Goal: Contribute content: Add original content to the website for others to see

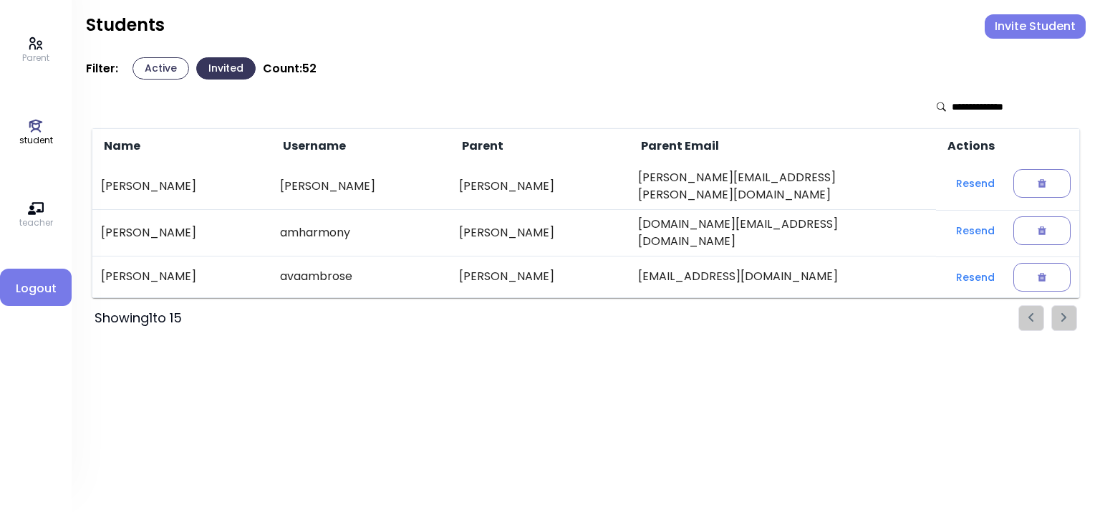
click at [160, 70] on button "Active" at bounding box center [160, 68] width 57 height 22
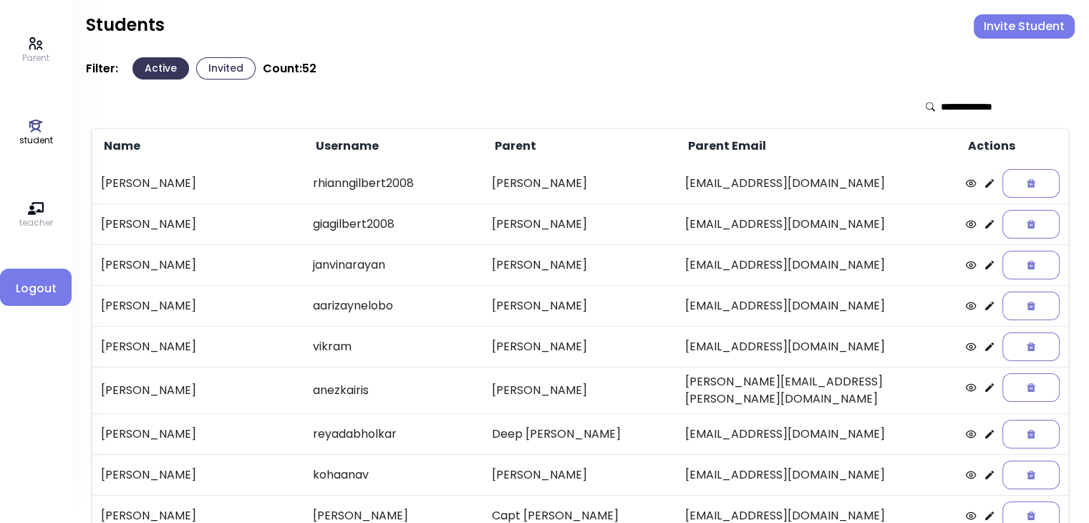
click at [959, 105] on input "text" at bounding box center [992, 107] width 102 height 14
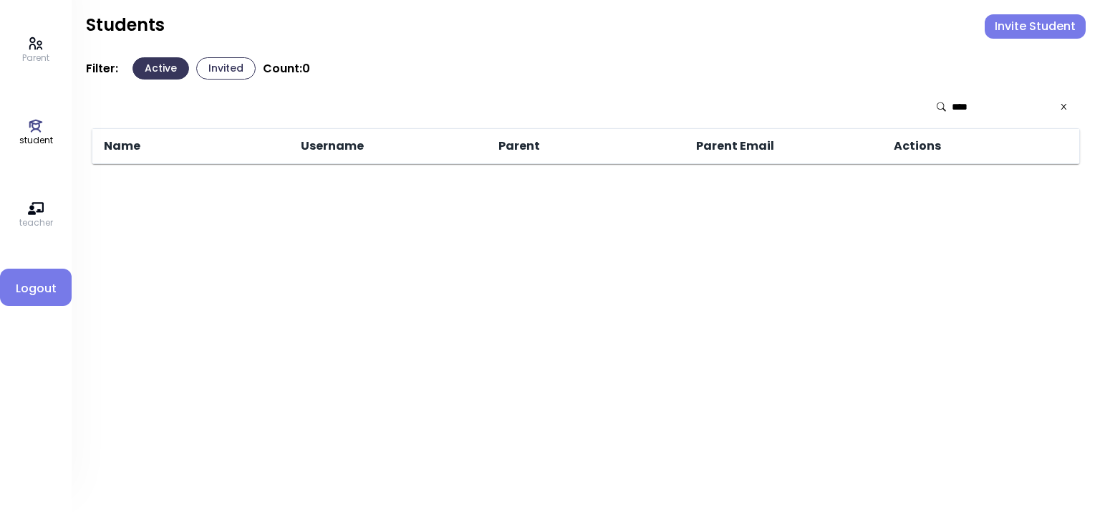
type input "****"
click at [1062, 105] on icon at bounding box center [1063, 107] width 9 height 10
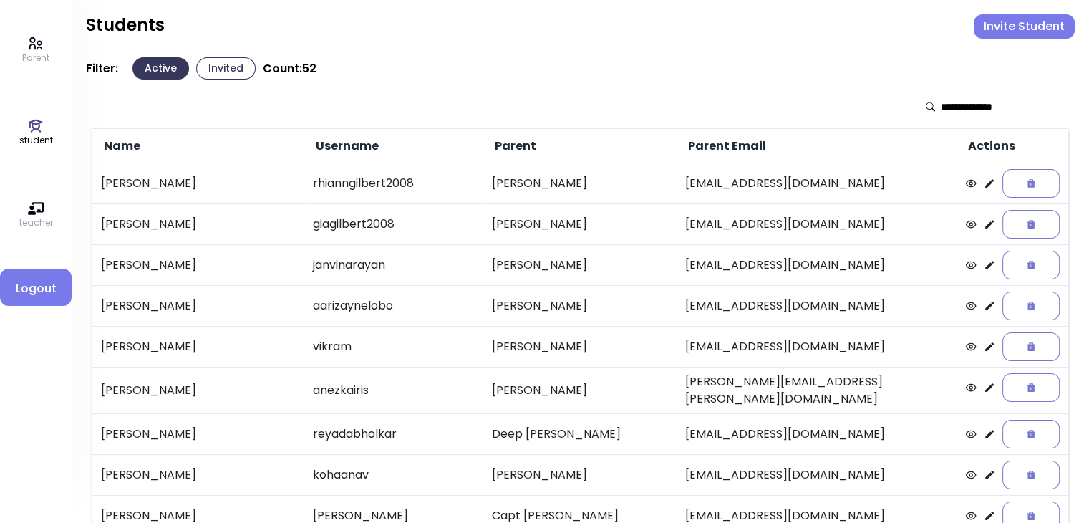
click at [944, 107] on input "text" at bounding box center [992, 107] width 102 height 14
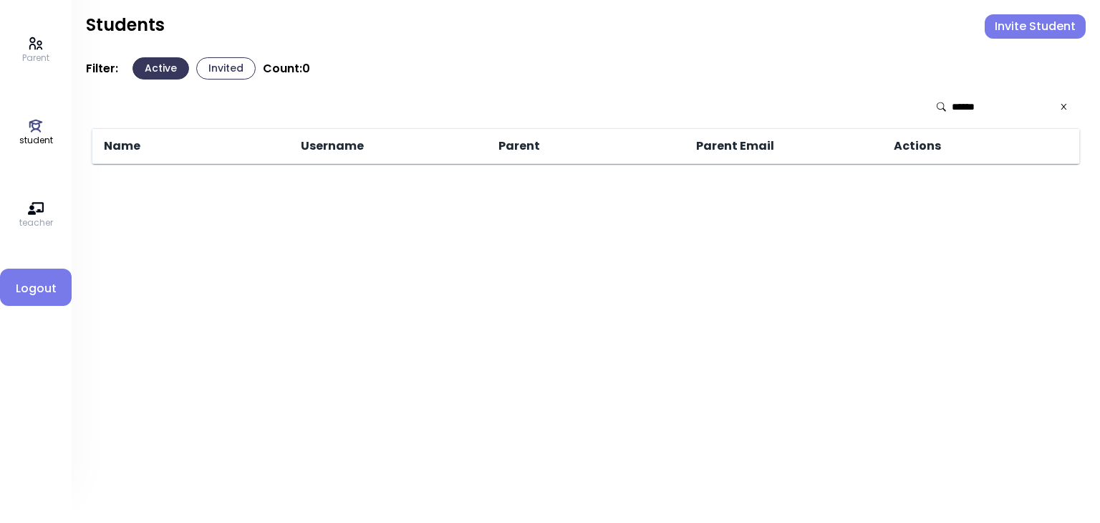
type input "******"
click at [213, 65] on button "Invited" at bounding box center [225, 68] width 59 height 22
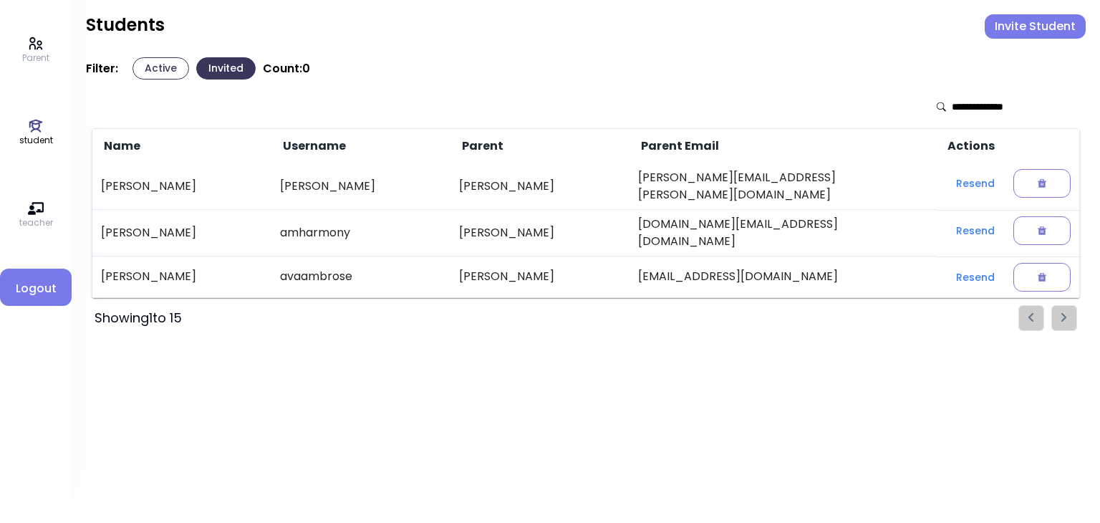
click at [161, 67] on button "Active" at bounding box center [160, 68] width 57 height 22
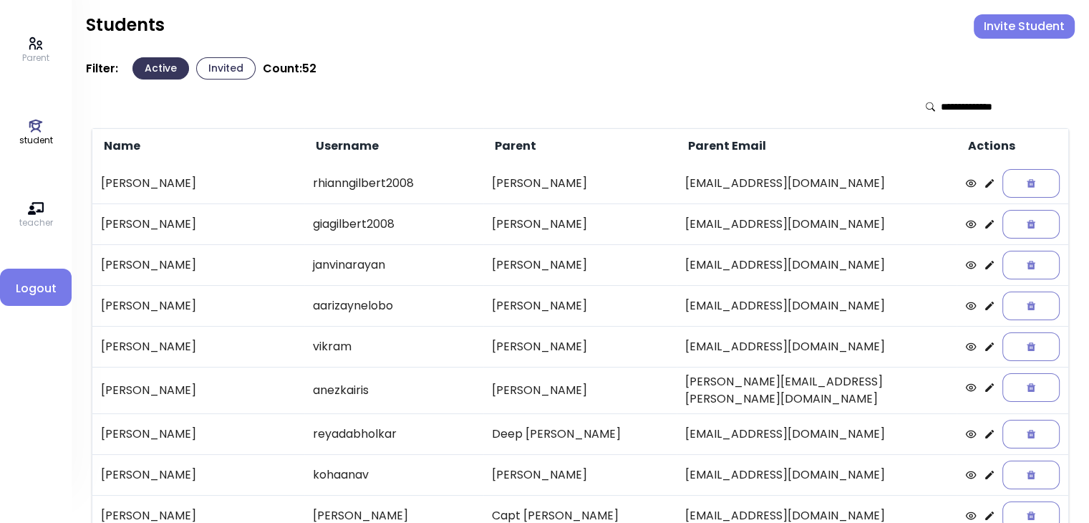
click at [32, 130] on icon at bounding box center [36, 126] width 16 height 16
click at [941, 106] on input "text" at bounding box center [992, 107] width 102 height 14
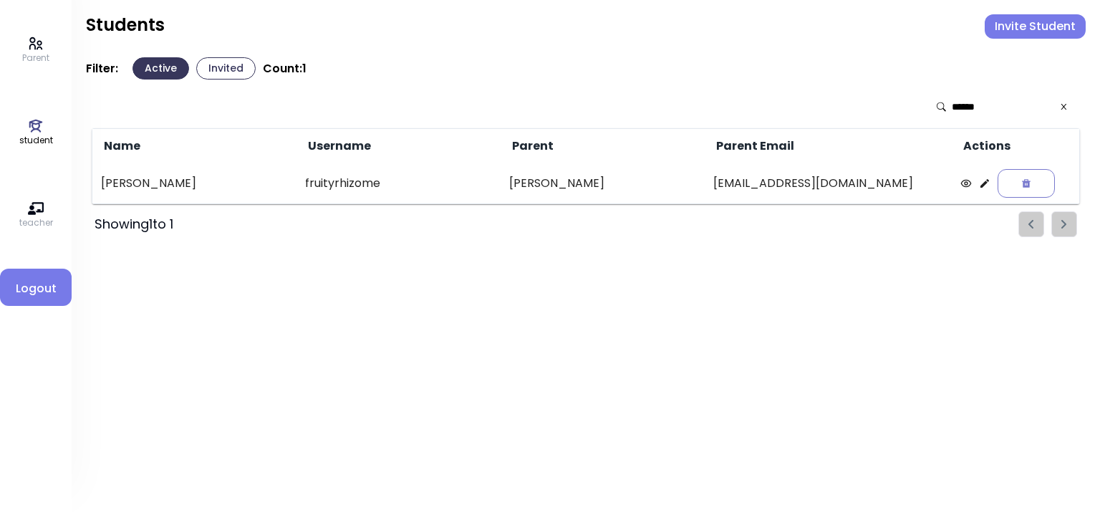
type input "******"
click at [18, 136] on div "Parent student teacher Logout" at bounding box center [36, 261] width 72 height 523
click at [1059, 103] on icon at bounding box center [1063, 107] width 9 height 10
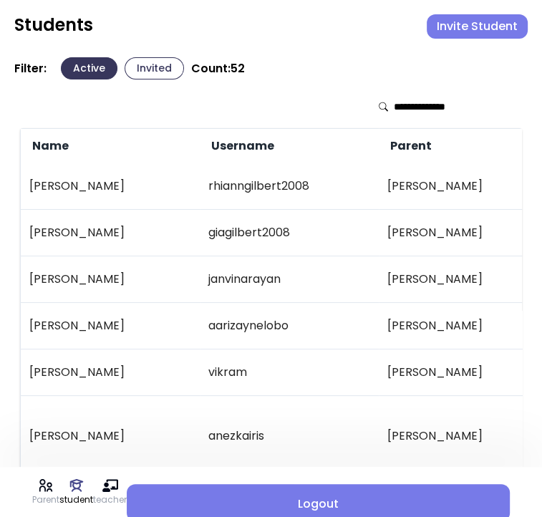
click at [473, 27] on button "Invite Student" at bounding box center [477, 26] width 101 height 24
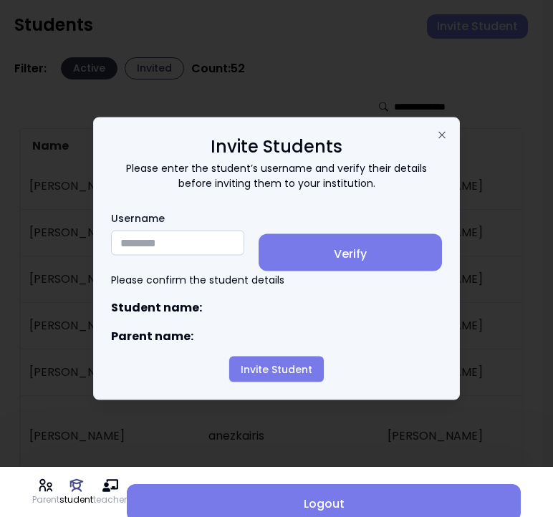
click at [135, 250] on input "Username" at bounding box center [177, 243] width 133 height 25
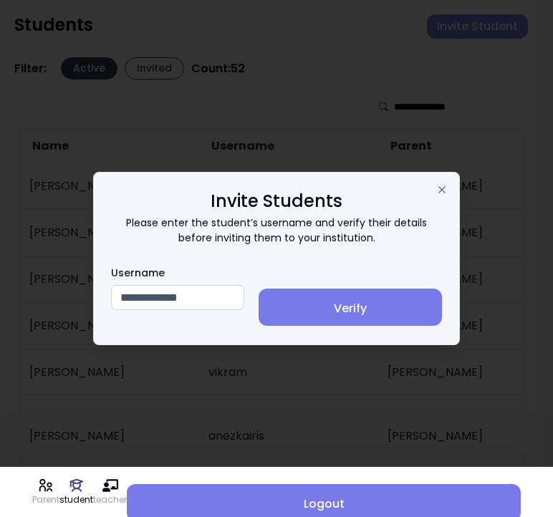
type input "**********"
click at [364, 306] on span "Verify" at bounding box center [350, 308] width 160 height 17
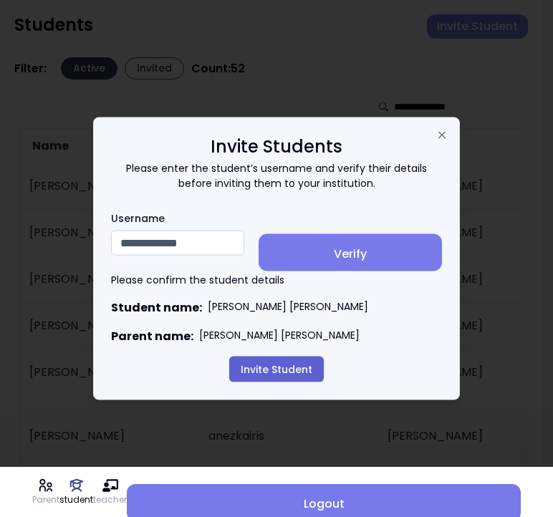
click at [289, 371] on button "Invite Student" at bounding box center [276, 370] width 95 height 26
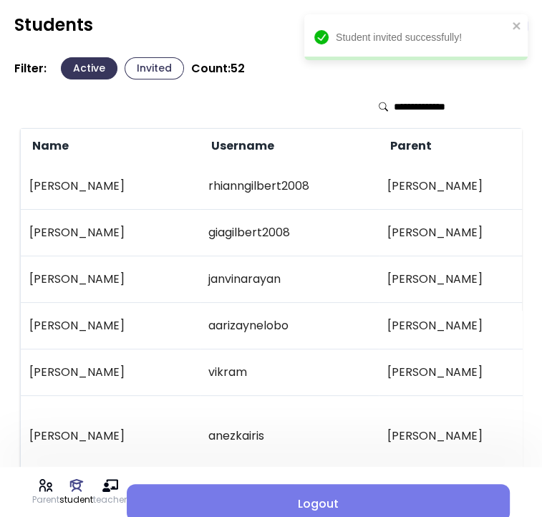
click at [302, 95] on div at bounding box center [271, 106] width 502 height 43
click at [152, 73] on button "Invited" at bounding box center [154, 68] width 59 height 22
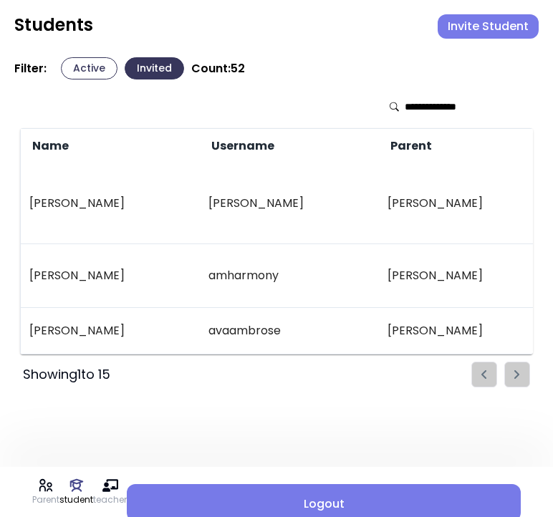
click at [100, 72] on button "Active" at bounding box center [89, 68] width 57 height 22
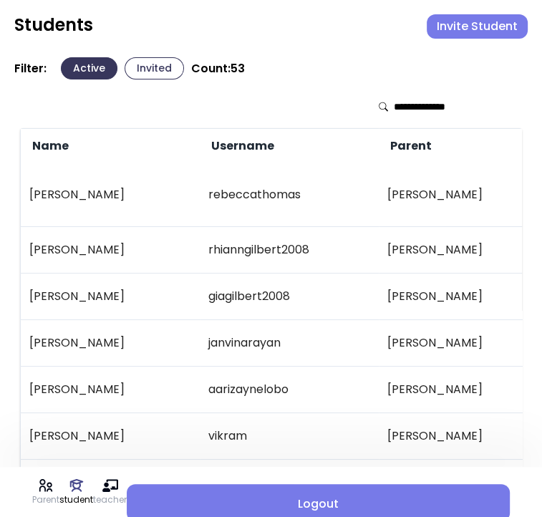
click at [164, 69] on button "Invited" at bounding box center [154, 68] width 59 height 22
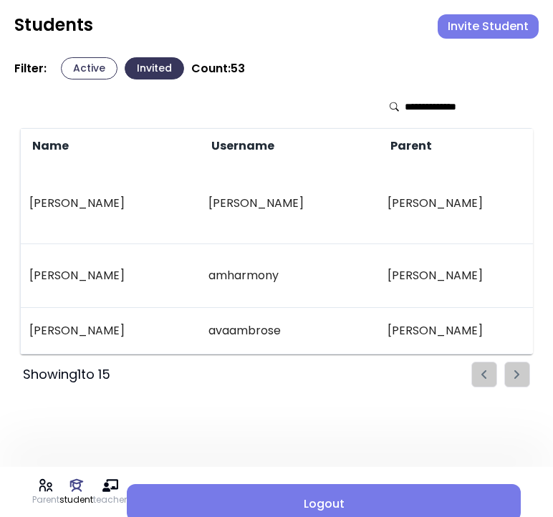
click at [92, 64] on button "Active" at bounding box center [89, 68] width 57 height 22
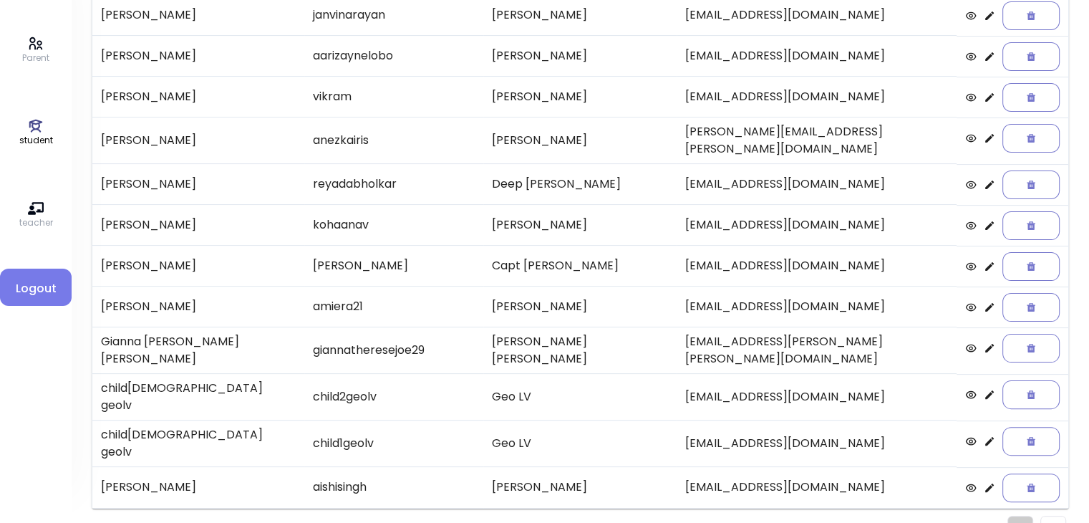
scroll to position [295, 0]
click at [1053, 522] on img "Pagination" at bounding box center [1053, 529] width 6 height 9
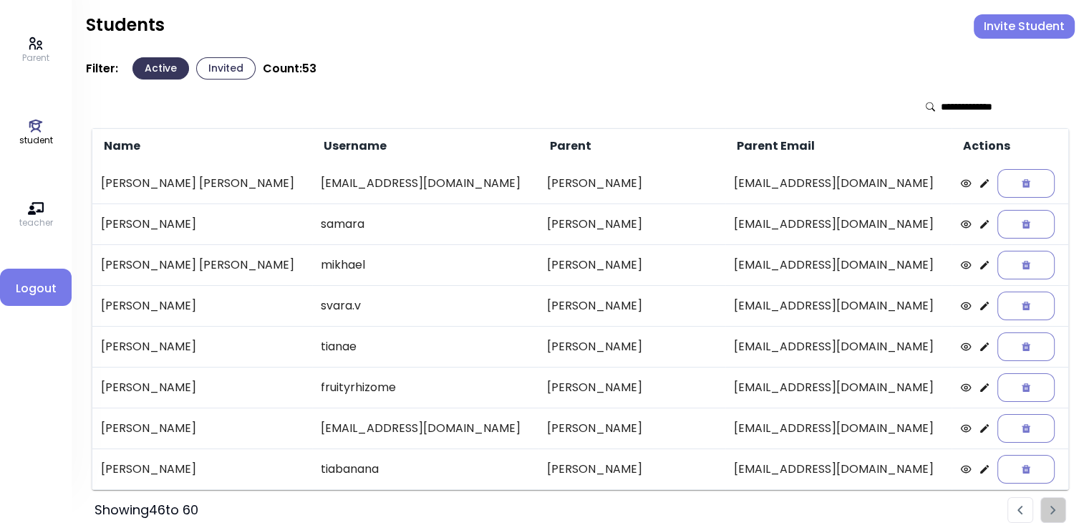
scroll to position [13, 0]
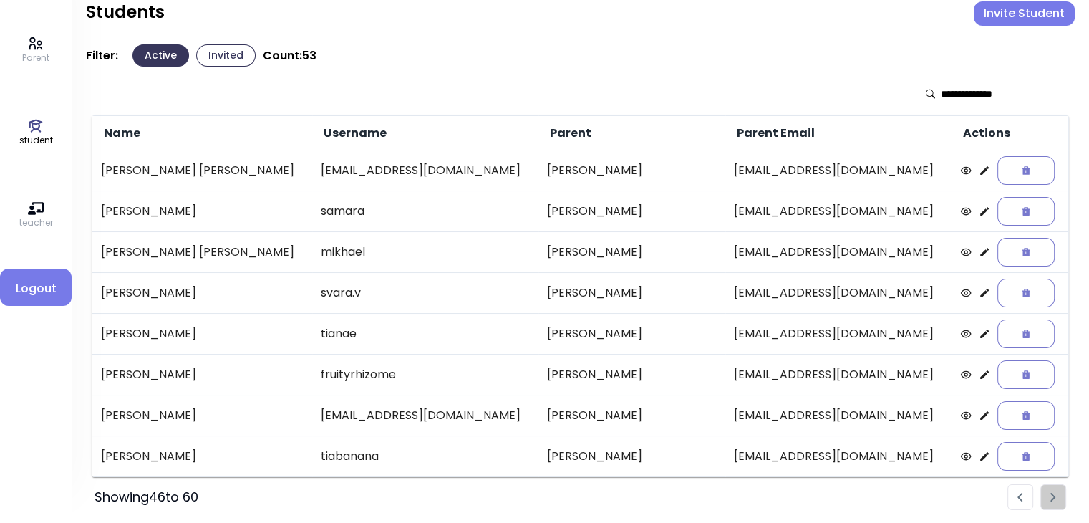
click at [1049, 493] on ul "Pagination" at bounding box center [1036, 497] width 59 height 26
click at [980, 414] on icon at bounding box center [984, 415] width 9 height 9
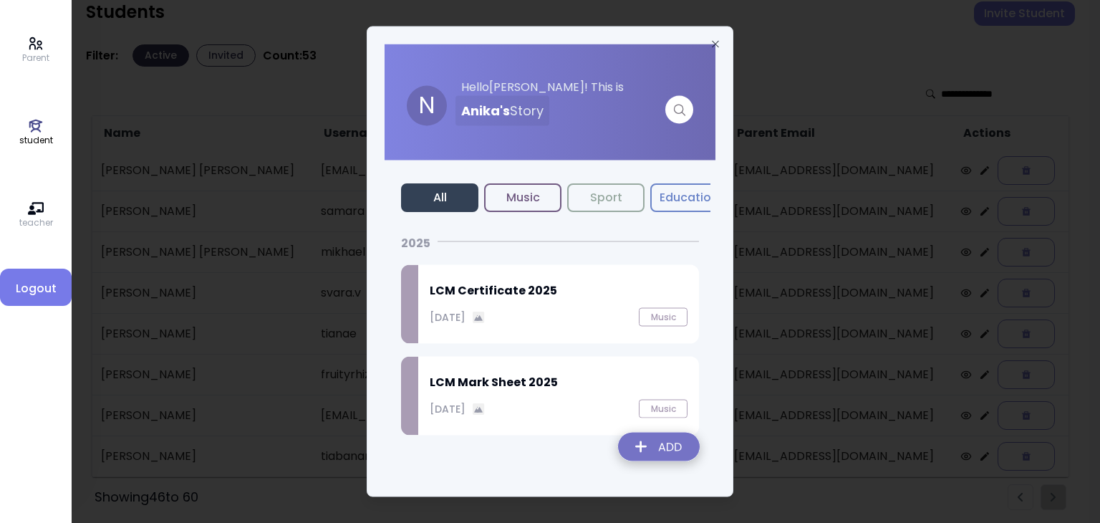
click at [663, 453] on img at bounding box center [658, 449] width 105 height 51
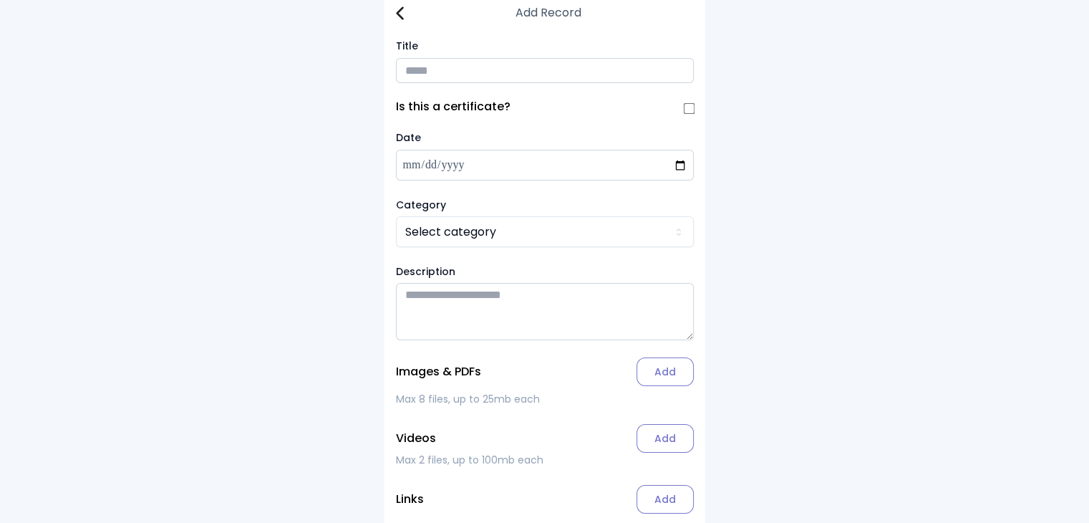
click at [422, 67] on input "Title" at bounding box center [545, 70] width 298 height 25
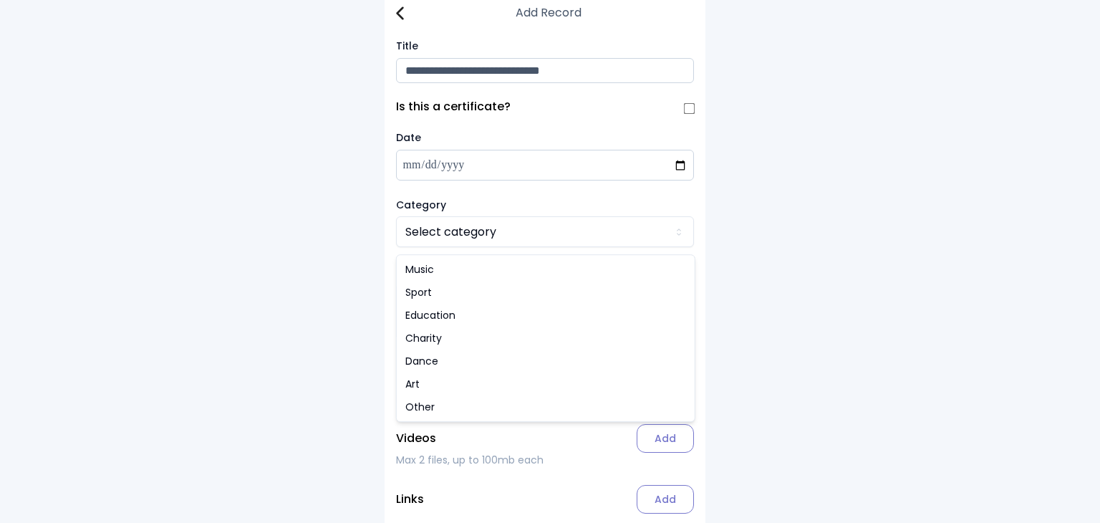
click at [445, 236] on html "**********" at bounding box center [550, 289] width 1100 height 604
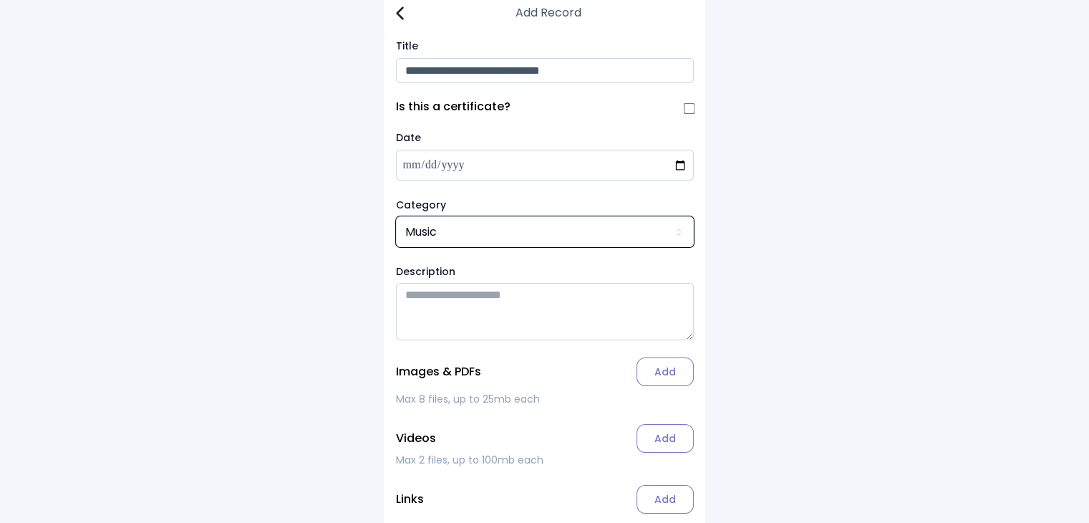
scroll to position [86, 0]
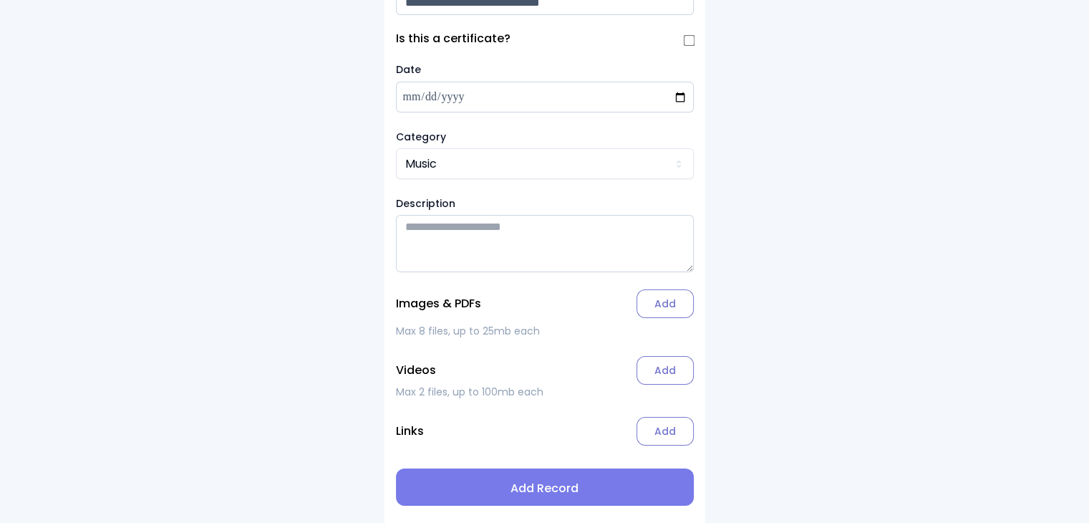
click at [664, 304] on label "Add" at bounding box center [664, 303] width 57 height 29
click at [0, 0] on input "Add" at bounding box center [0, 0] width 0 height 0
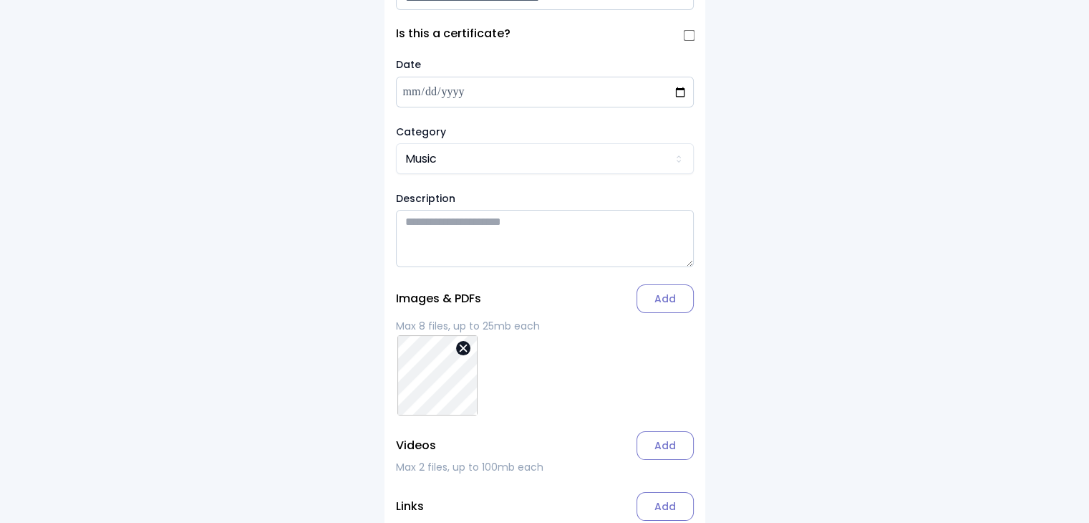
scroll to position [0, 0]
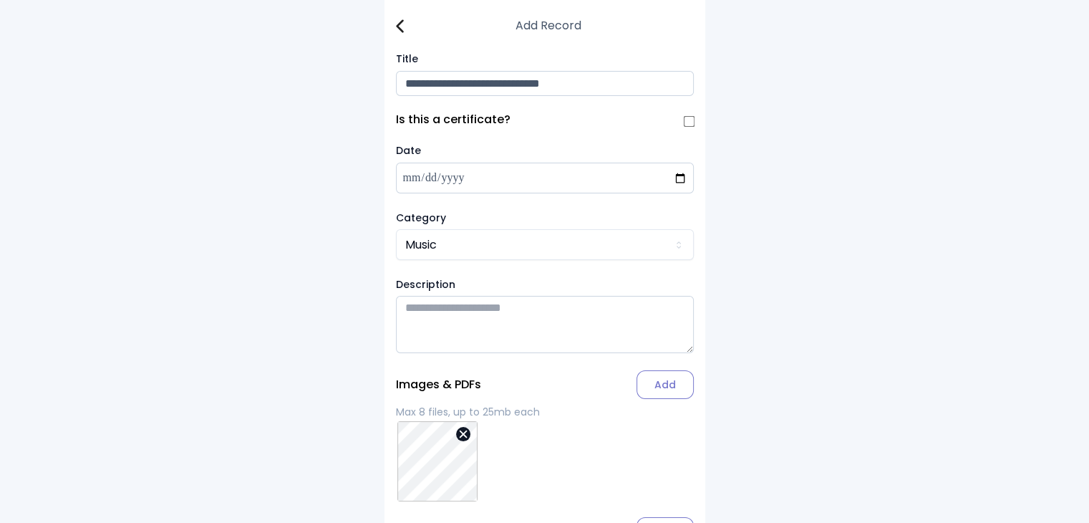
click at [615, 87] on input "**********" at bounding box center [545, 83] width 298 height 25
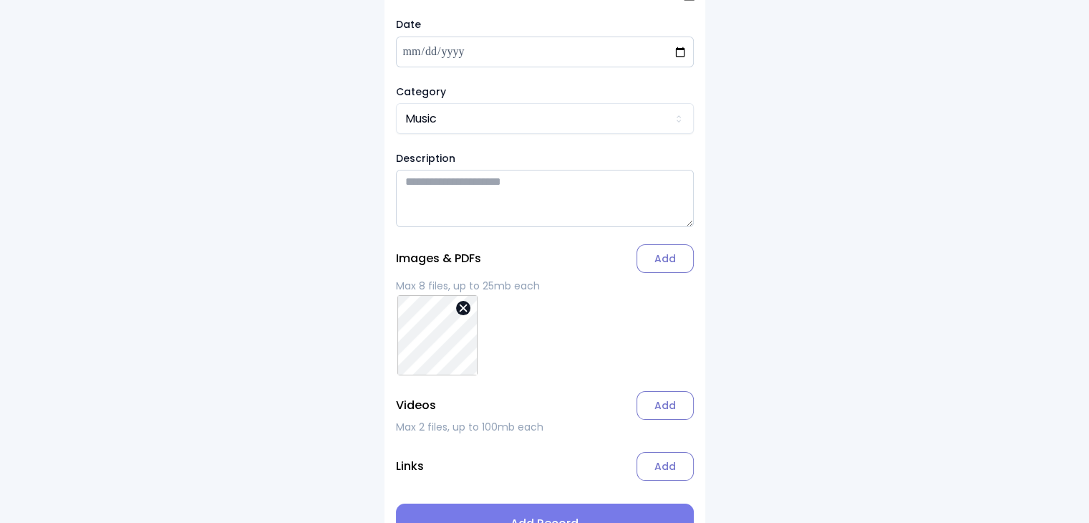
scroll to position [166, 0]
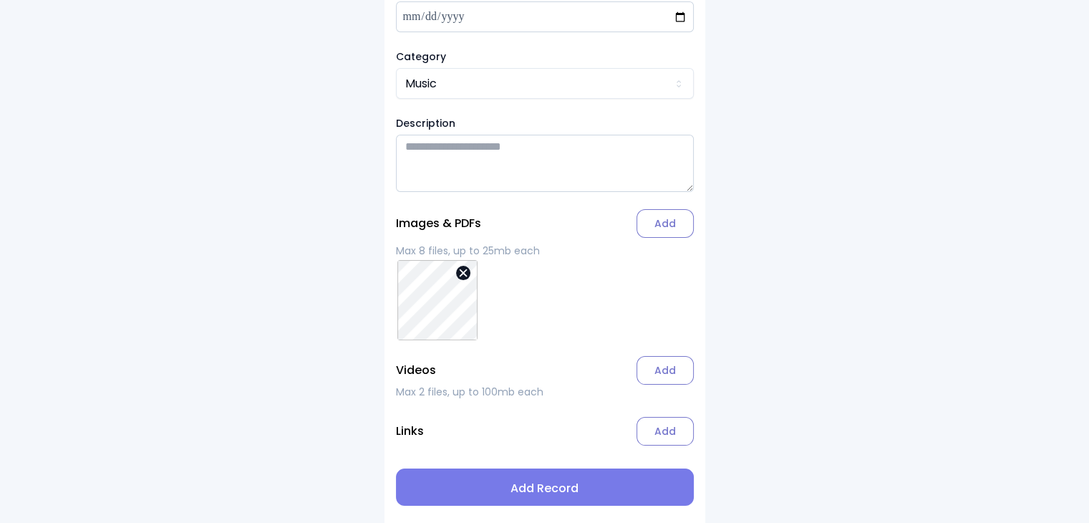
type input "**********"
click at [567, 488] on span "Add Record" at bounding box center [544, 488] width 275 height 17
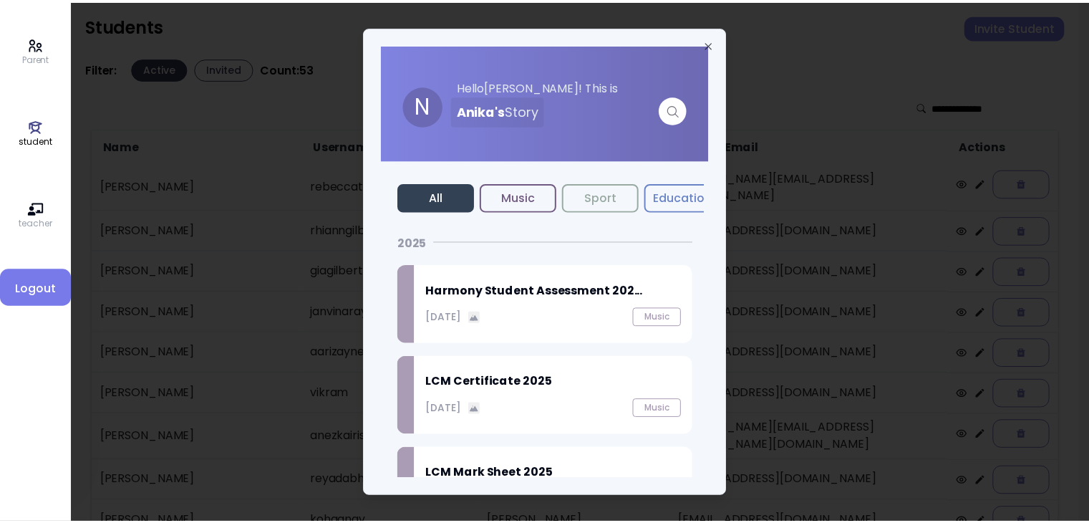
scroll to position [60, 0]
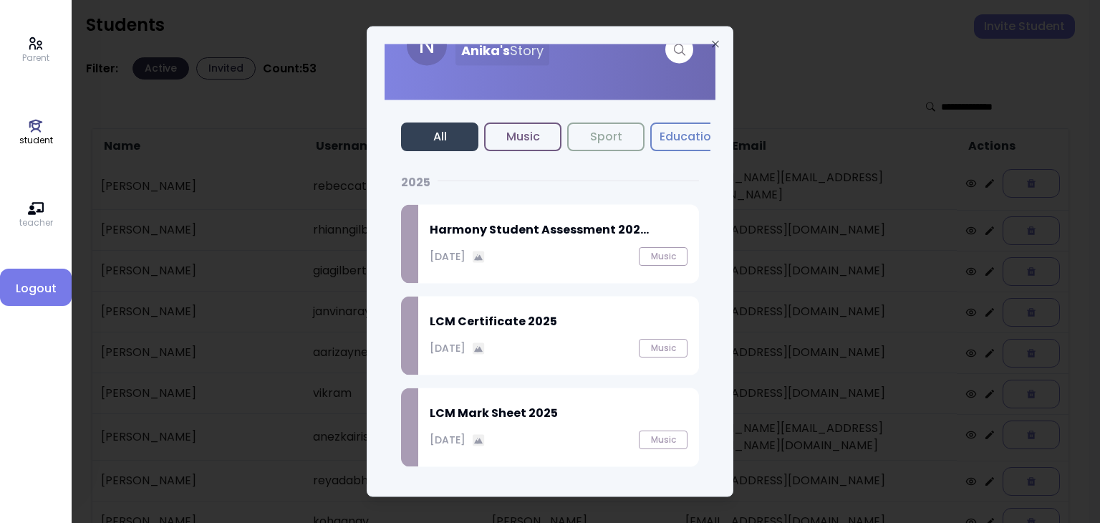
click at [525, 253] on div "[DATE] Music" at bounding box center [559, 257] width 258 height 19
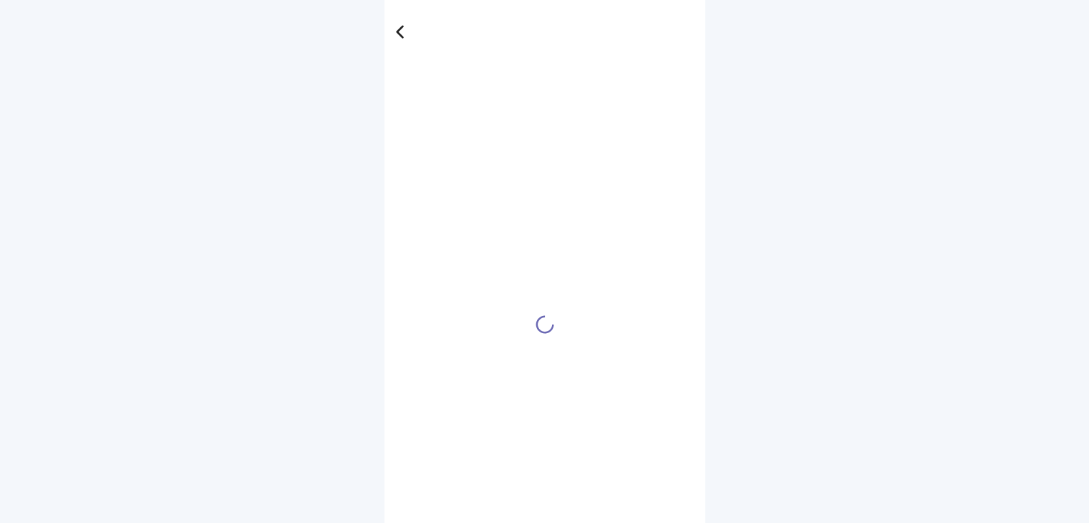
click at [525, 253] on div at bounding box center [545, 324] width 298 height 523
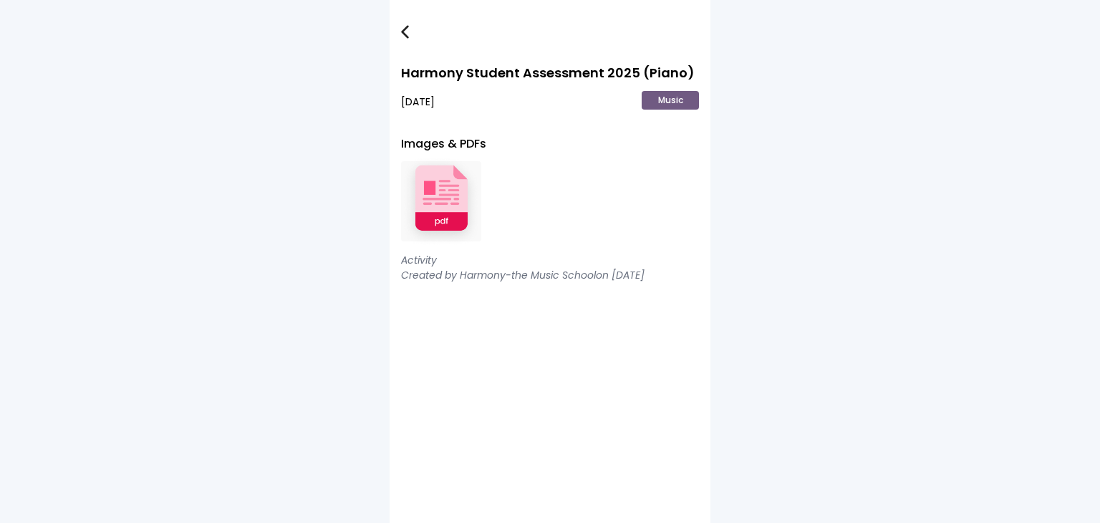
click at [451, 208] on img at bounding box center [441, 202] width 80 height 94
click at [404, 32] on img at bounding box center [405, 32] width 8 height 14
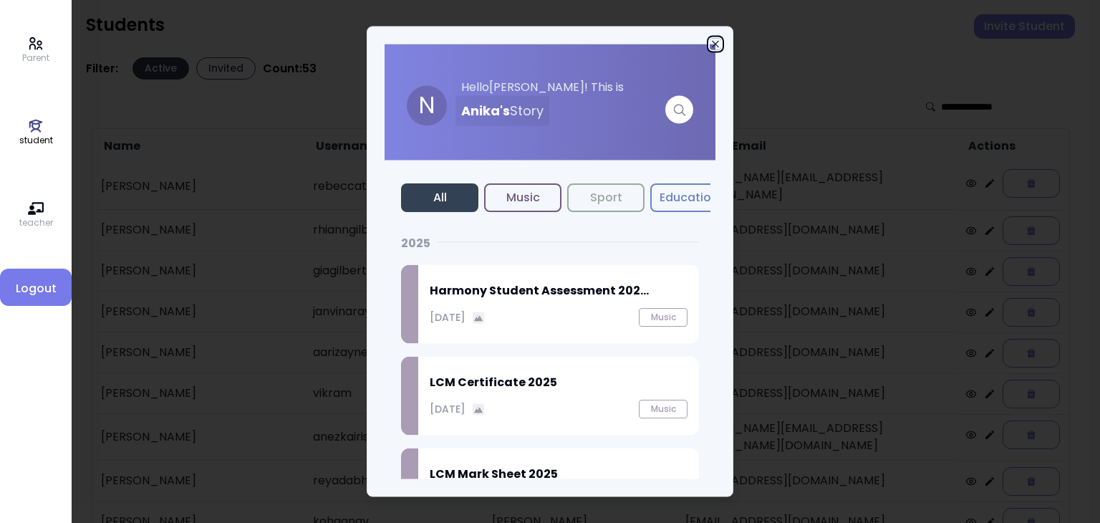
click at [715, 42] on icon "button" at bounding box center [714, 44] width 11 height 11
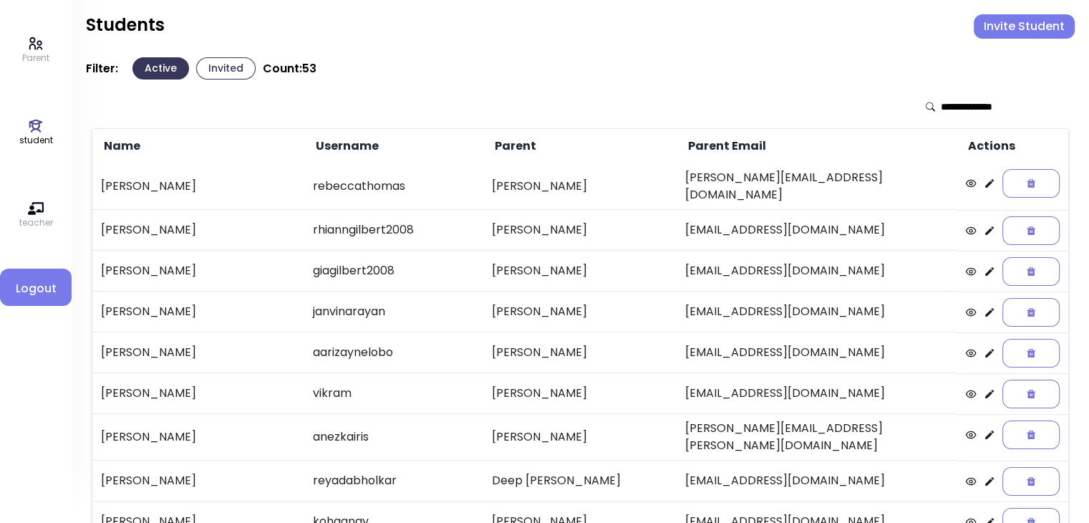
scroll to position [298, 0]
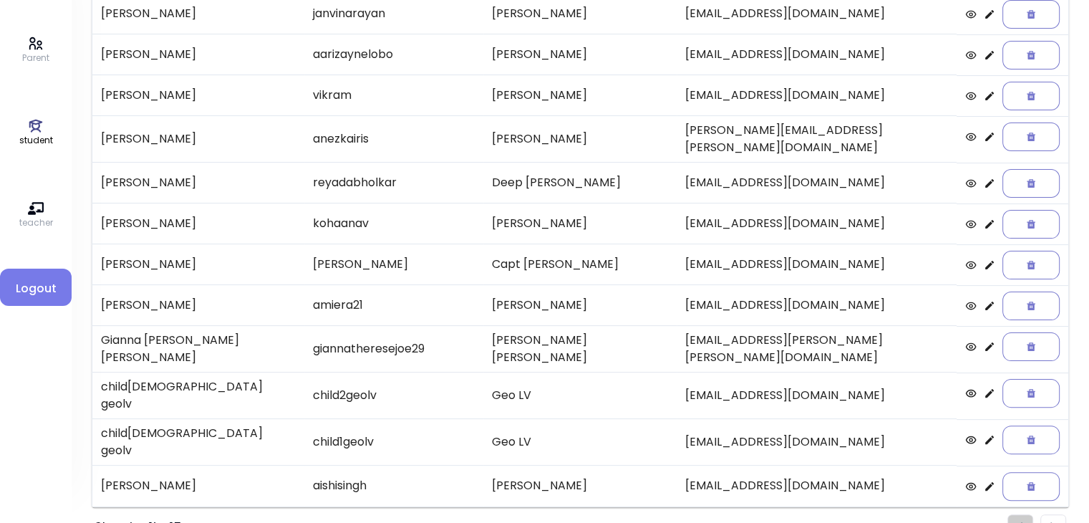
click at [1048, 514] on li "Pagination" at bounding box center [1053, 527] width 26 height 26
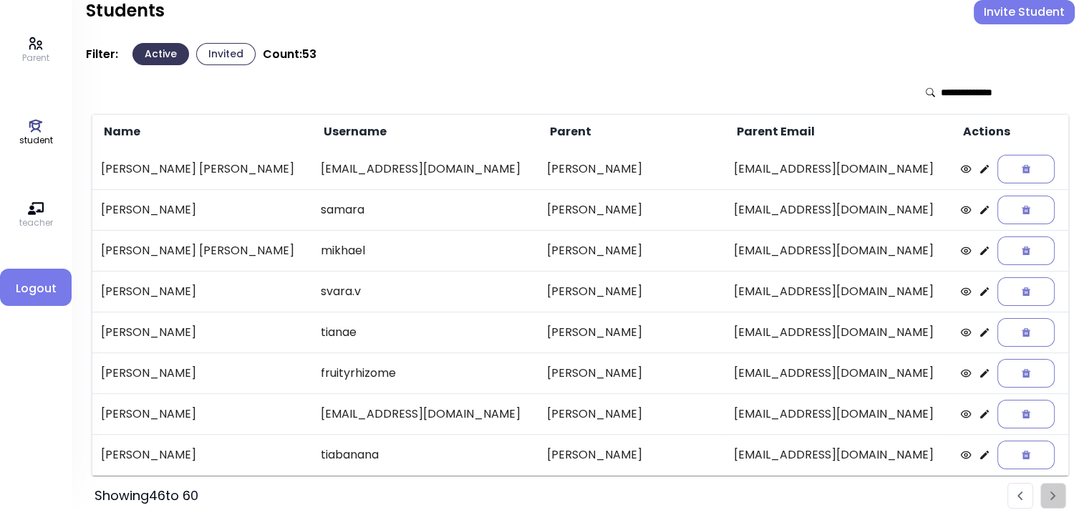
scroll to position [13, 0]
click at [980, 370] on icon at bounding box center [984, 374] width 9 height 9
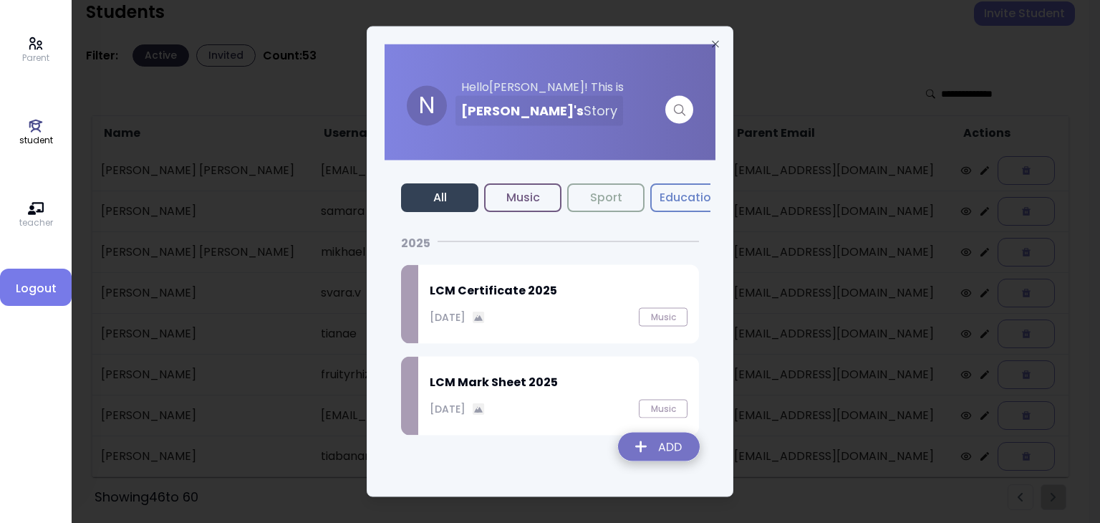
click at [667, 447] on img at bounding box center [658, 449] width 105 height 51
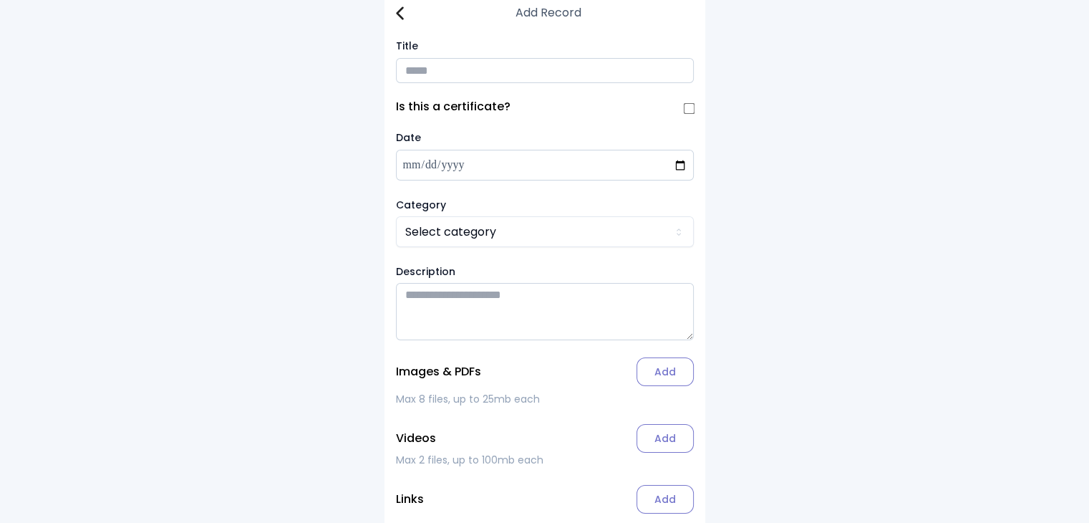
click at [422, 78] on input "Title" at bounding box center [545, 70] width 298 height 25
type input "**********"
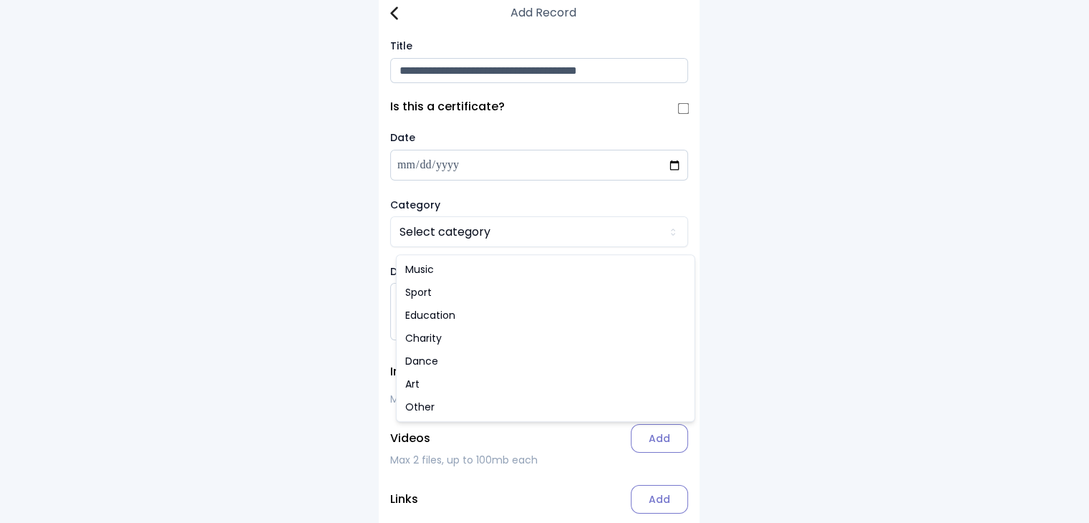
click at [421, 233] on html "**********" at bounding box center [544, 289] width 1089 height 604
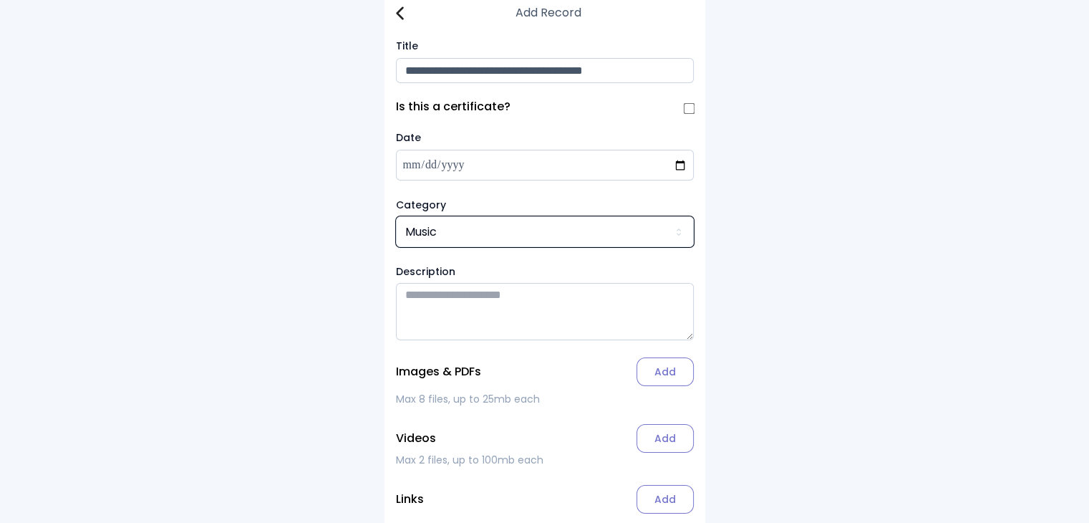
scroll to position [86, 0]
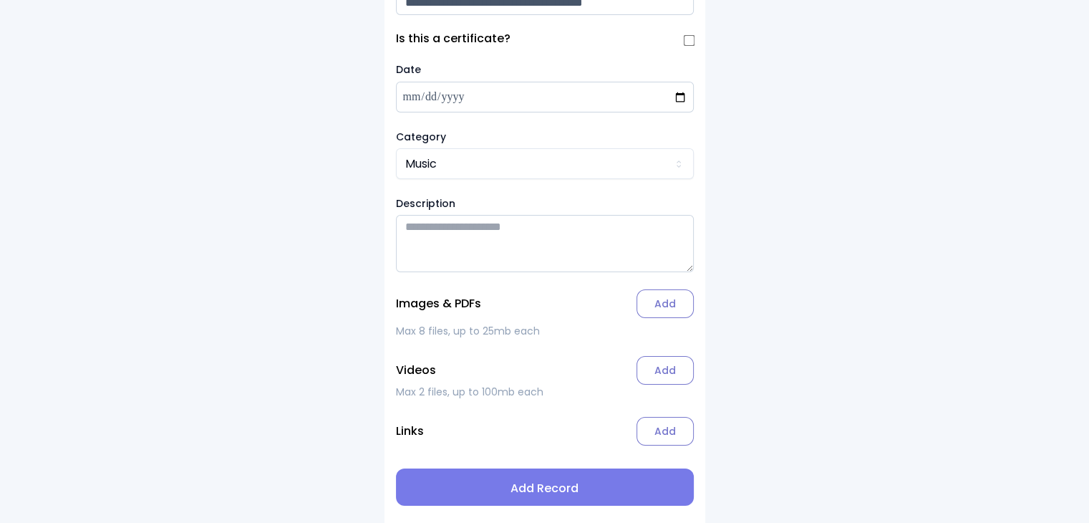
click at [667, 310] on label "Add" at bounding box center [664, 303] width 57 height 29
click at [0, 0] on input "Add" at bounding box center [0, 0] width 0 height 0
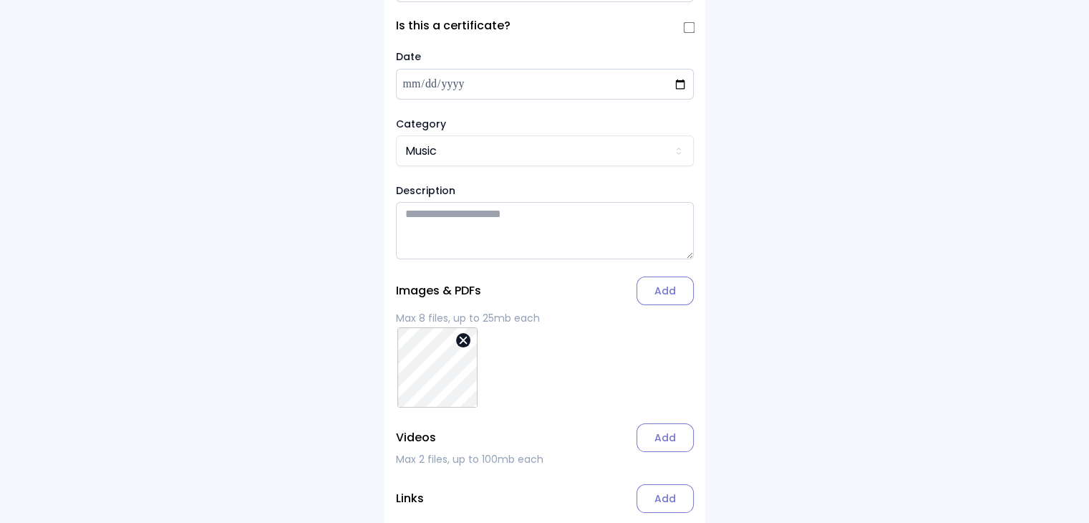
scroll to position [166, 0]
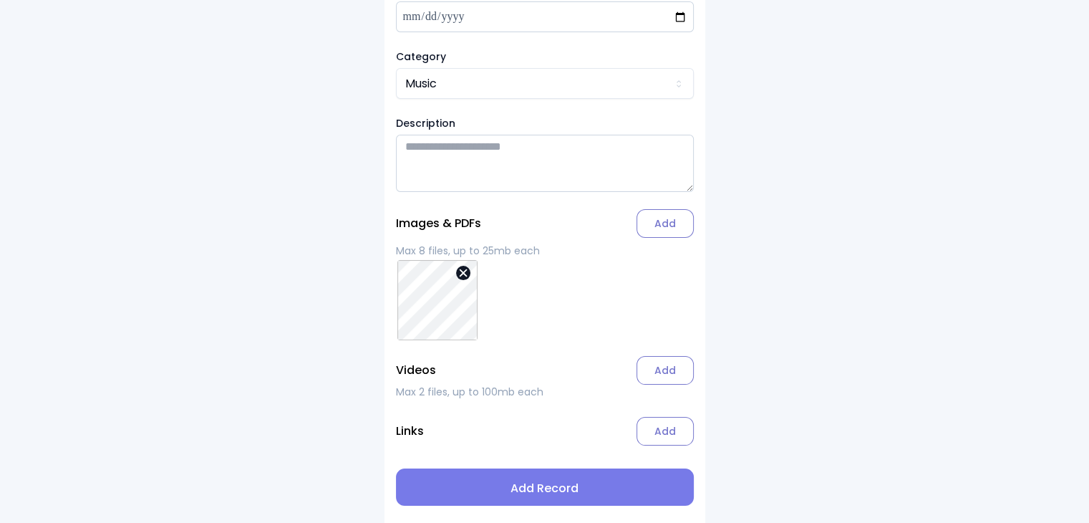
click at [573, 490] on span "Add Record" at bounding box center [544, 488] width 275 height 17
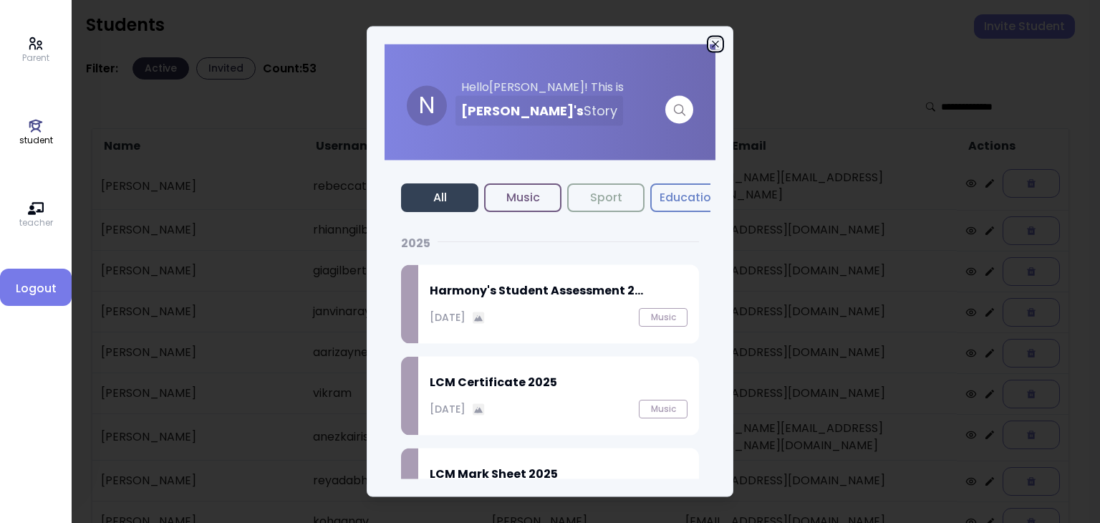
click at [716, 44] on icon "button" at bounding box center [715, 44] width 6 height 6
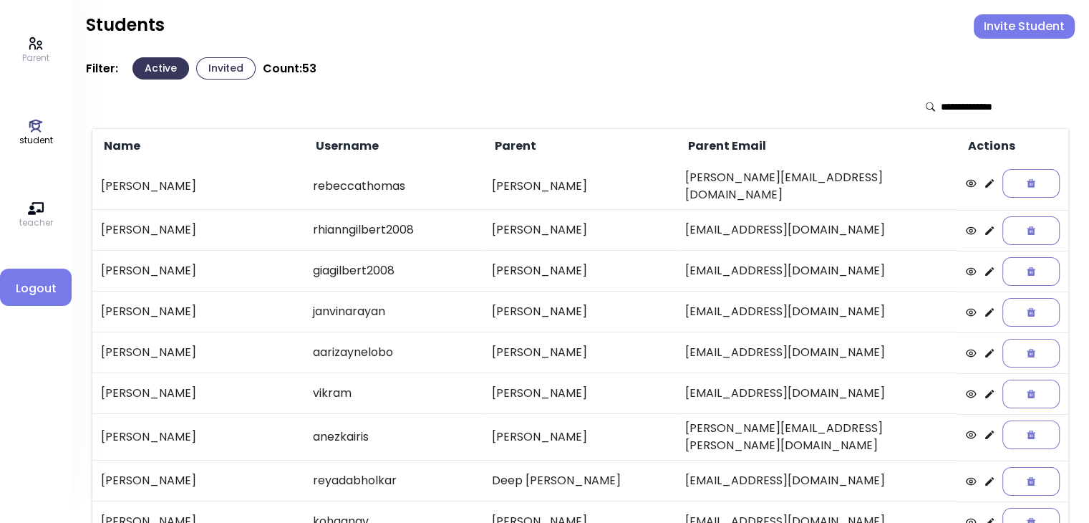
scroll to position [298, 0]
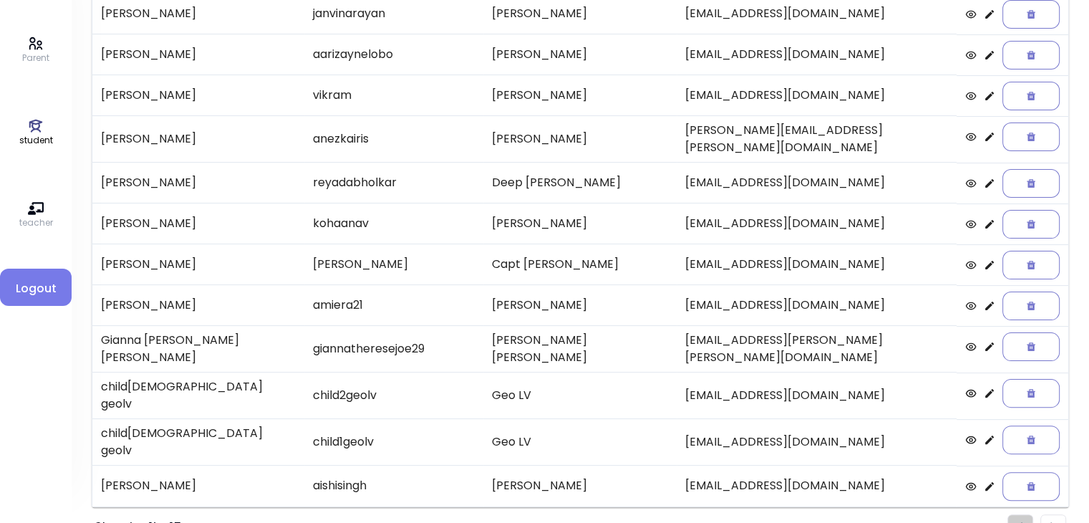
click at [1051, 522] on img "Pagination" at bounding box center [1053, 526] width 6 height 9
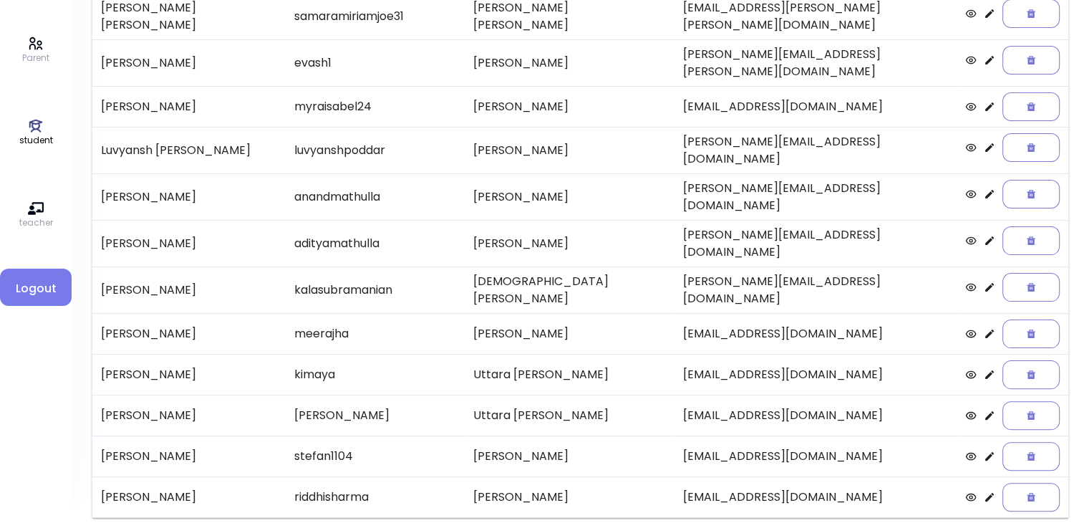
scroll to position [13, 0]
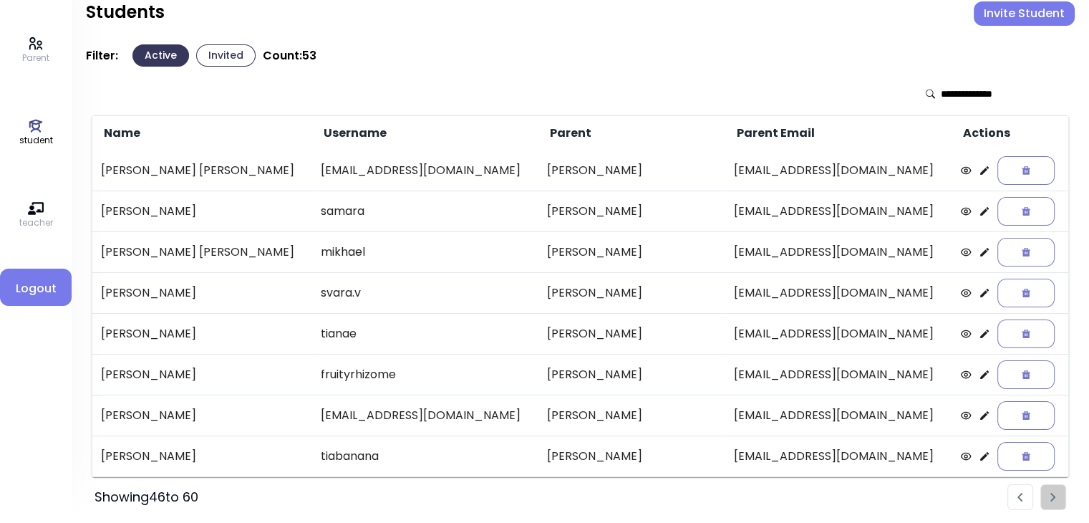
click at [980, 293] on icon at bounding box center [984, 293] width 9 height 9
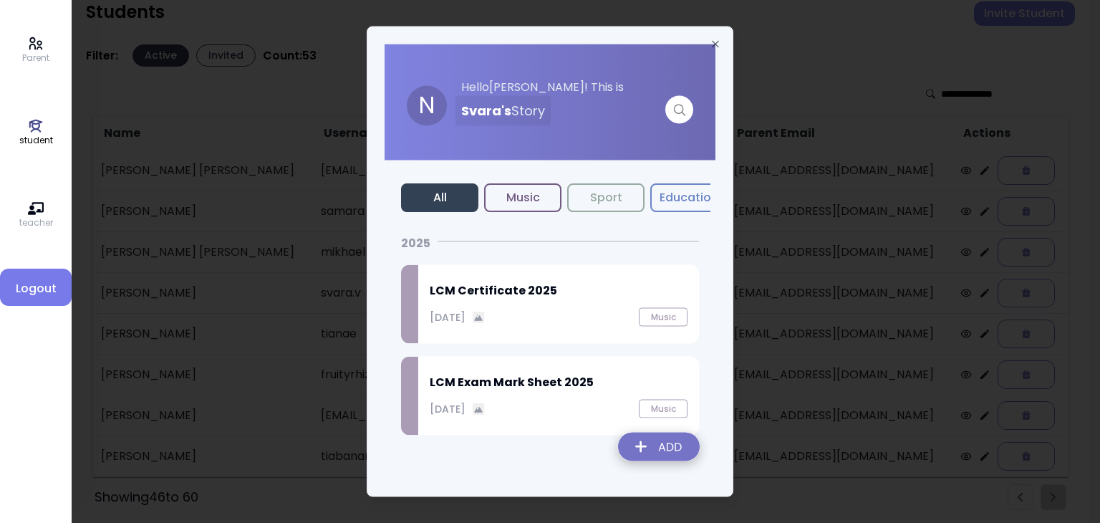
click at [649, 442] on img at bounding box center [658, 449] width 105 height 51
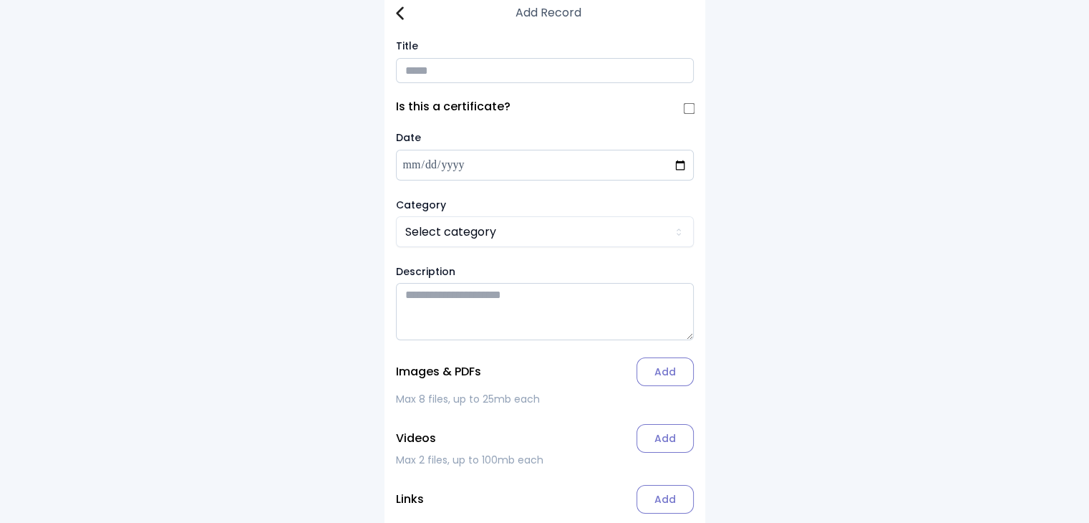
click at [426, 69] on input "Title" at bounding box center [545, 70] width 298 height 25
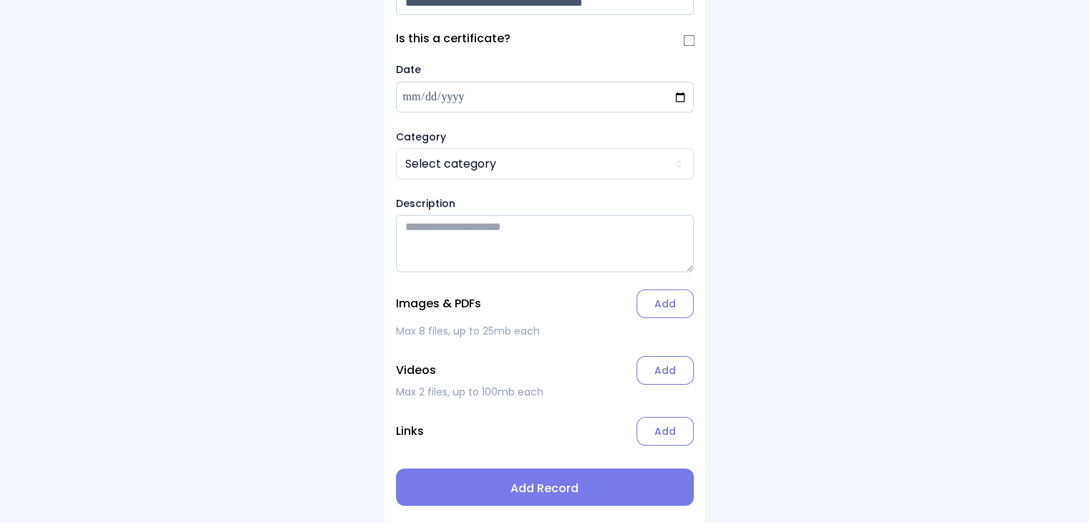
type input "**********"
click at [660, 299] on label "Add" at bounding box center [664, 303] width 57 height 29
click at [0, 0] on input "Add" at bounding box center [0, 0] width 0 height 0
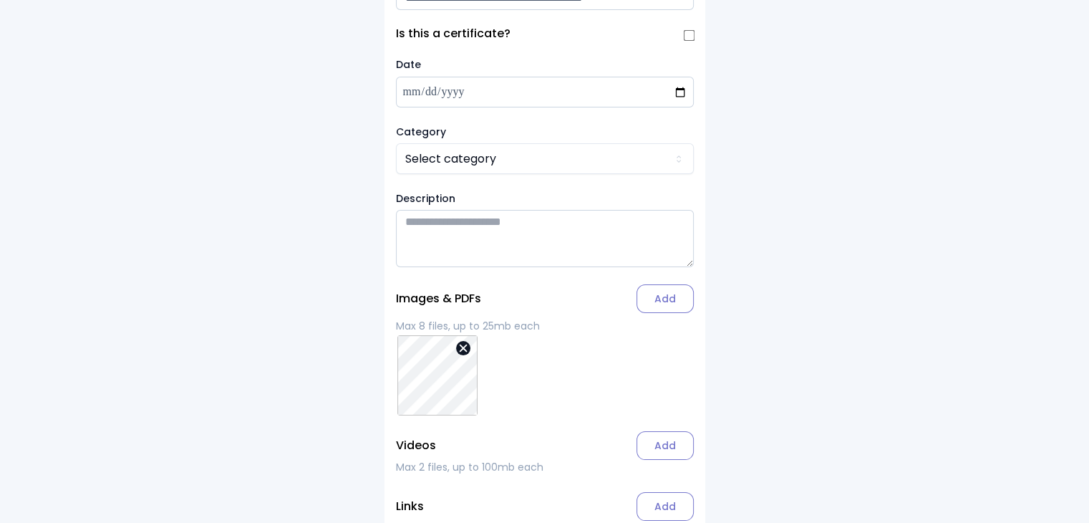
scroll to position [166, 0]
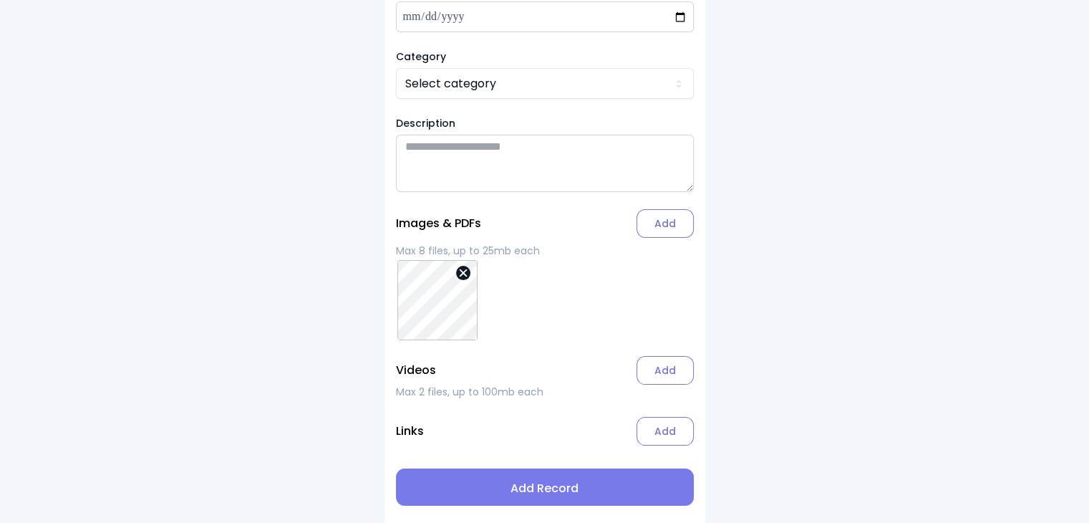
click at [547, 485] on span "Add Record" at bounding box center [544, 488] width 275 height 17
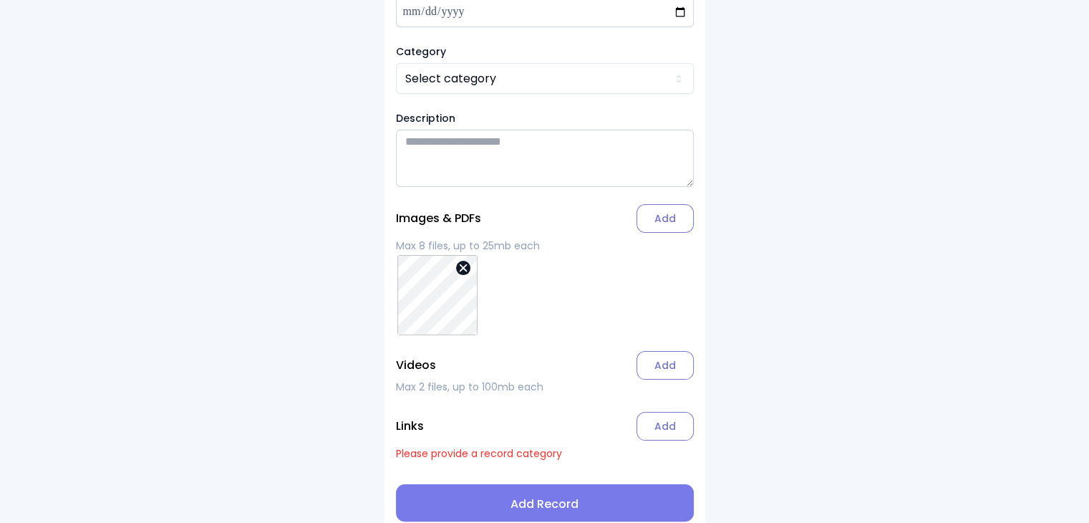
scroll to position [186, 0]
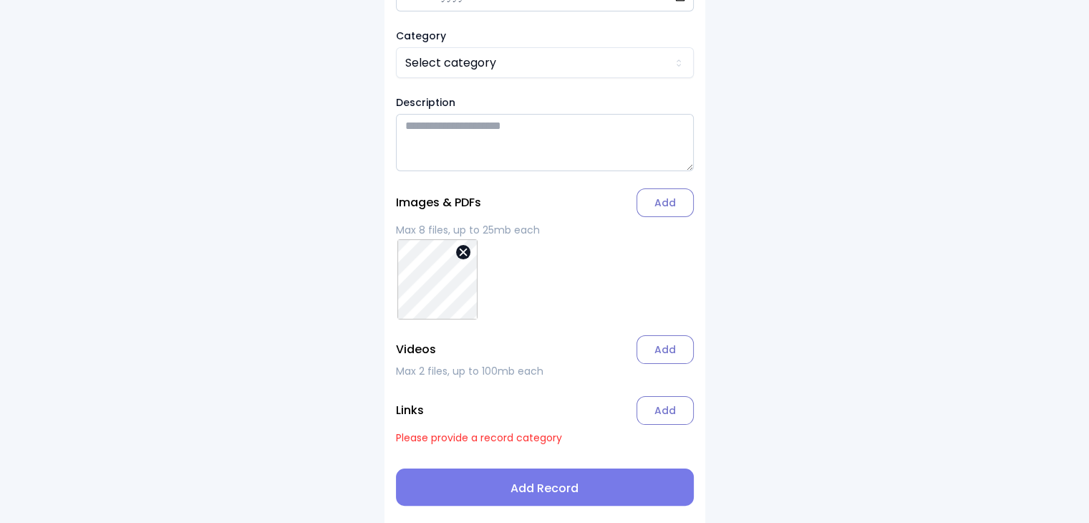
click at [538, 492] on span "Add Record" at bounding box center [544, 488] width 275 height 17
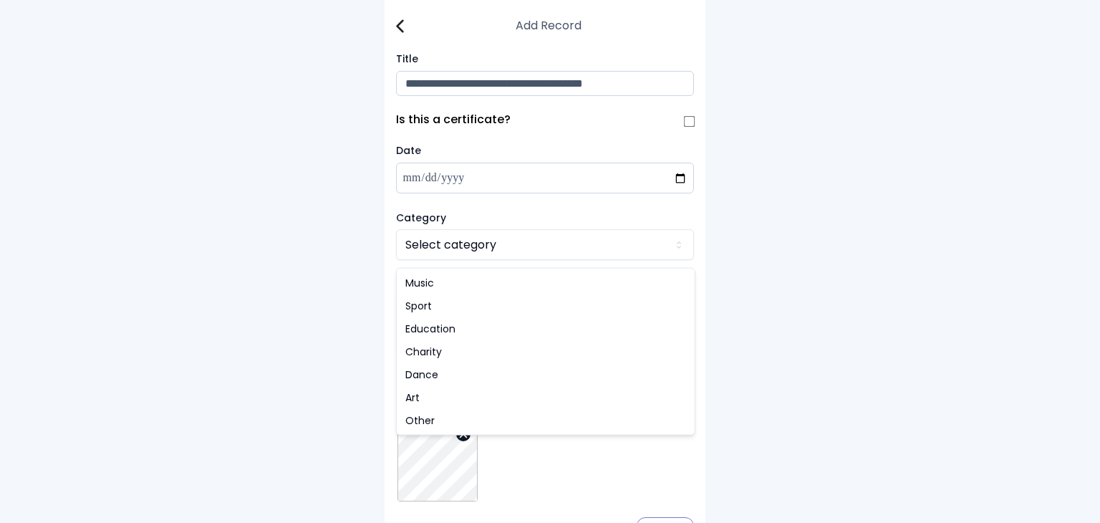
click at [466, 250] on html "**********" at bounding box center [550, 352] width 1100 height 704
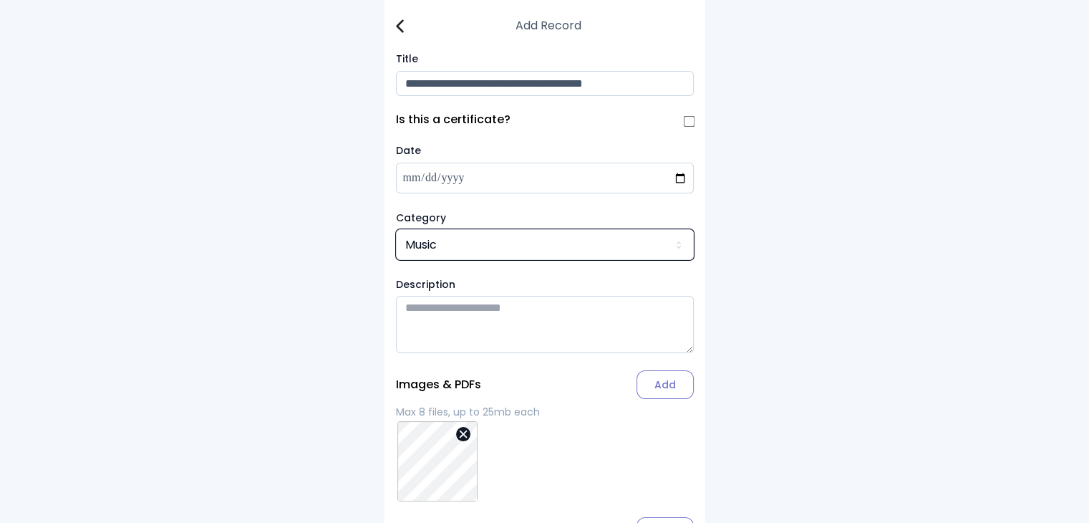
scroll to position [186, 0]
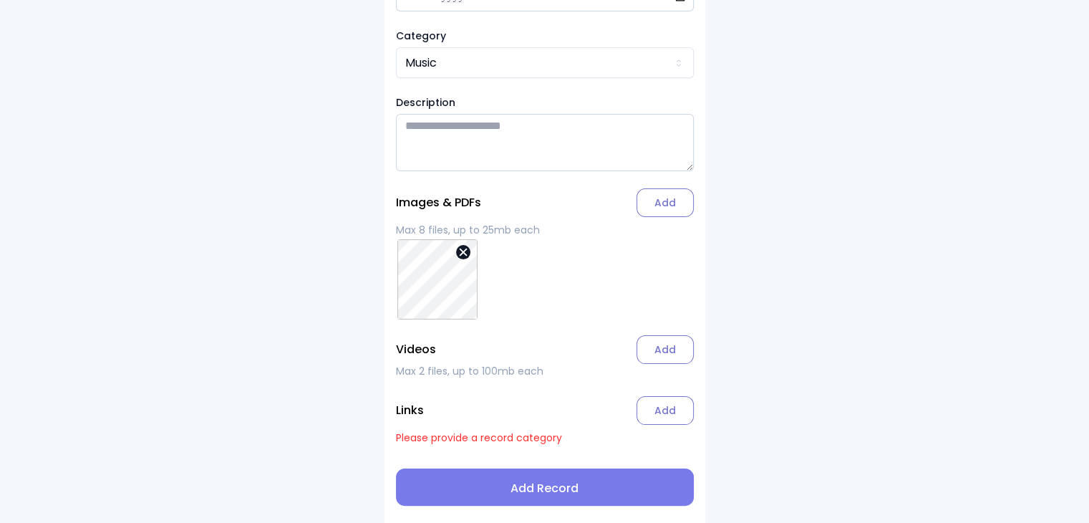
click at [544, 489] on span "Add Record" at bounding box center [544, 488] width 275 height 17
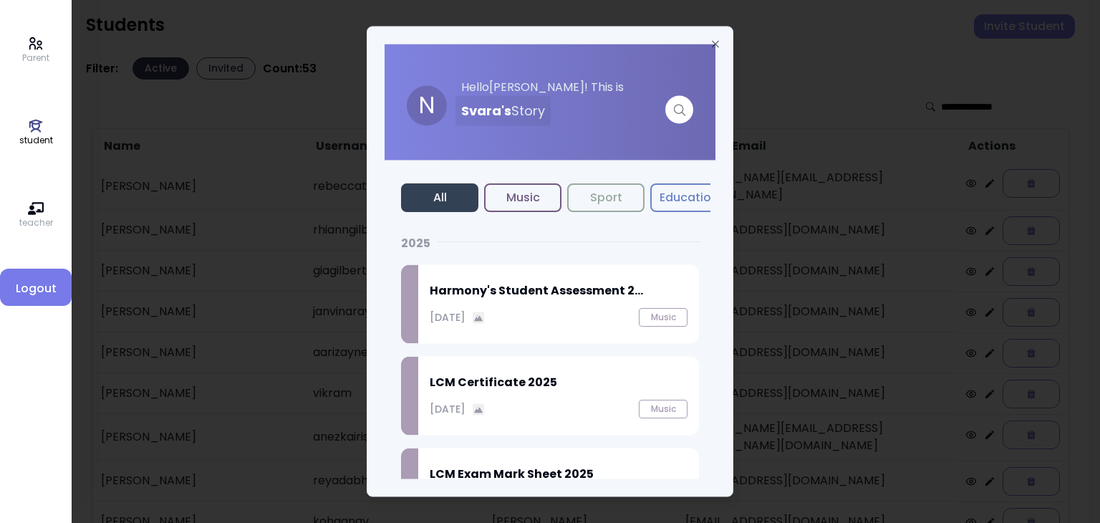
click at [541, 323] on div "[DATE] Music" at bounding box center [559, 317] width 258 height 19
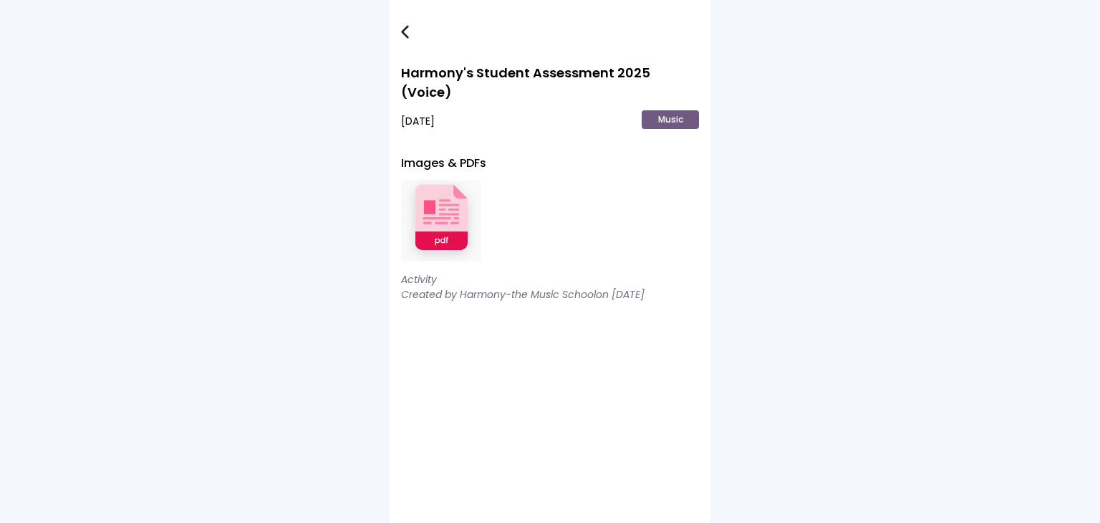
click at [440, 203] on img at bounding box center [441, 221] width 80 height 94
click at [406, 33] on img at bounding box center [405, 32] width 8 height 14
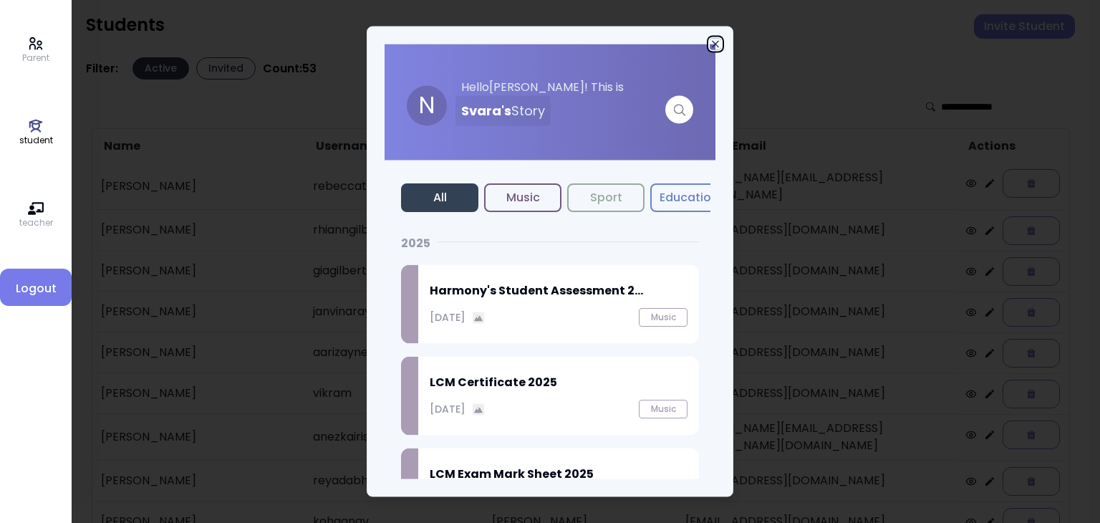
click at [712, 46] on icon "button" at bounding box center [714, 44] width 11 height 11
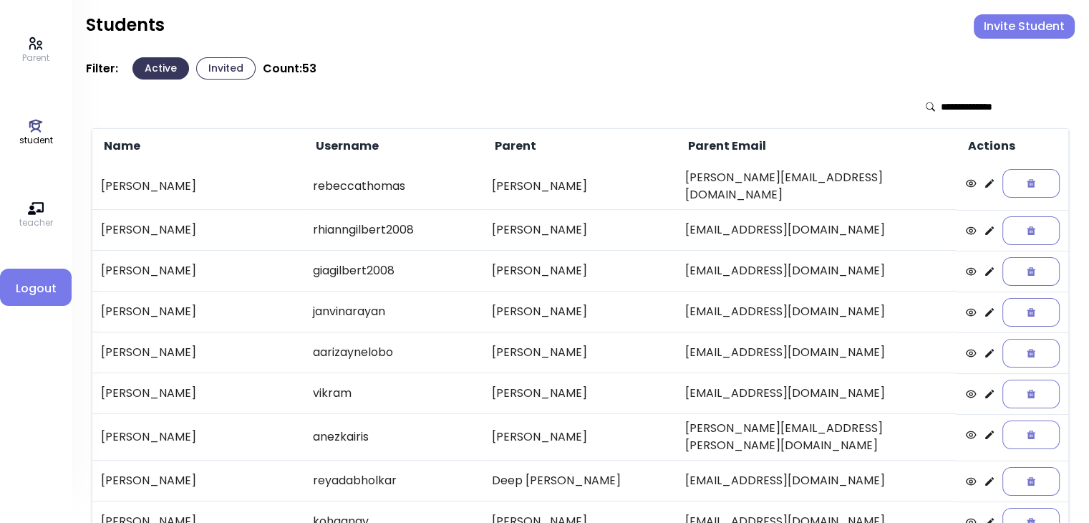
scroll to position [298, 0]
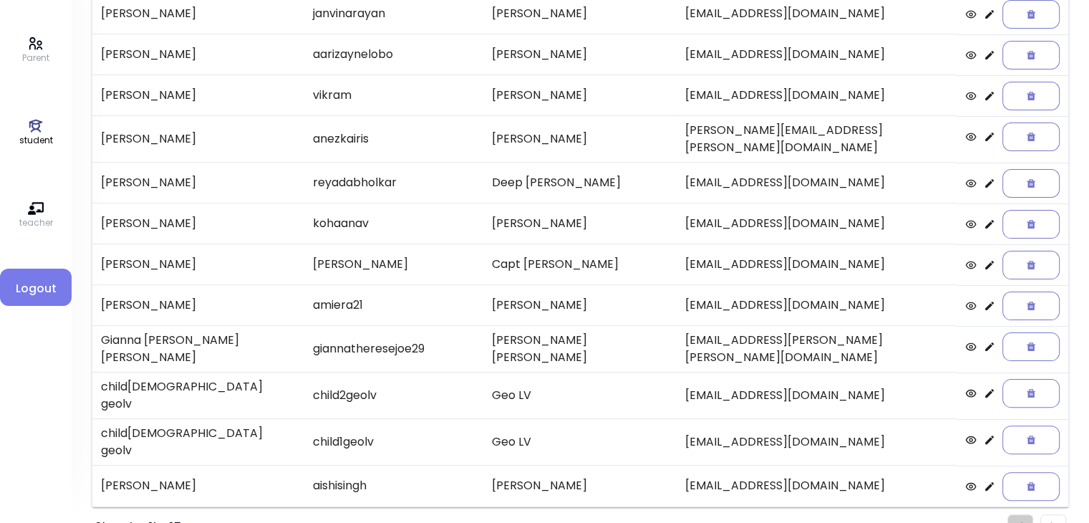
click at [1057, 514] on li "Pagination" at bounding box center [1053, 527] width 26 height 26
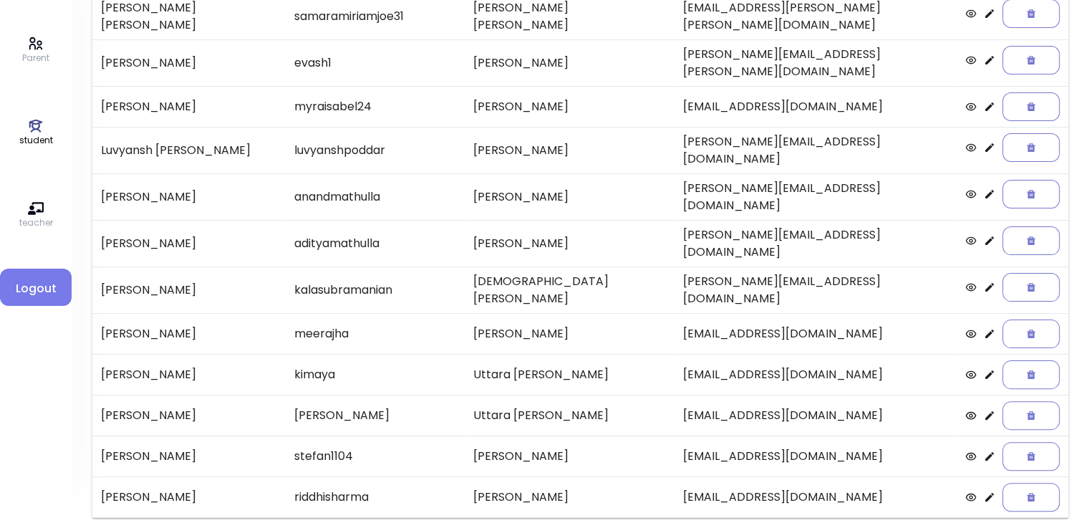
scroll to position [13, 0]
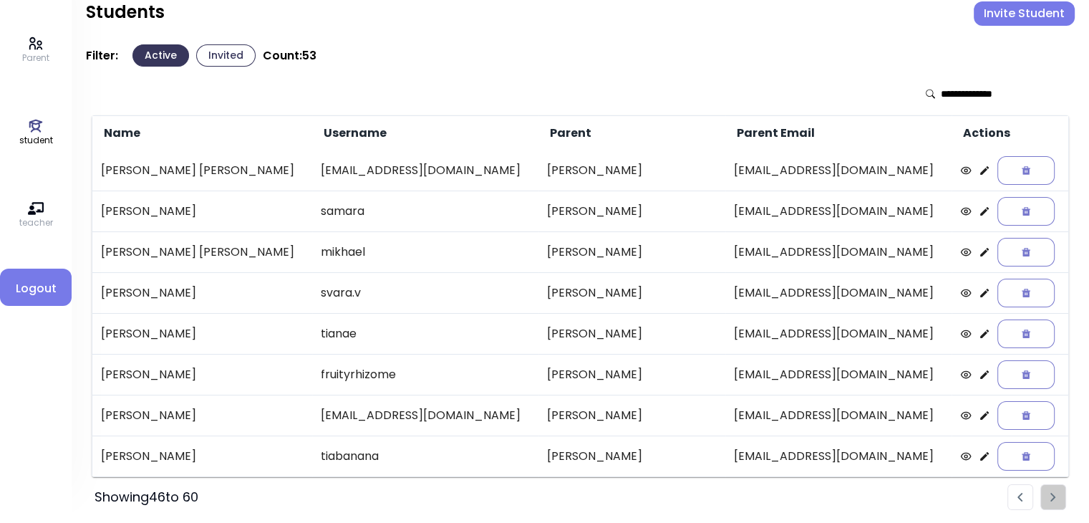
click at [980, 251] on icon at bounding box center [984, 252] width 9 height 9
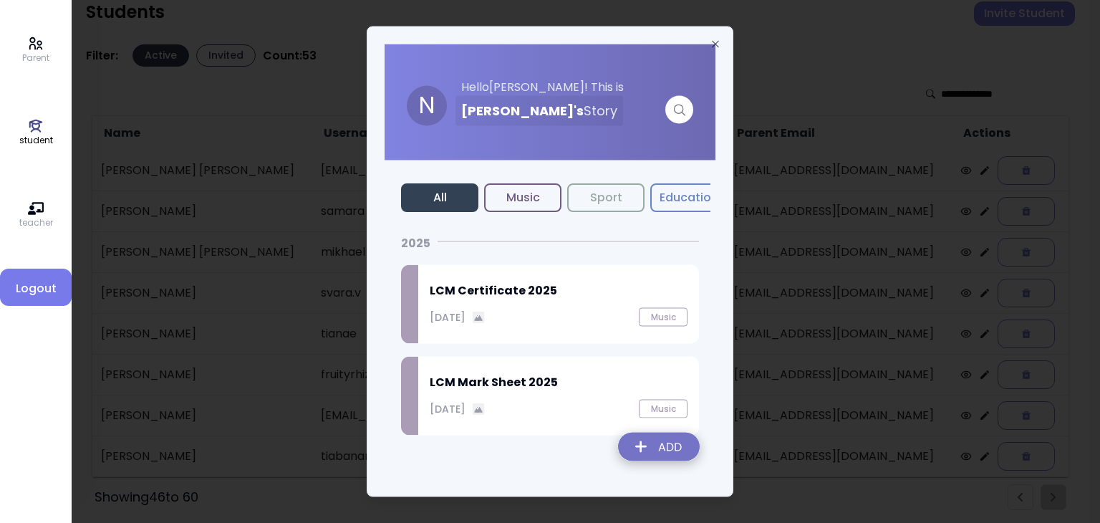
click at [657, 445] on img at bounding box center [658, 449] width 105 height 51
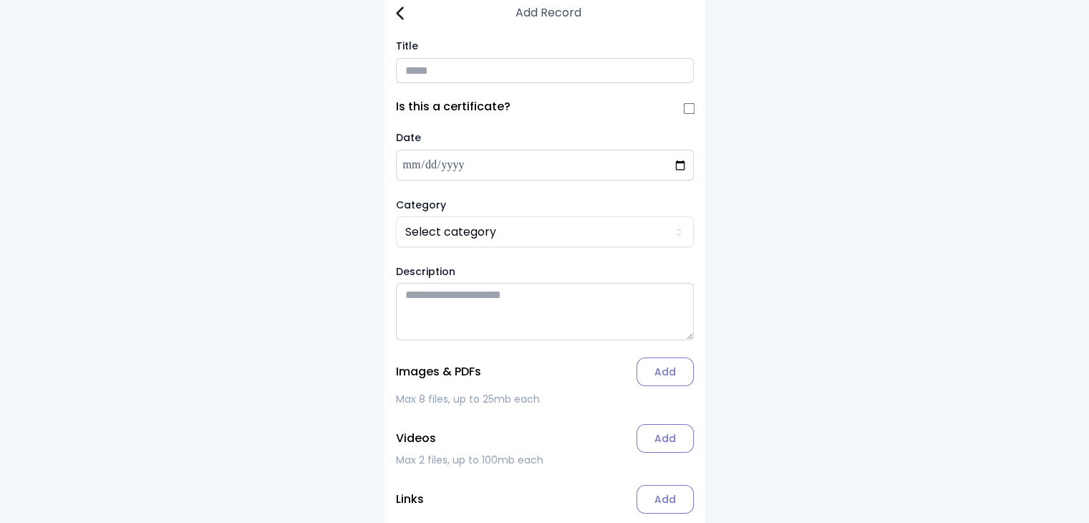
click at [407, 74] on input "Title" at bounding box center [545, 70] width 298 height 25
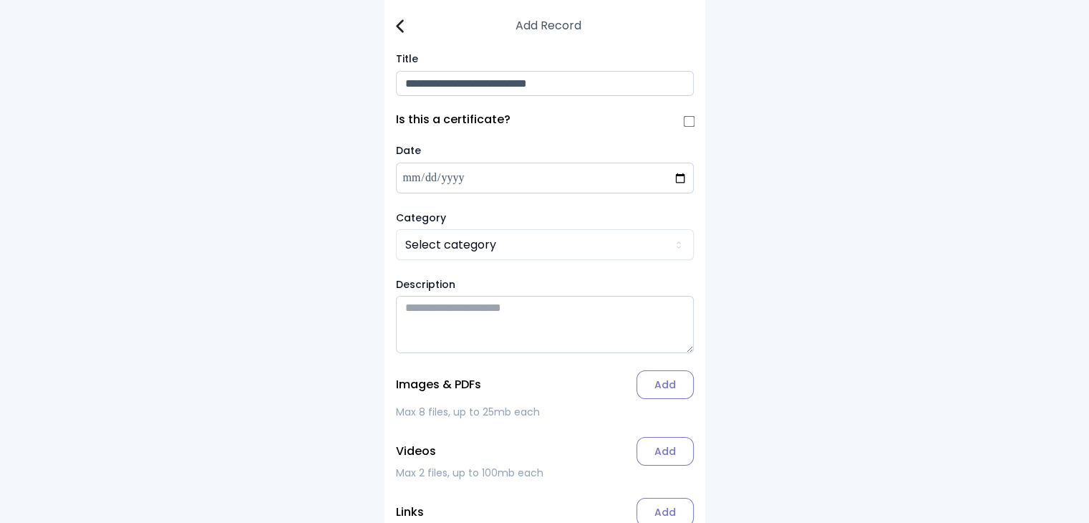
type input "**********"
click at [399, 28] on img at bounding box center [400, 26] width 8 height 14
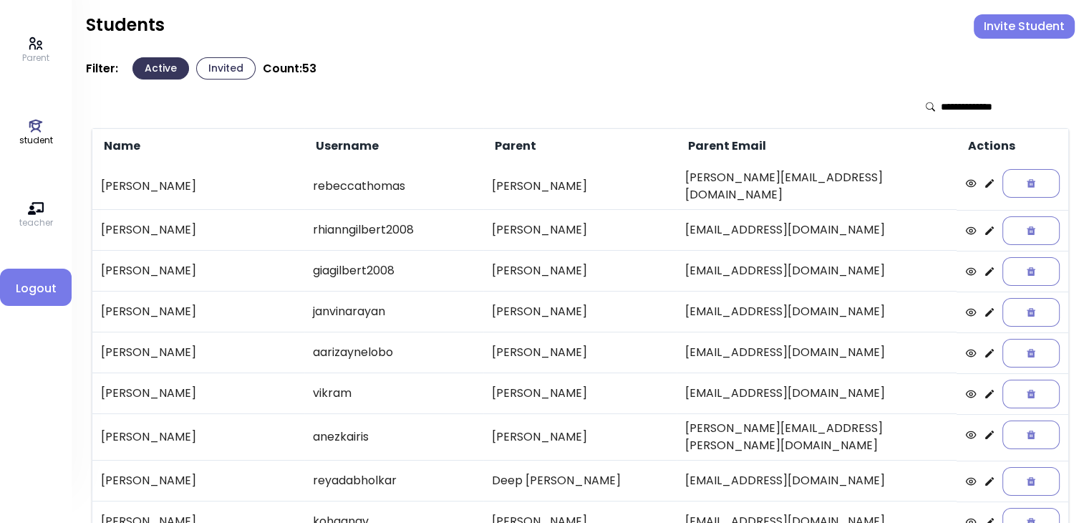
scroll to position [298, 0]
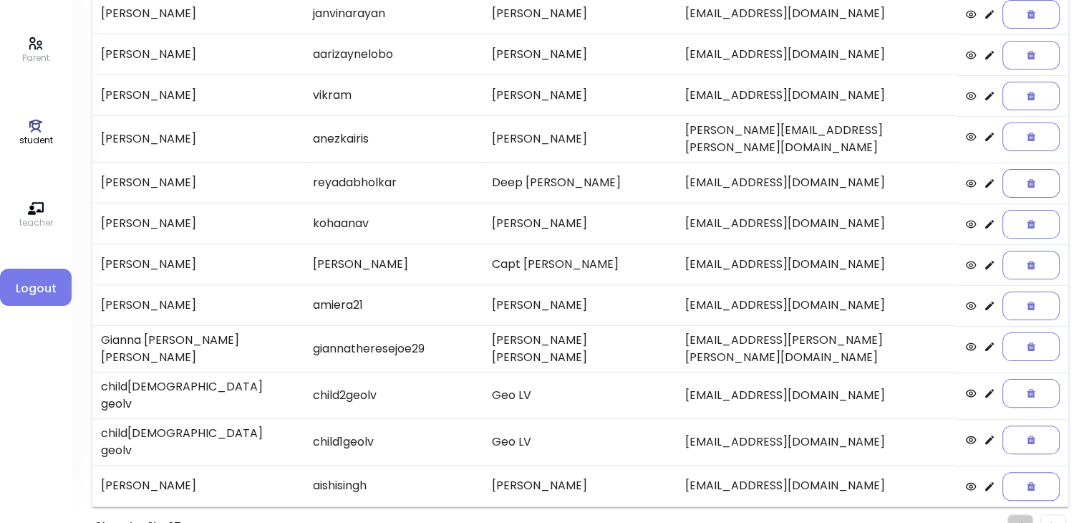
click at [1047, 514] on li "Pagination" at bounding box center [1053, 527] width 26 height 26
click at [1047, 514] on ul "Pagination" at bounding box center [1036, 527] width 59 height 26
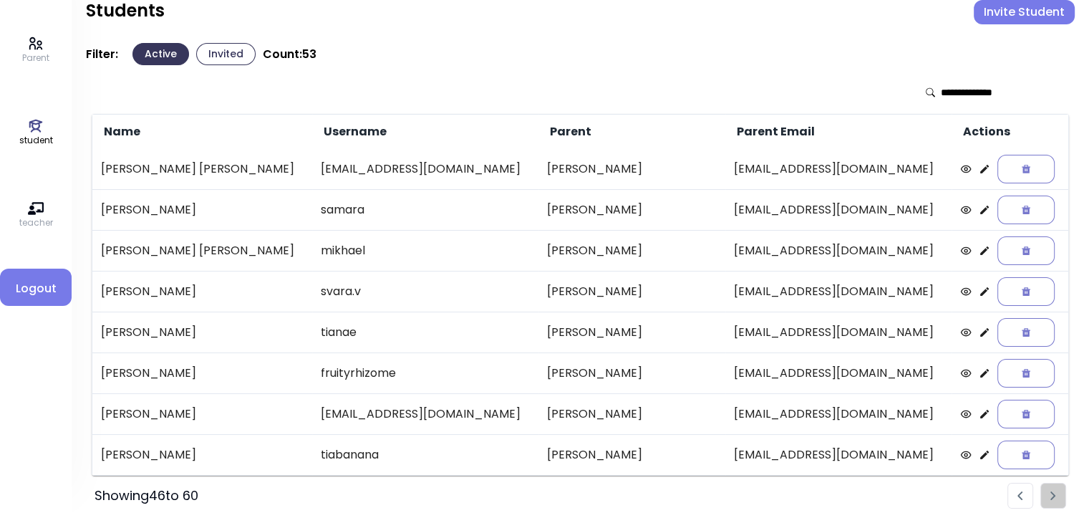
scroll to position [13, 0]
click at [980, 253] on icon at bounding box center [984, 252] width 9 height 9
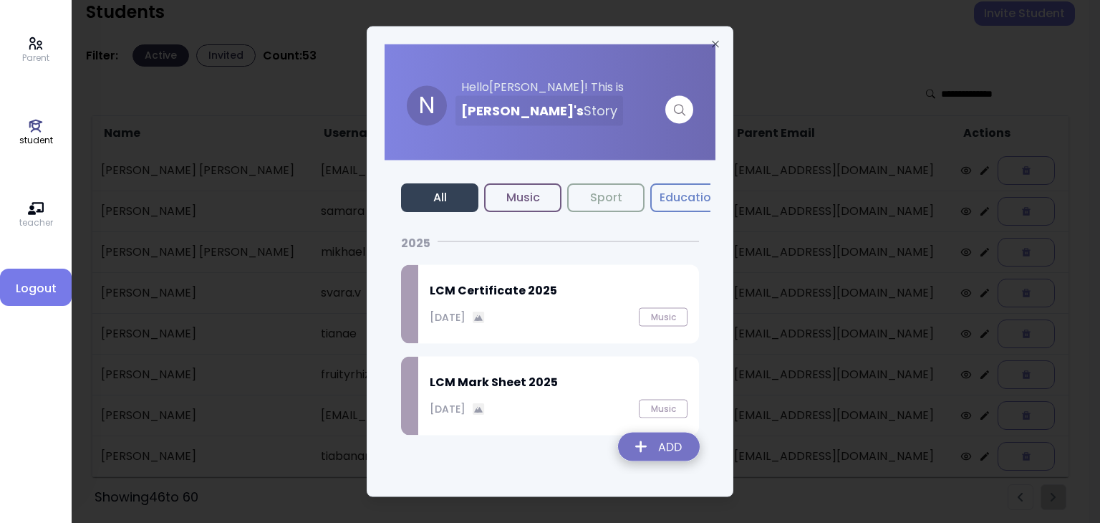
click at [661, 448] on img at bounding box center [658, 449] width 105 height 51
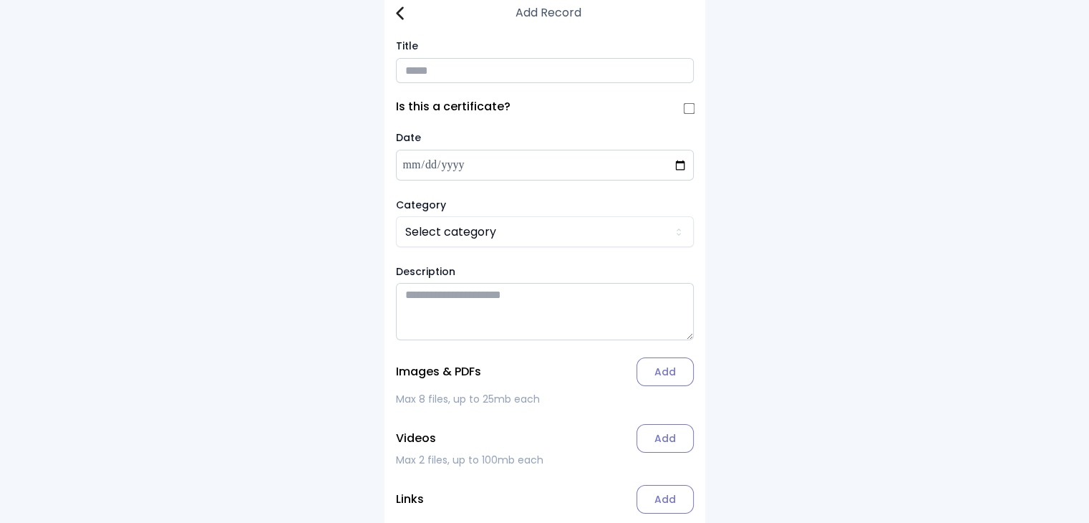
click at [437, 75] on input "Title" at bounding box center [545, 70] width 298 height 25
type input "**********"
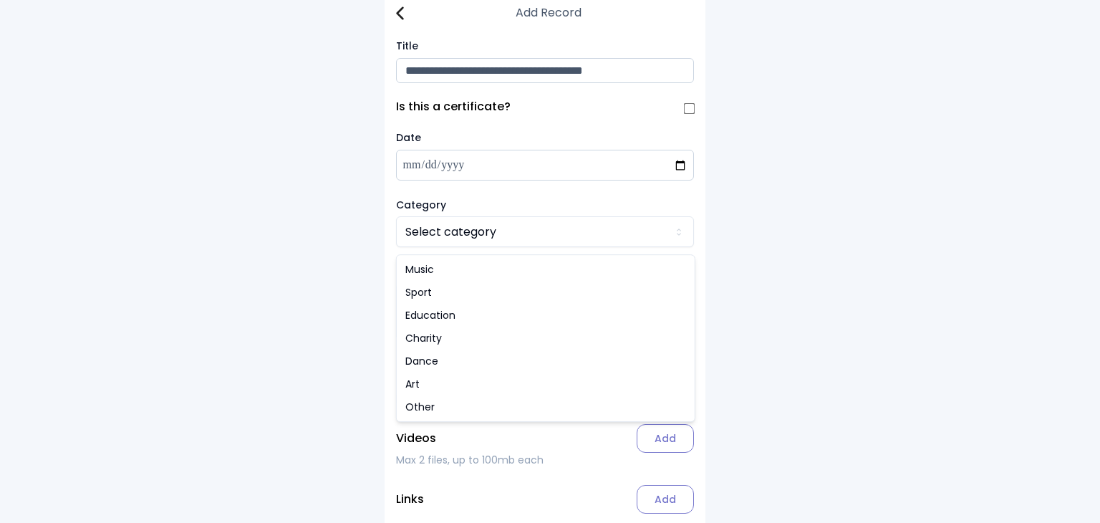
click at [454, 235] on html "**********" at bounding box center [550, 289] width 1100 height 604
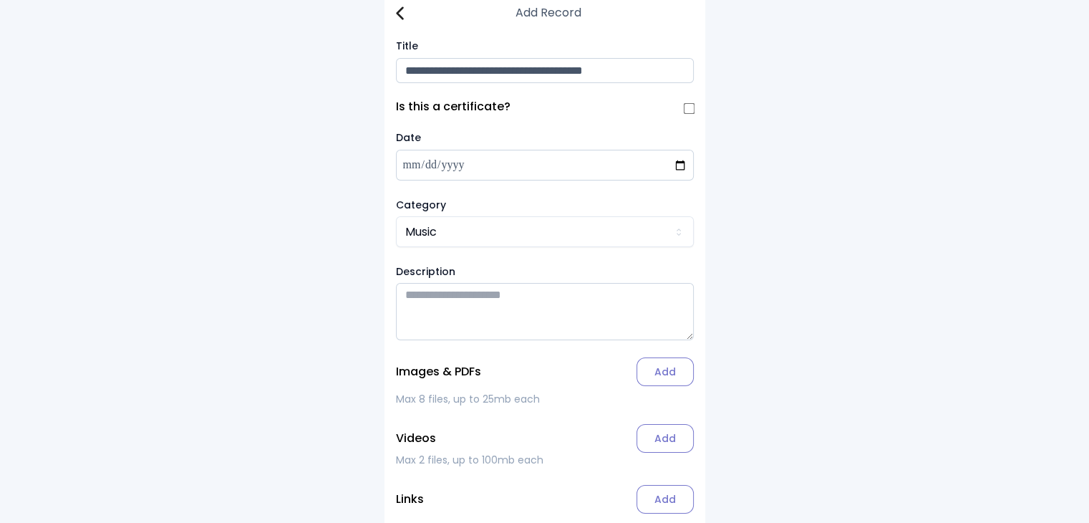
click at [657, 374] on label "Add" at bounding box center [664, 371] width 57 height 29
click at [0, 0] on input "Add" at bounding box center [0, 0] width 0 height 0
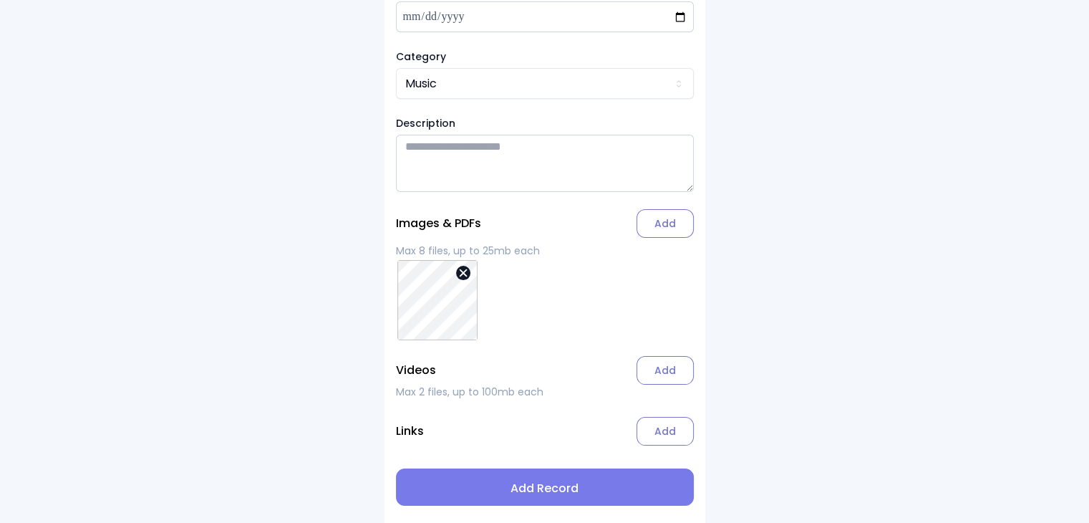
click at [553, 491] on span "Add Record" at bounding box center [544, 488] width 275 height 17
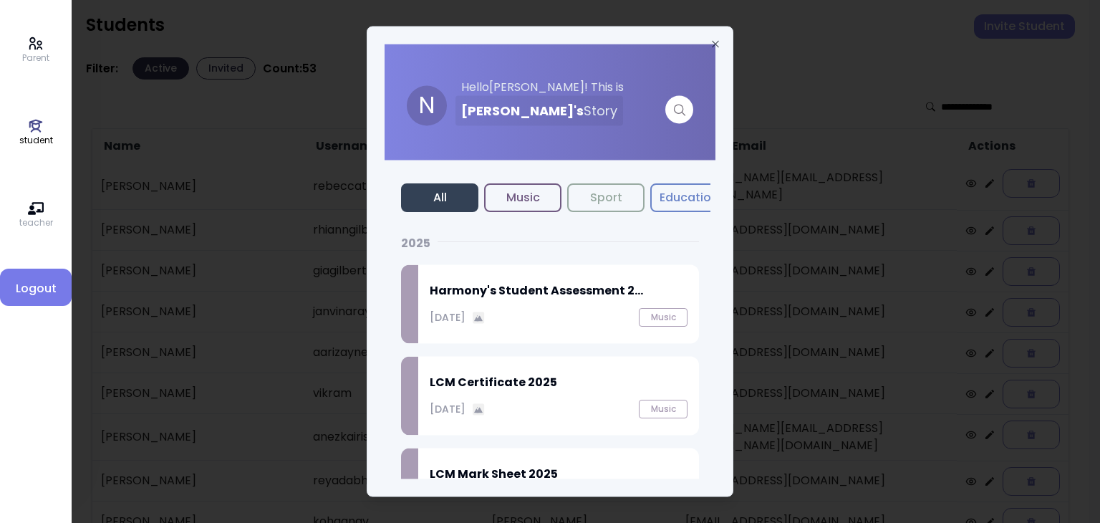
click at [465, 316] on p "[DATE]" at bounding box center [448, 316] width 36 height 15
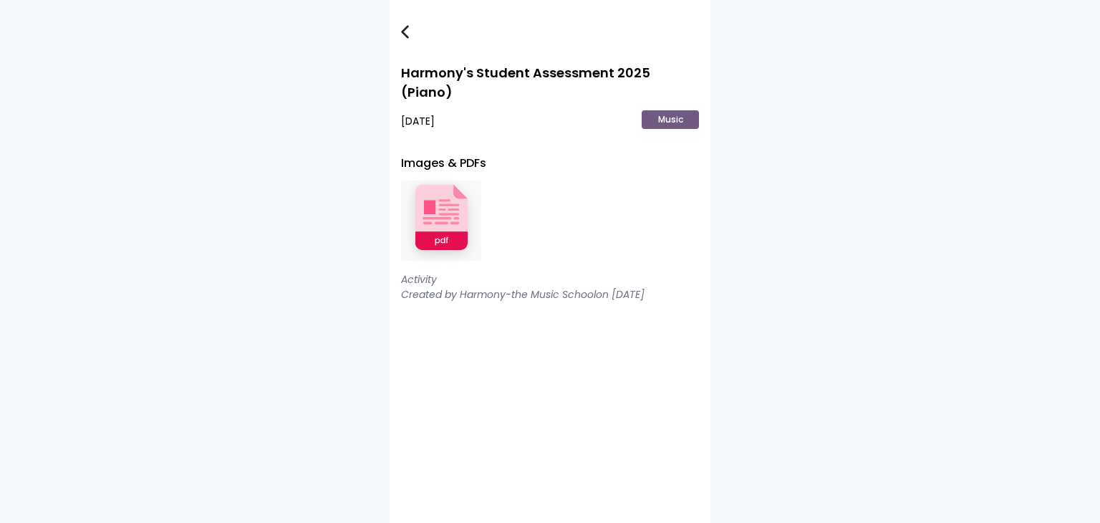
click at [439, 193] on img at bounding box center [441, 221] width 80 height 94
click at [407, 23] on link at bounding box center [415, 31] width 29 height 29
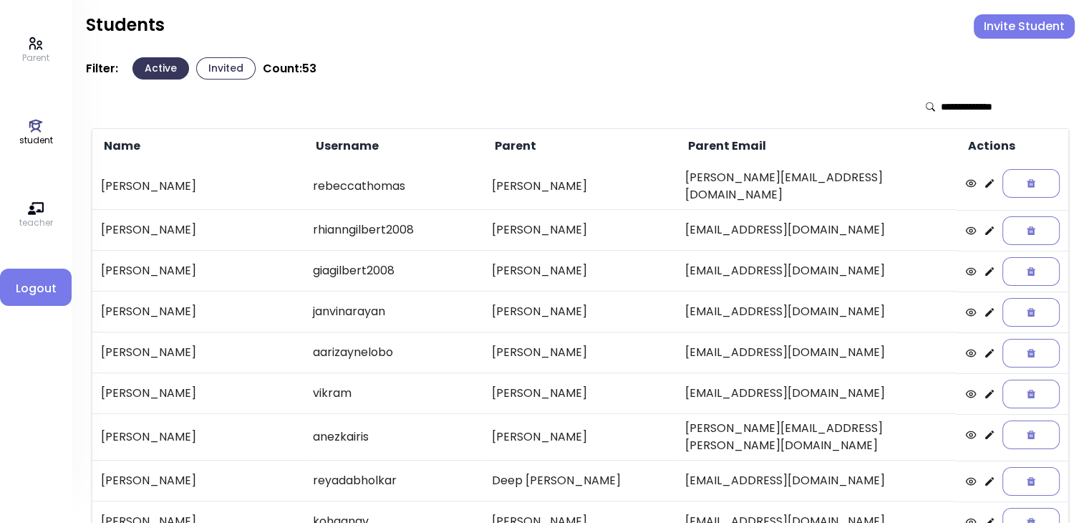
scroll to position [298, 0]
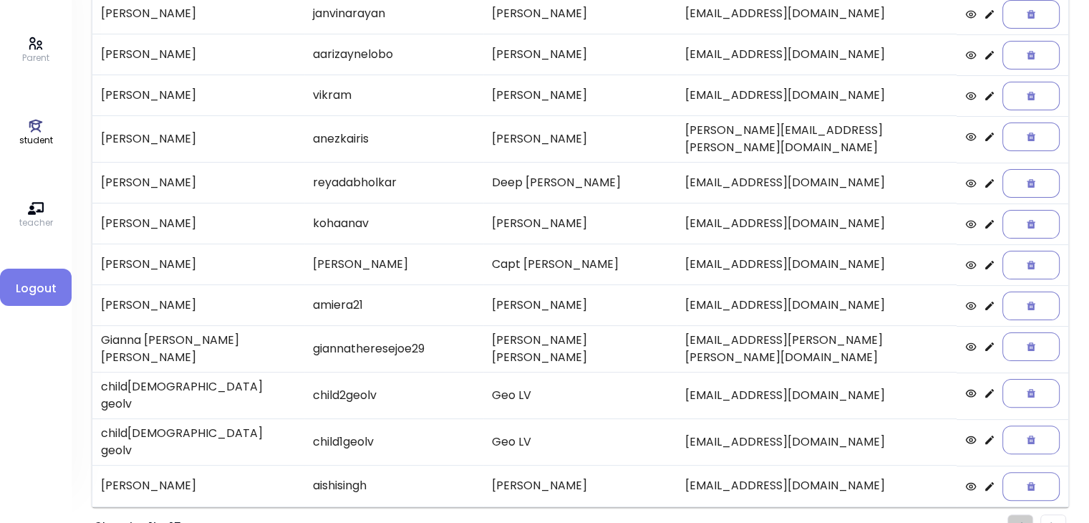
click at [1050, 514] on li "Pagination" at bounding box center [1053, 527] width 26 height 26
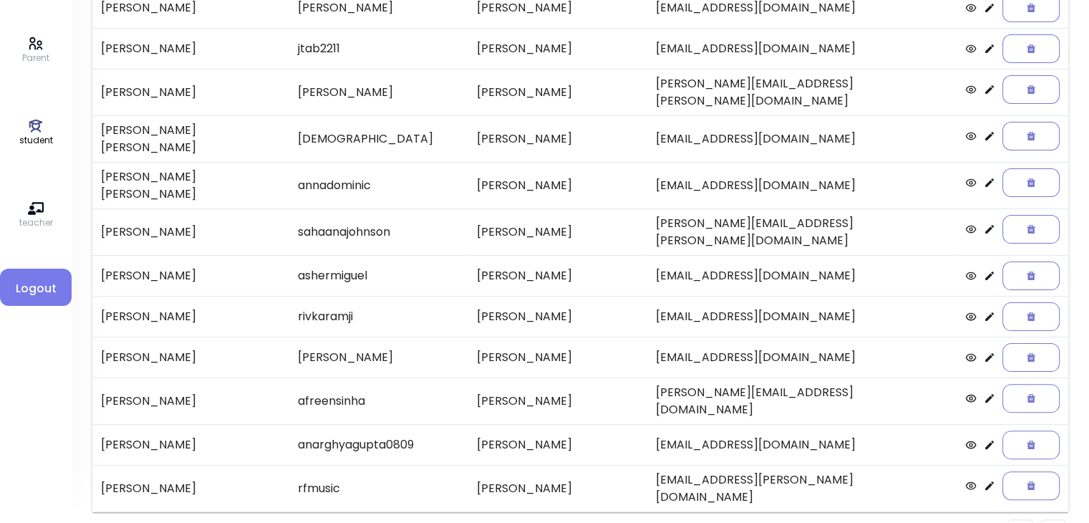
click at [1050, 519] on li "Pagination" at bounding box center [1053, 532] width 26 height 26
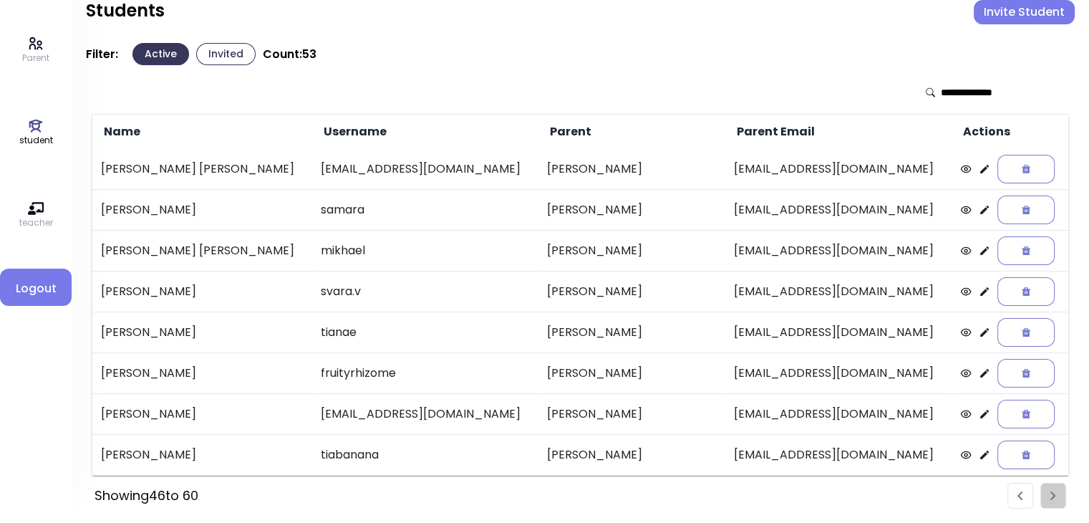
scroll to position [13, 0]
click at [979, 208] on icon at bounding box center [984, 210] width 11 height 11
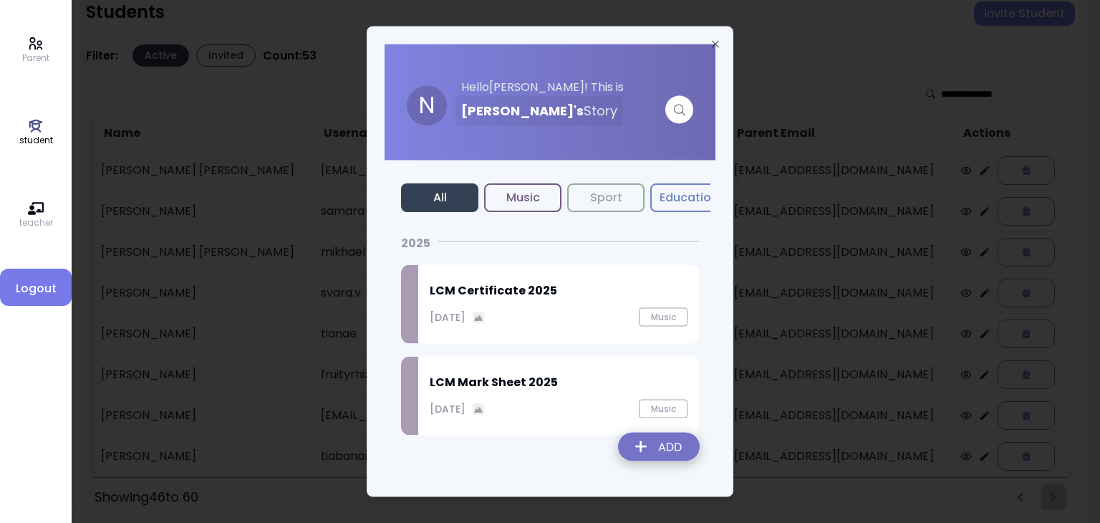
click at [651, 450] on img at bounding box center [658, 449] width 105 height 51
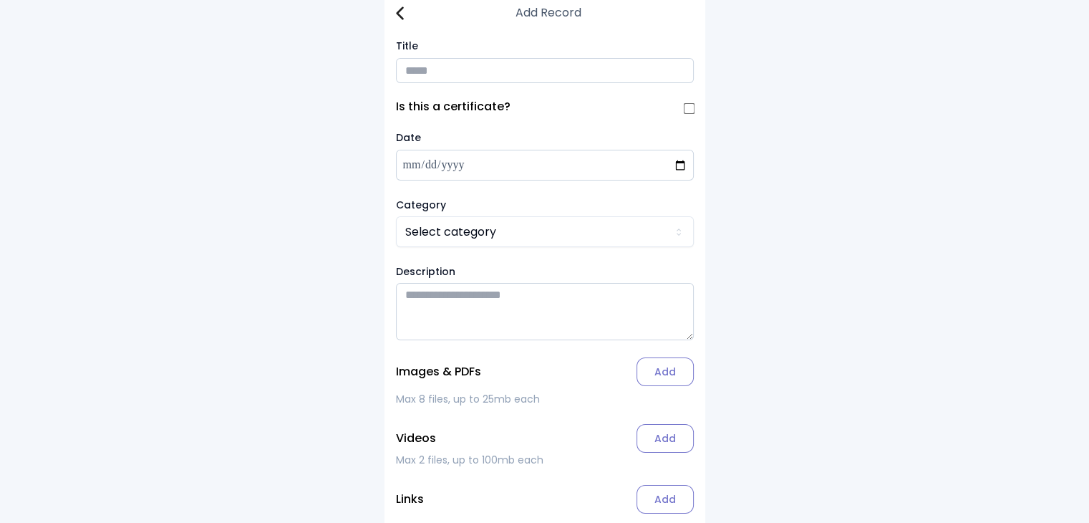
click at [440, 80] on input "Title" at bounding box center [545, 70] width 298 height 25
type input "**********"
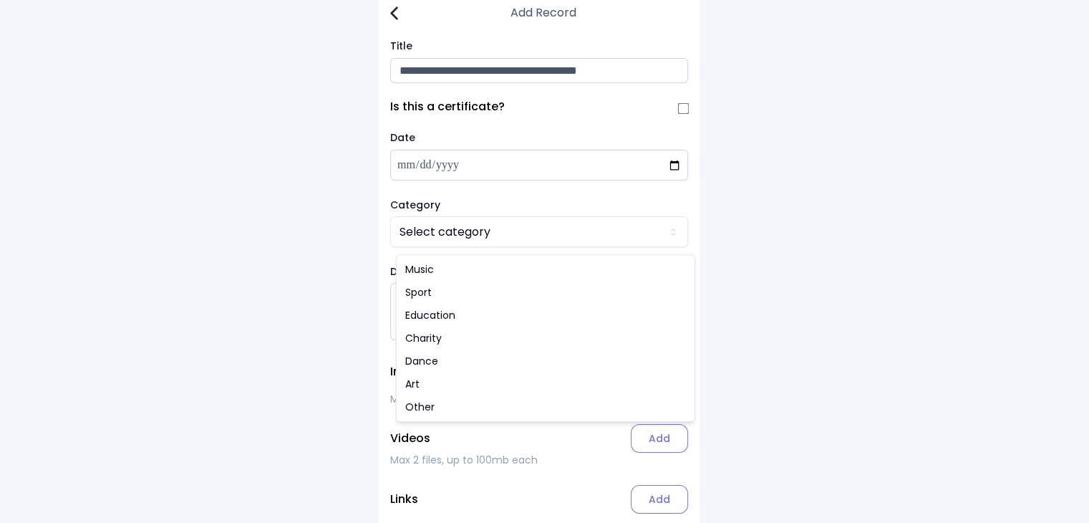
click at [433, 241] on html "**********" at bounding box center [544, 289] width 1089 height 604
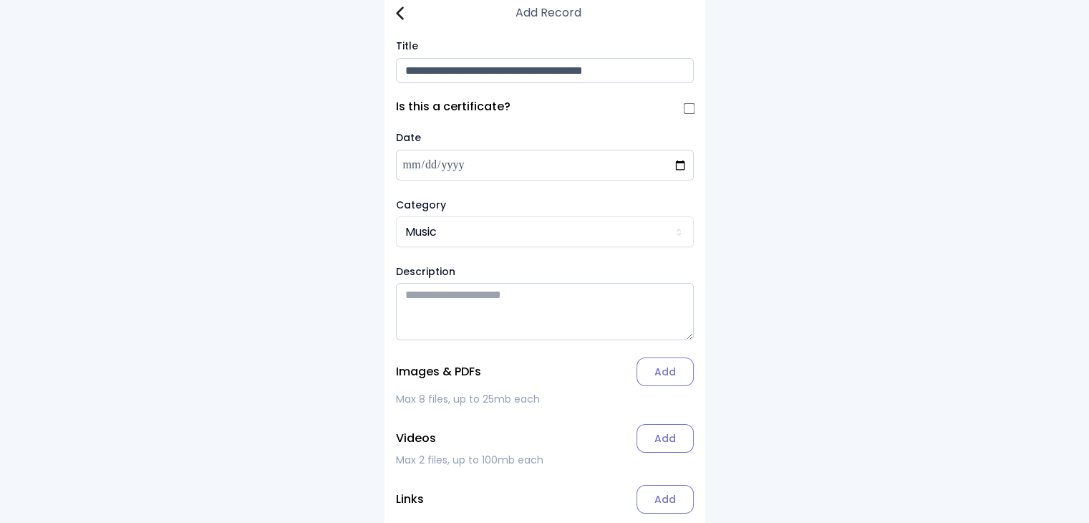
click at [659, 384] on label "Add" at bounding box center [664, 371] width 57 height 29
click at [0, 0] on input "Add" at bounding box center [0, 0] width 0 height 0
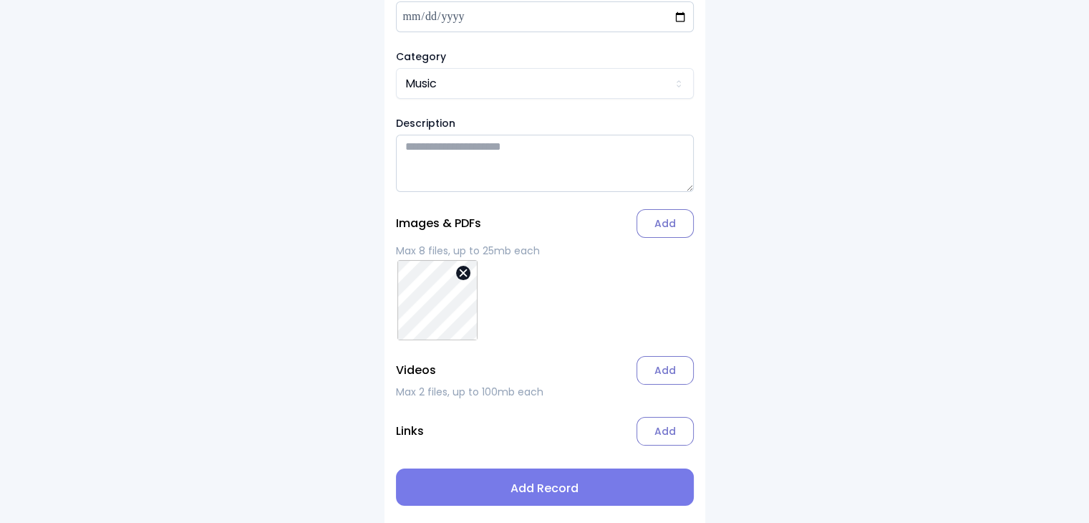
click at [536, 490] on span "Add Record" at bounding box center [544, 488] width 275 height 17
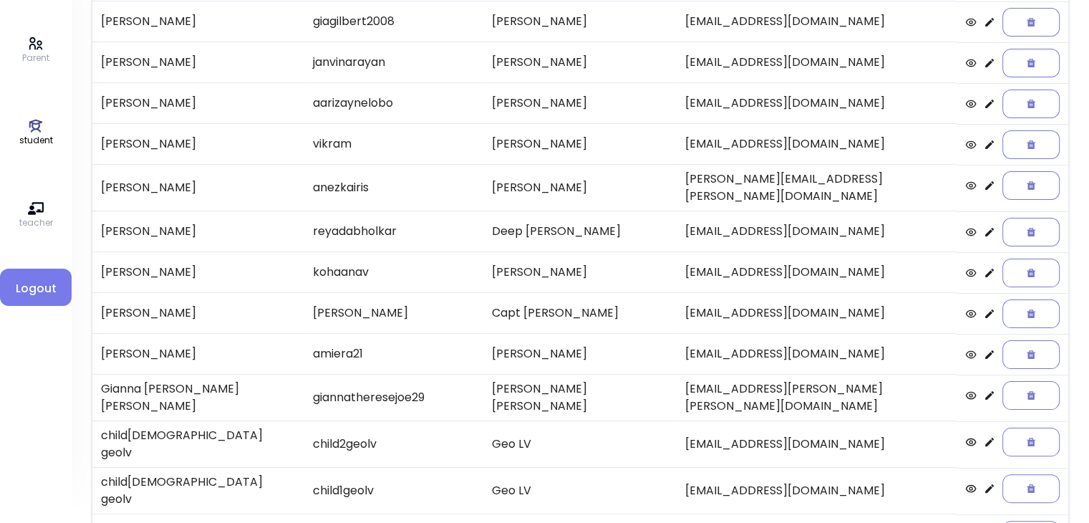
scroll to position [298, 0]
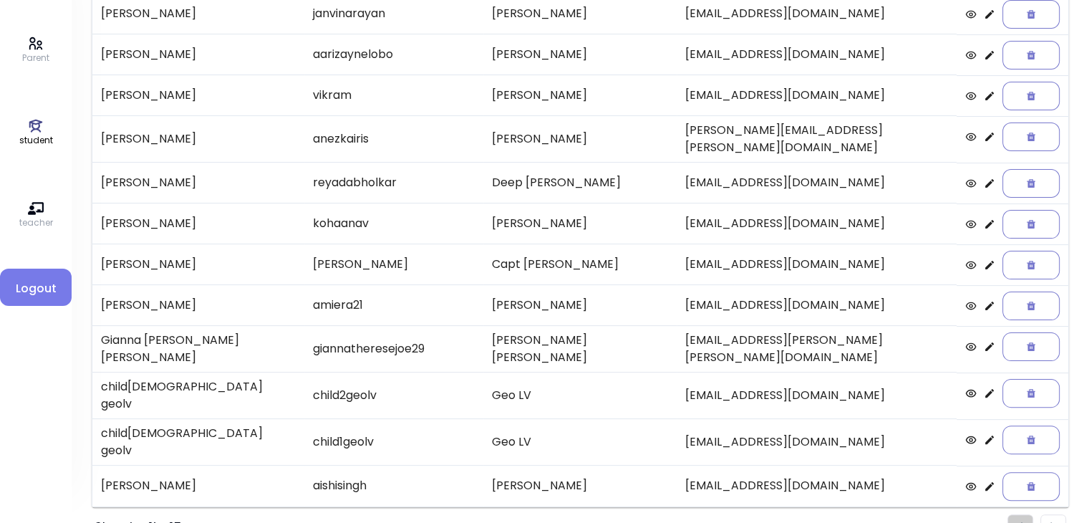
click at [1058, 514] on li "Pagination" at bounding box center [1053, 527] width 26 height 26
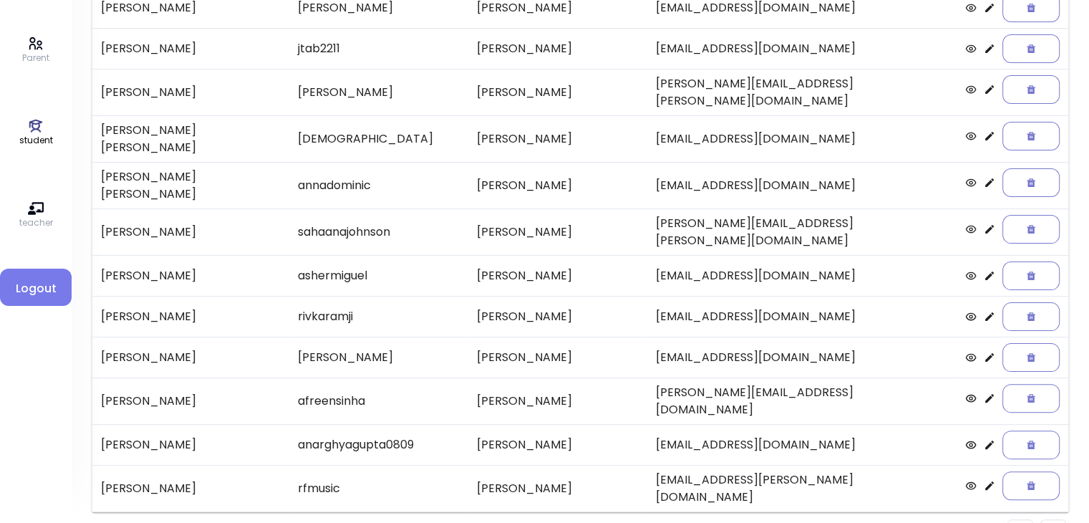
click at [1058, 519] on li "Pagination" at bounding box center [1053, 532] width 26 height 26
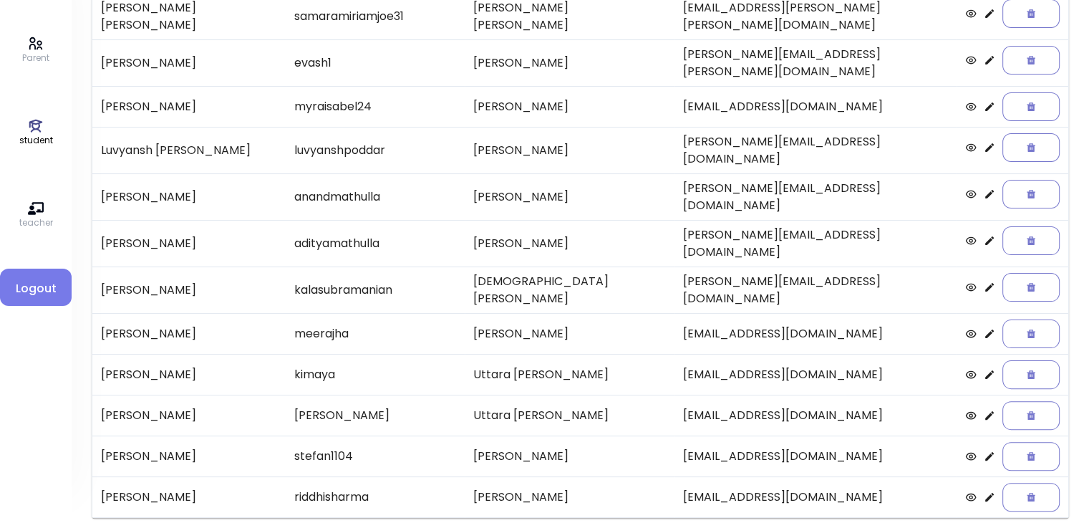
scroll to position [13, 0]
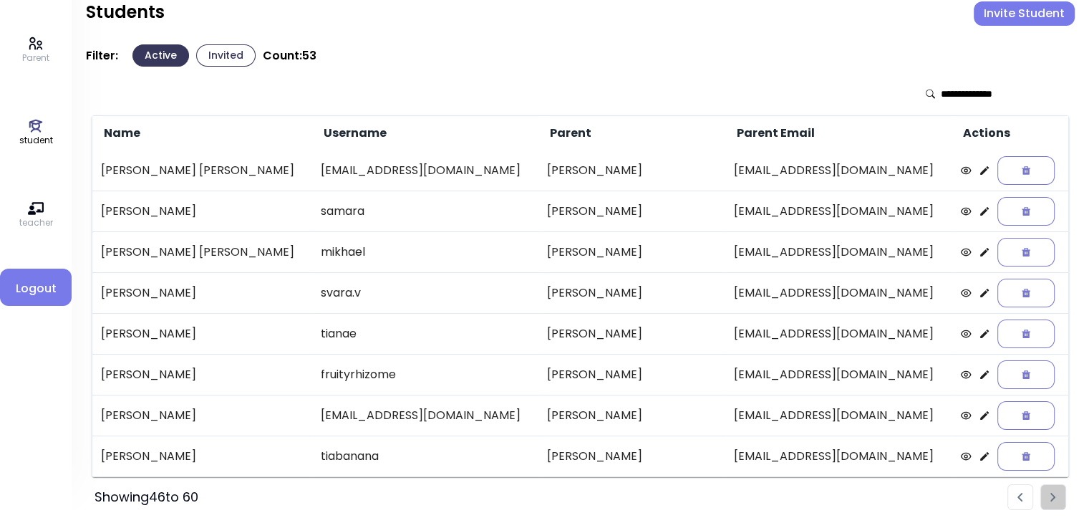
click at [1014, 493] on li "Pagination" at bounding box center [1020, 497] width 26 height 26
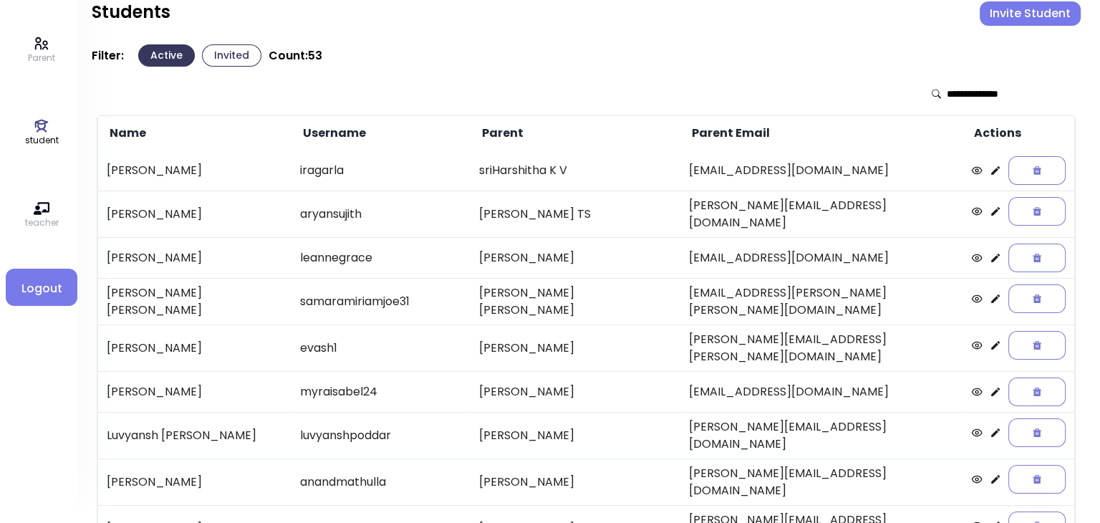
scroll to position [298, 0]
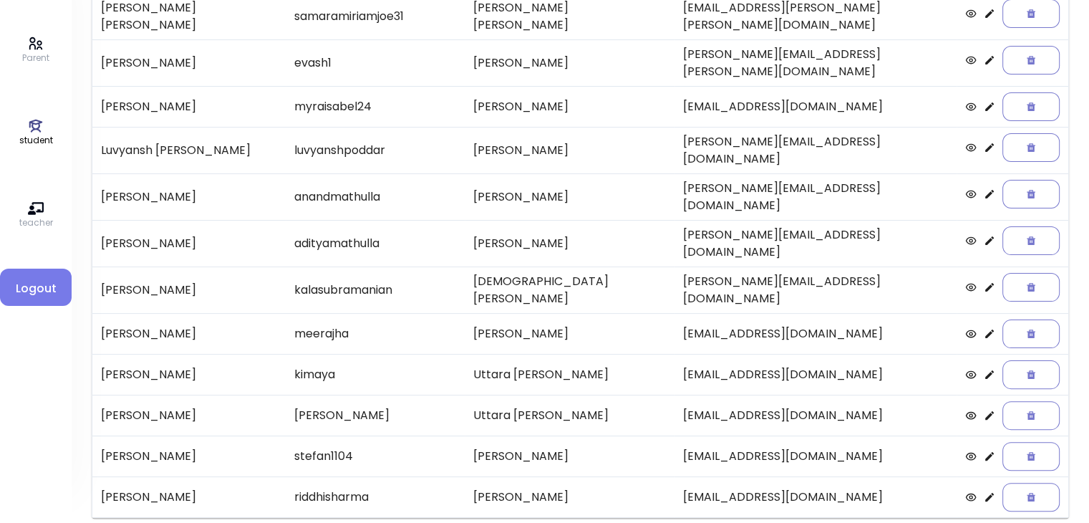
click at [984, 450] on icon at bounding box center [989, 455] width 11 height 11
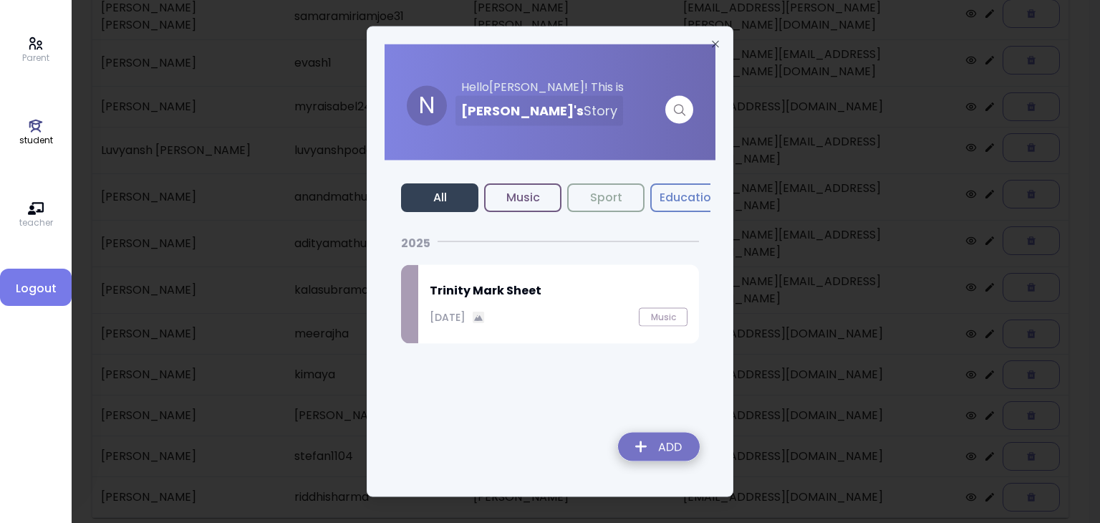
click at [663, 447] on img at bounding box center [658, 449] width 105 height 51
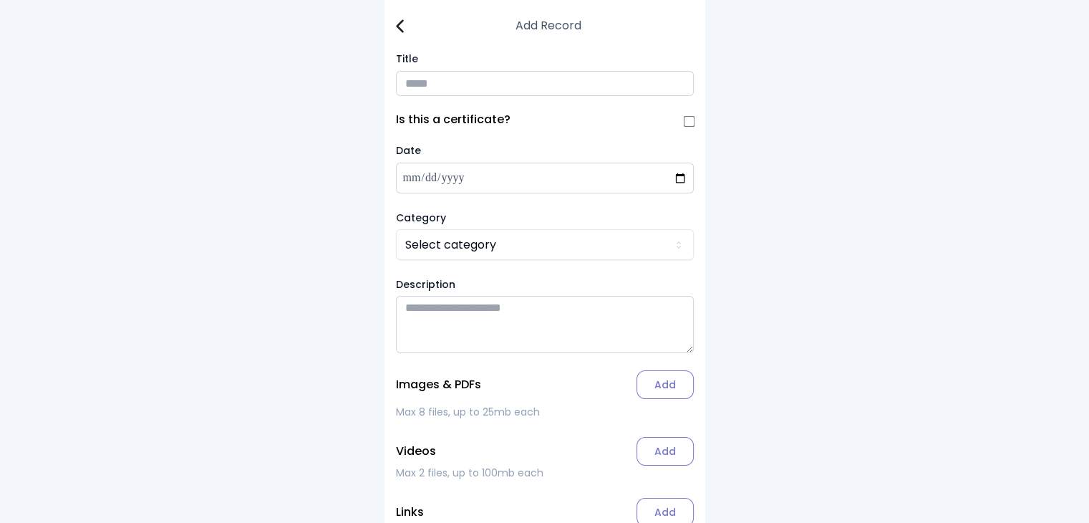
click at [424, 82] on input "Title" at bounding box center [545, 83] width 298 height 25
click at [623, 87] on input "**********" at bounding box center [545, 83] width 298 height 25
type input "**********"
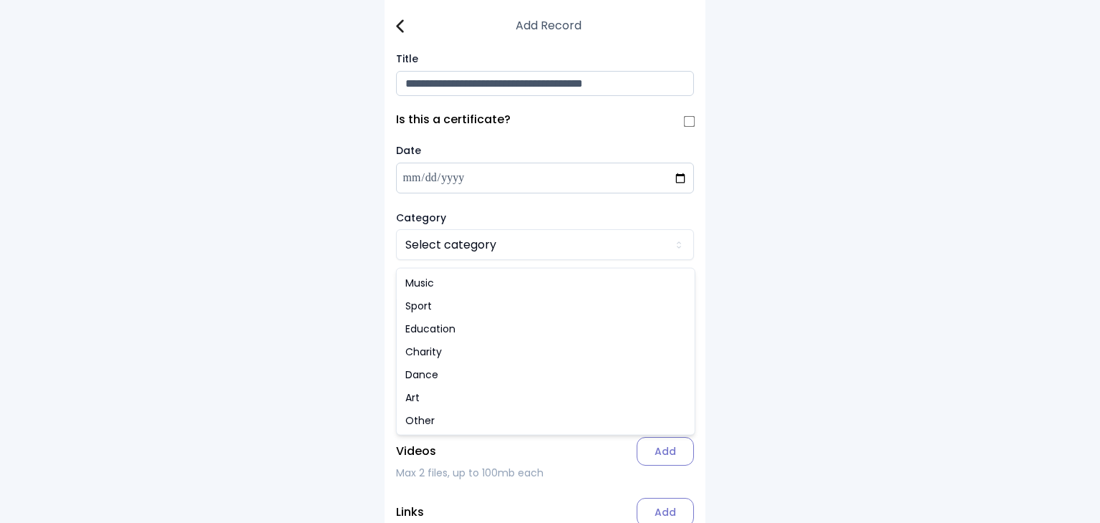
click at [452, 248] on html "**********" at bounding box center [550, 302] width 1100 height 604
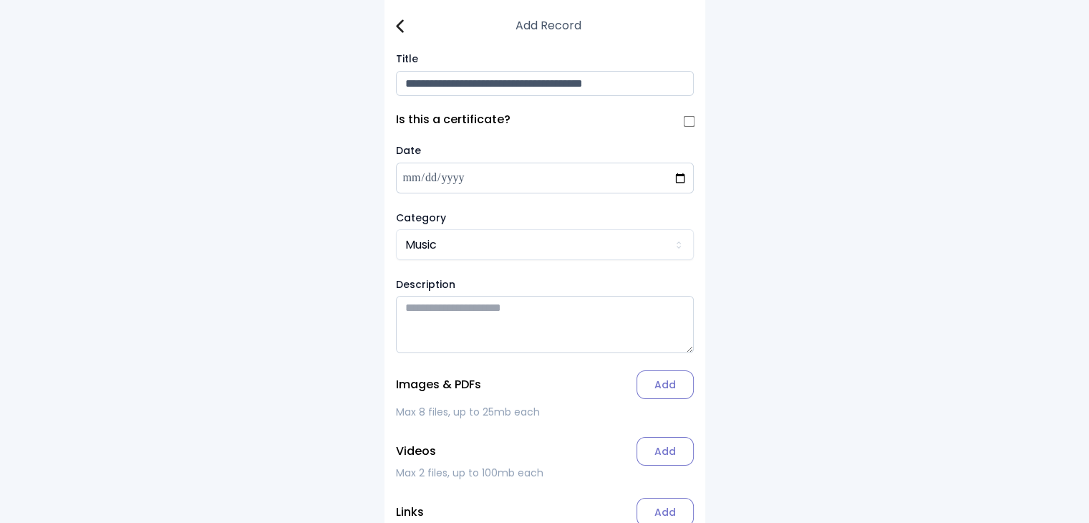
click at [660, 392] on label "Add" at bounding box center [664, 384] width 57 height 29
click at [0, 0] on input "Add" at bounding box center [0, 0] width 0 height 0
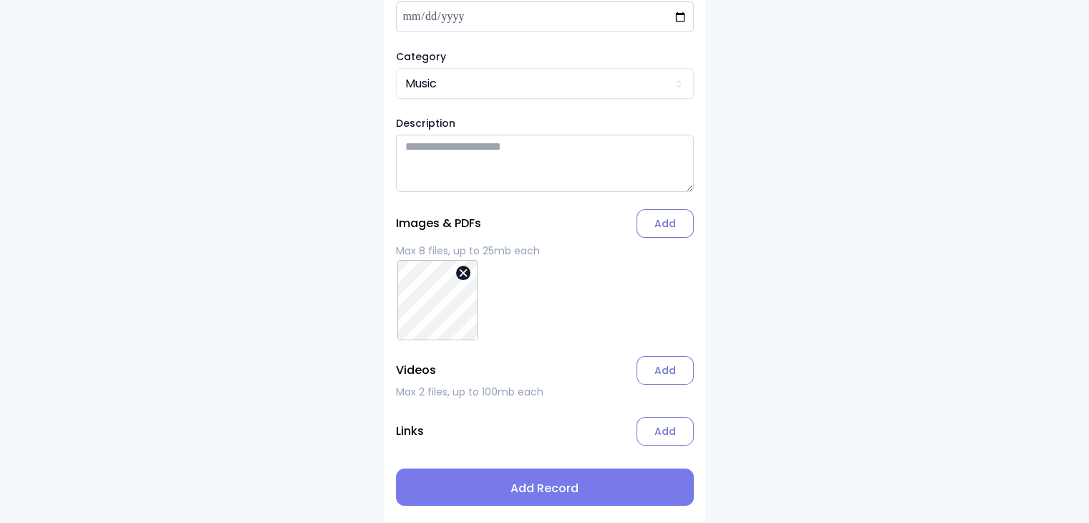
click at [534, 490] on span "Add Record" at bounding box center [544, 488] width 275 height 17
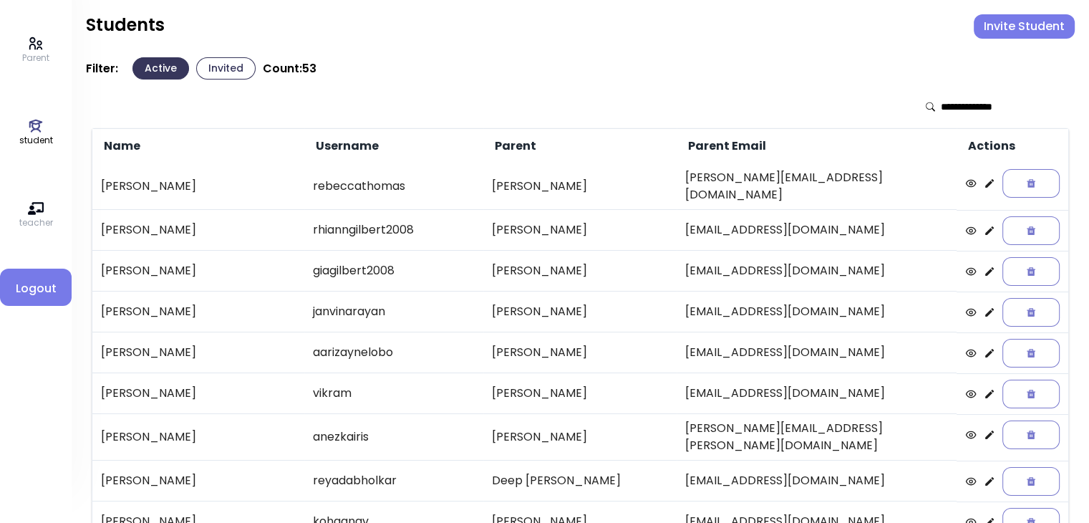
scroll to position [298, 0]
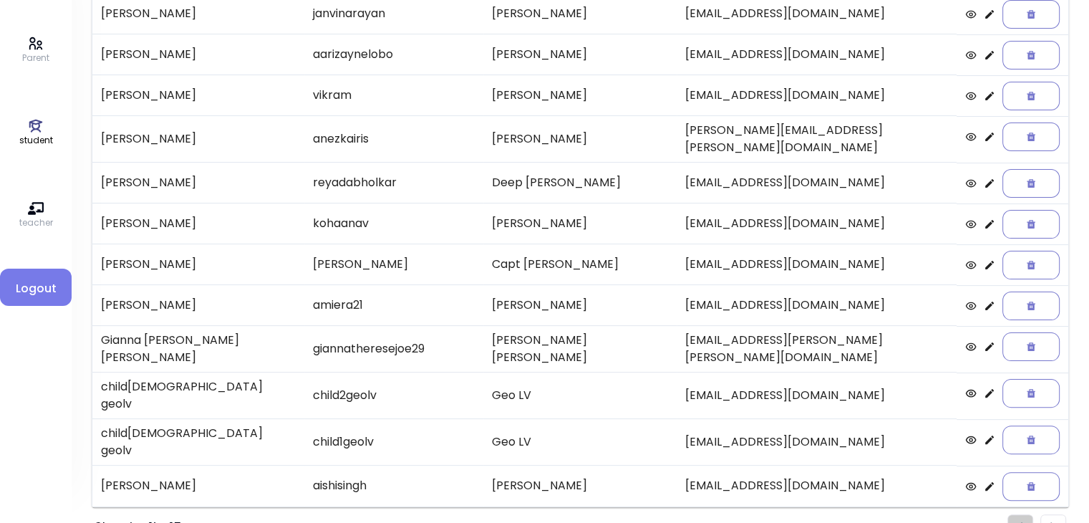
click at [1055, 514] on li "Pagination" at bounding box center [1053, 527] width 26 height 26
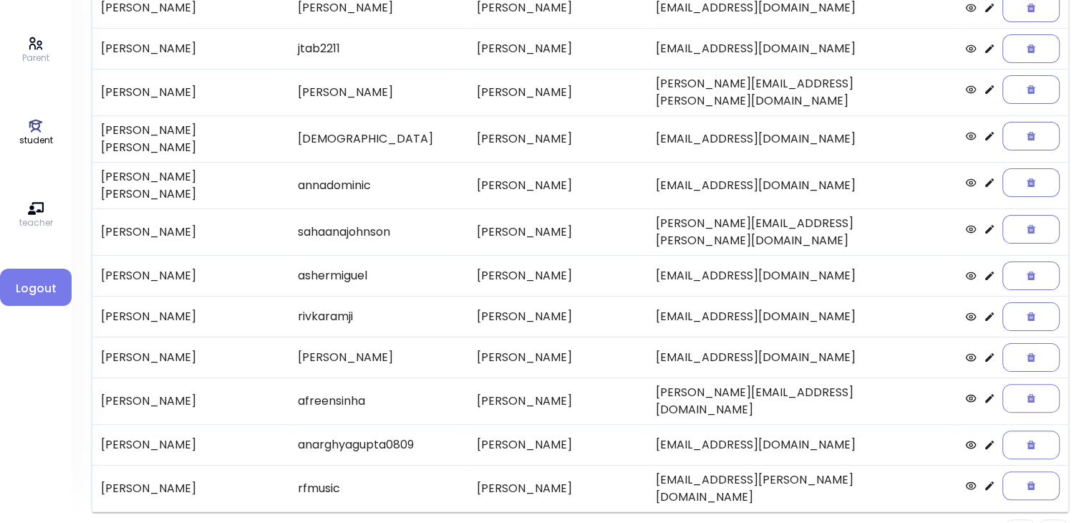
click at [1052, 522] on img "Pagination" at bounding box center [1053, 531] width 6 height 9
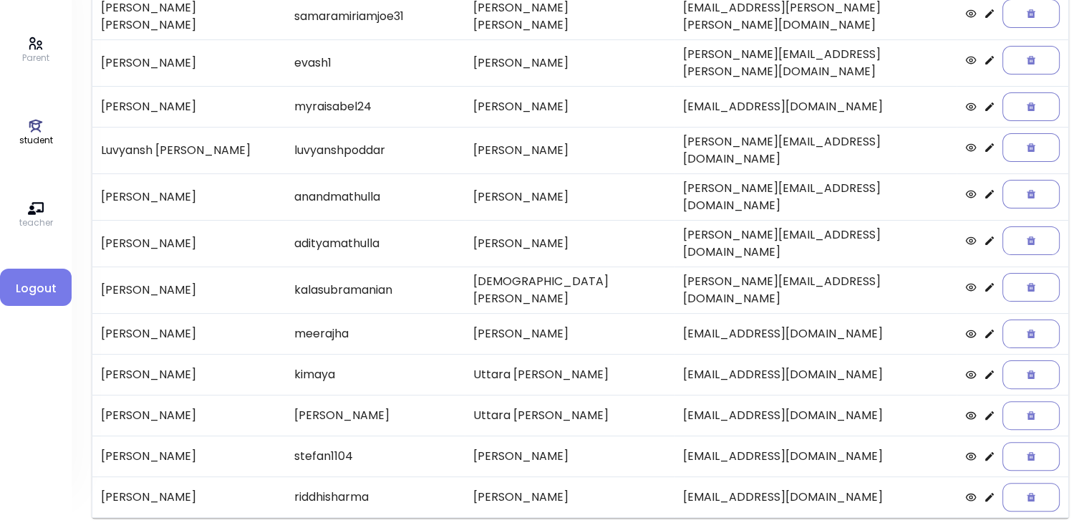
click at [985, 329] on icon at bounding box center [989, 333] width 9 height 9
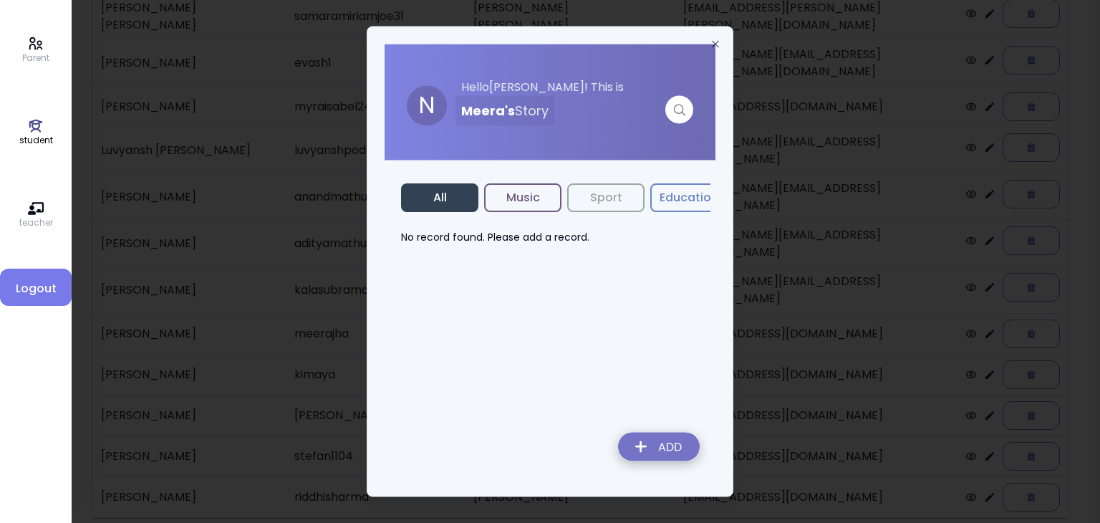
click at [667, 440] on img at bounding box center [658, 449] width 105 height 51
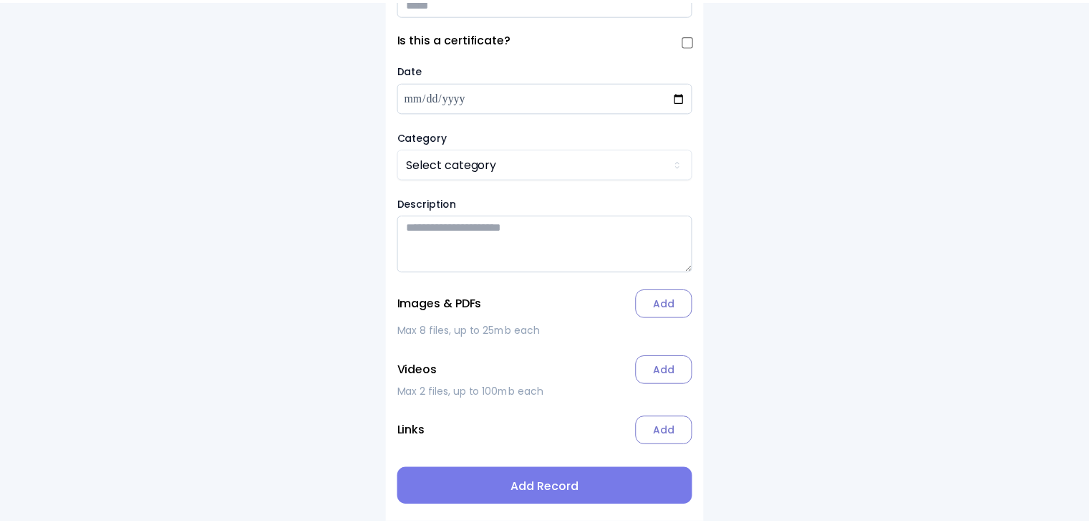
scroll to position [86, 0]
click at [430, 9] on input "Title" at bounding box center [545, 2] width 298 height 25
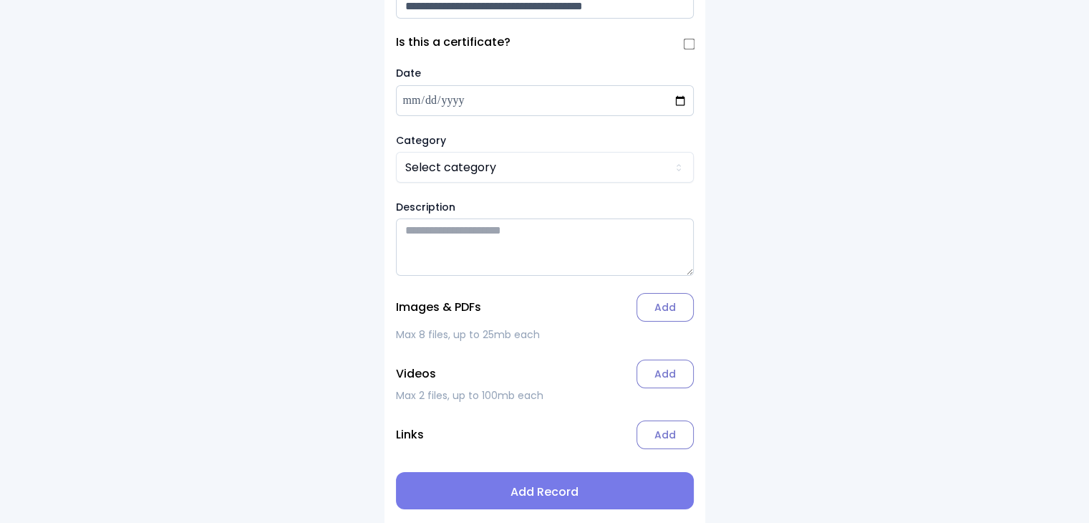
type input "**********"
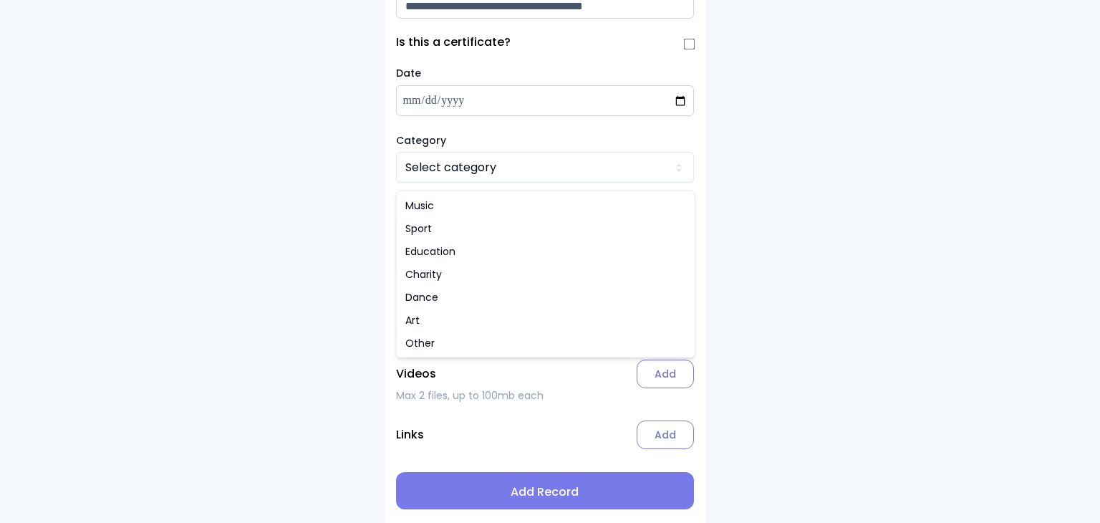
click at [430, 178] on html "**********" at bounding box center [550, 225] width 1100 height 604
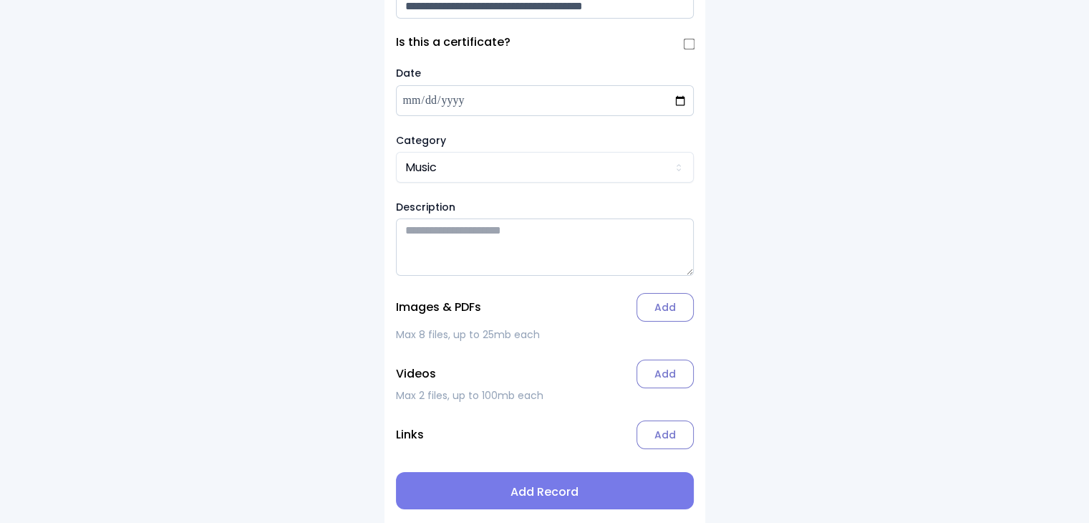
click at [668, 316] on label "Add" at bounding box center [664, 307] width 57 height 29
click at [0, 0] on input "Add" at bounding box center [0, 0] width 0 height 0
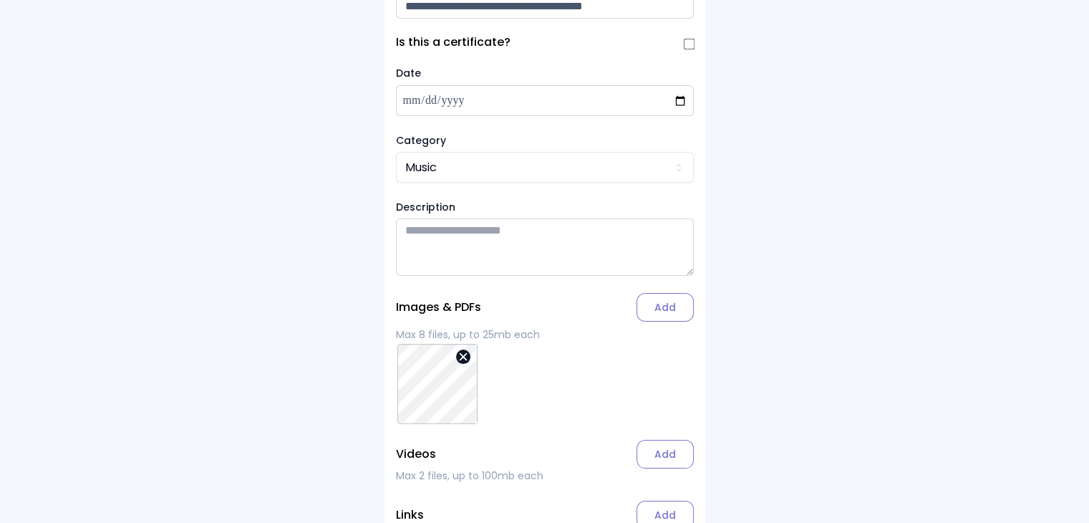
scroll to position [166, 0]
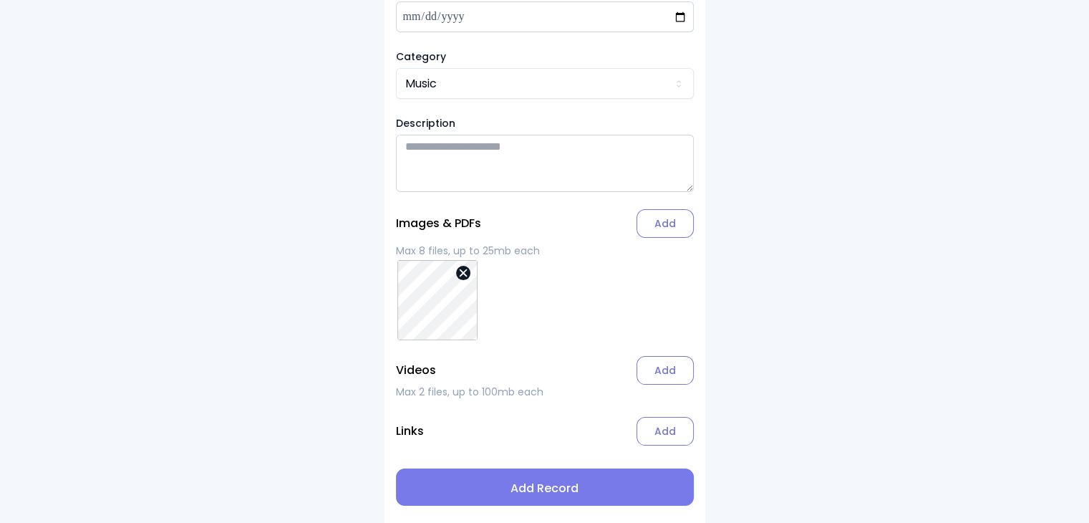
click at [547, 490] on span "Add Record" at bounding box center [544, 488] width 275 height 17
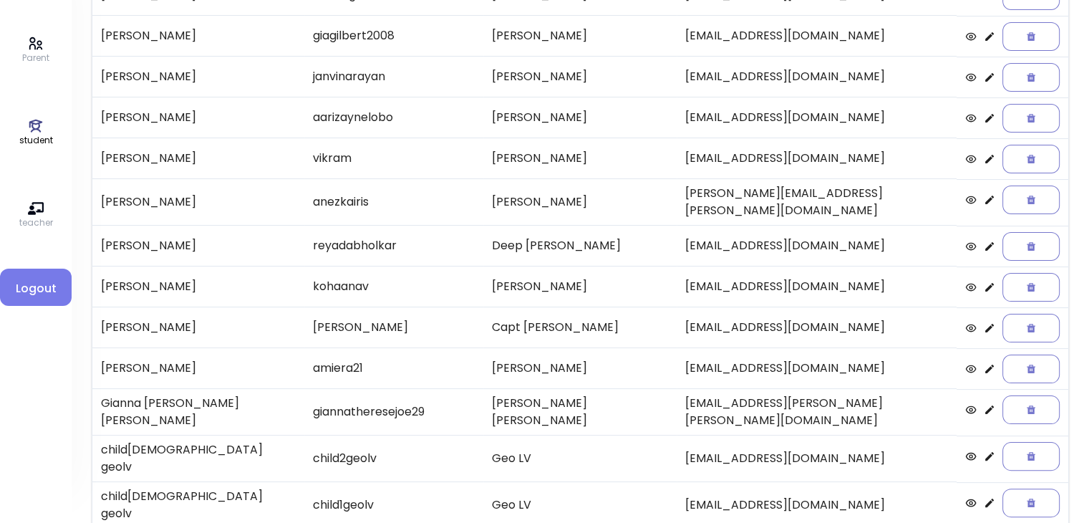
scroll to position [298, 0]
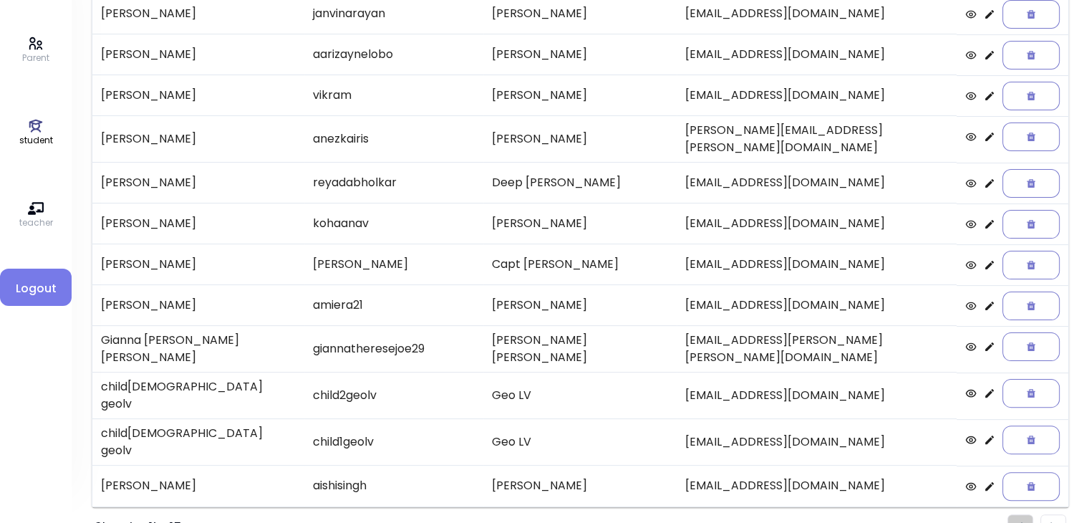
click at [1049, 514] on li "Pagination" at bounding box center [1053, 527] width 26 height 26
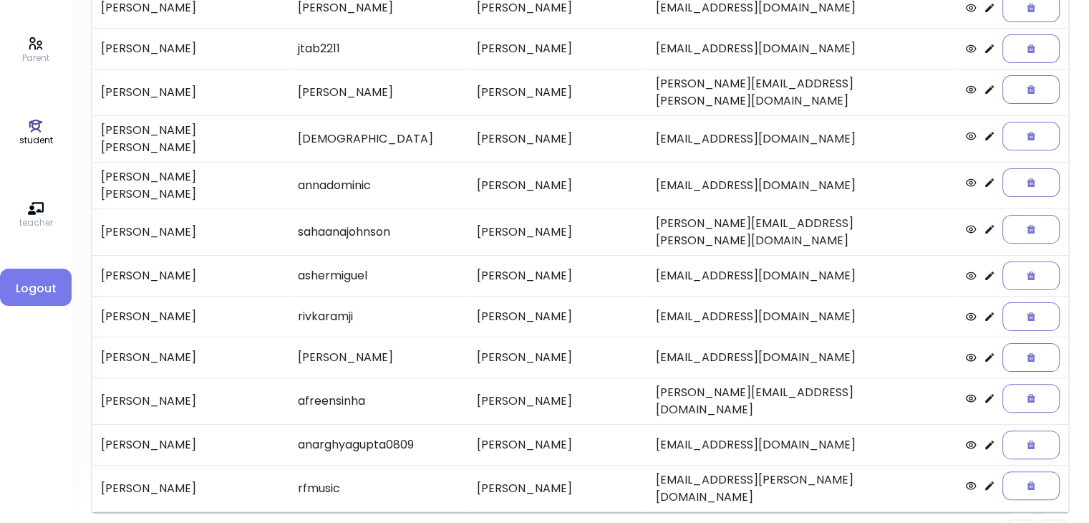
click at [1060, 519] on li "Pagination" at bounding box center [1053, 532] width 26 height 26
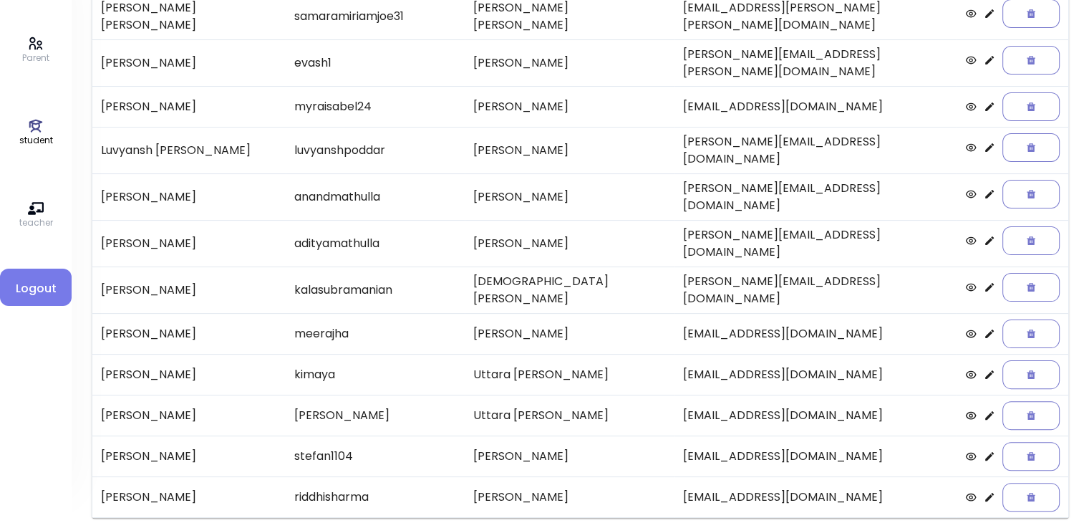
click at [985, 236] on icon at bounding box center [989, 240] width 9 height 9
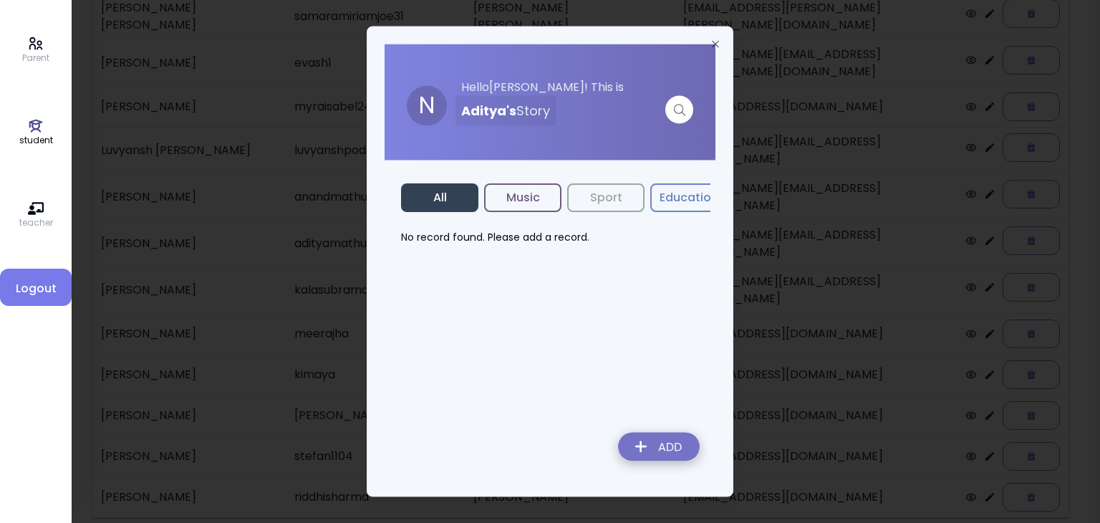
click at [658, 456] on img at bounding box center [658, 449] width 105 height 51
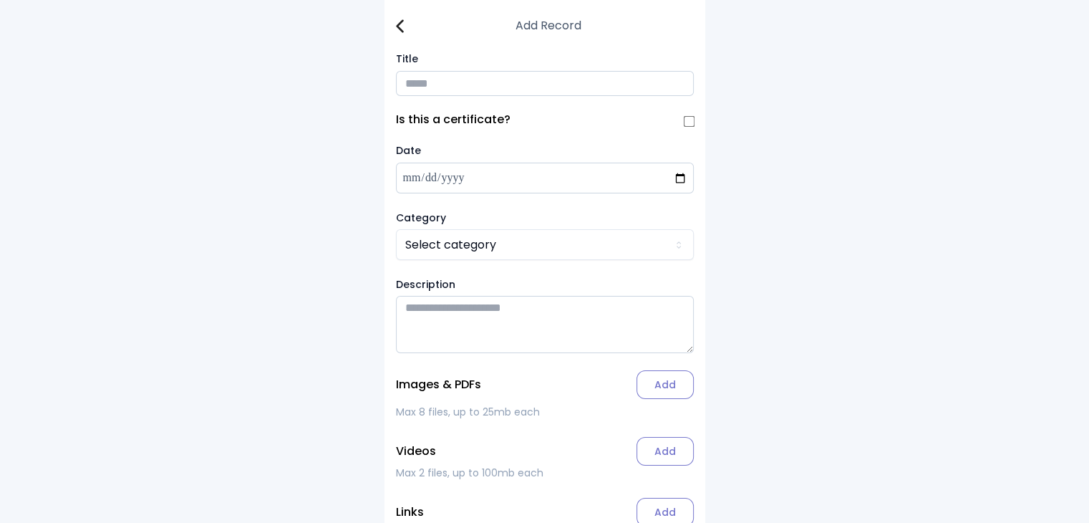
click at [424, 79] on input "Title" at bounding box center [545, 83] width 298 height 25
type input "**********"
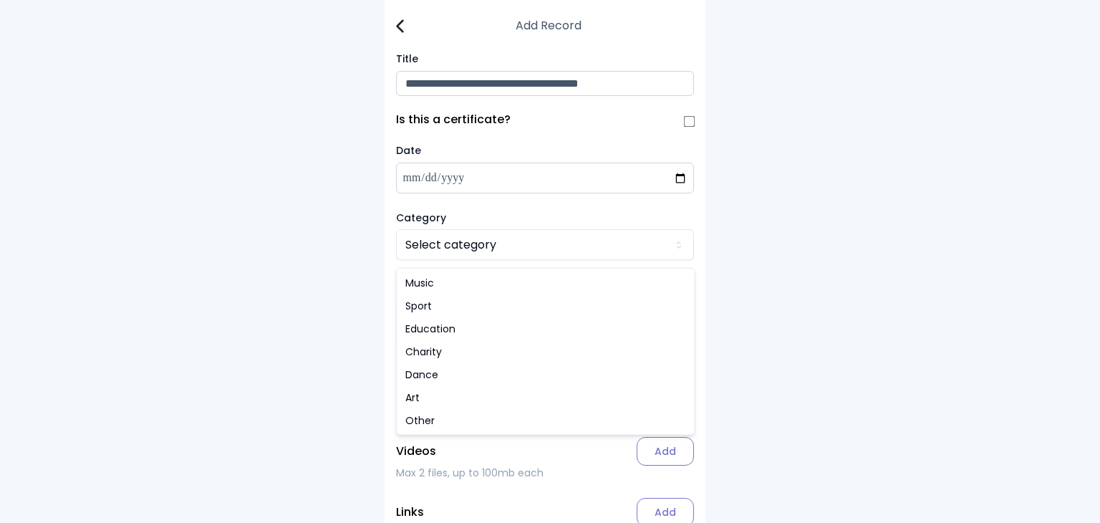
click at [426, 253] on html "**********" at bounding box center [550, 302] width 1100 height 604
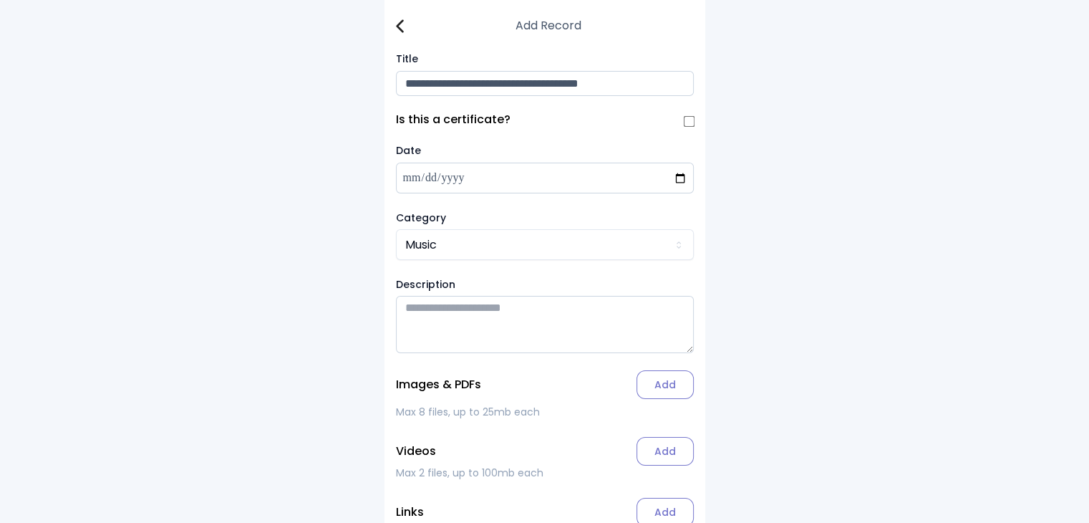
click at [682, 389] on label "Add" at bounding box center [664, 384] width 57 height 29
click at [0, 0] on input "Add" at bounding box center [0, 0] width 0 height 0
click at [398, 26] on img at bounding box center [400, 26] width 8 height 14
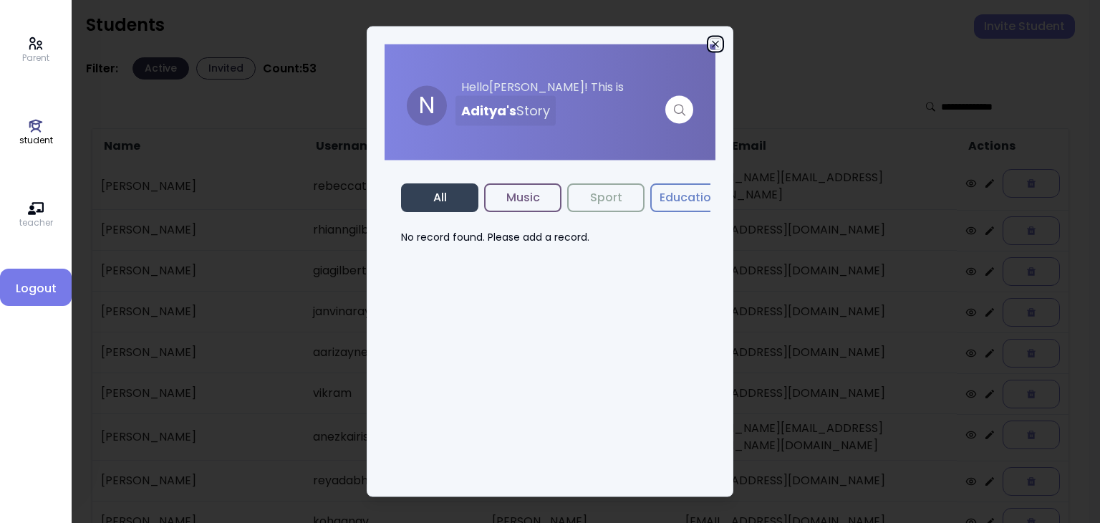
click at [715, 41] on icon "button" at bounding box center [714, 44] width 11 height 11
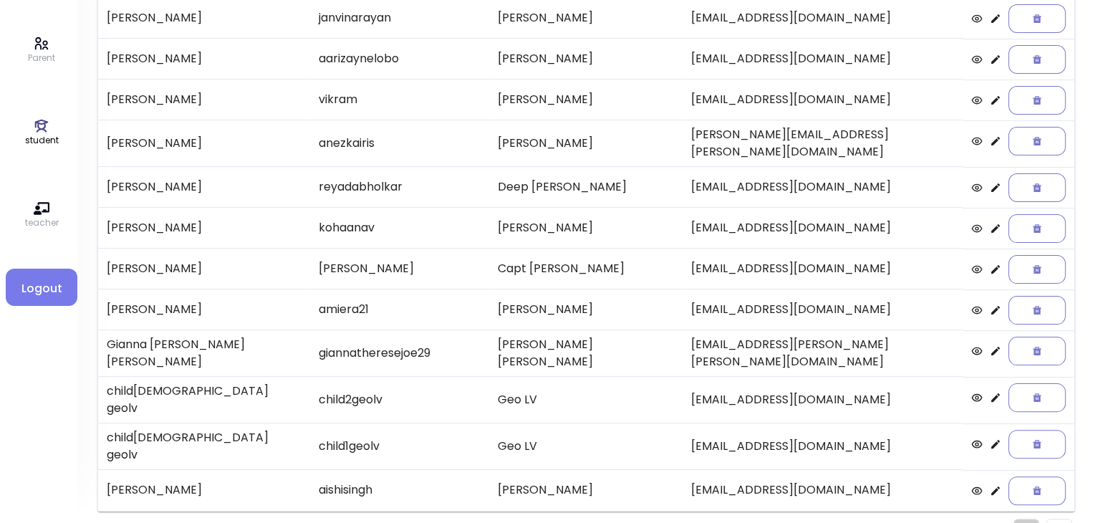
scroll to position [298, 0]
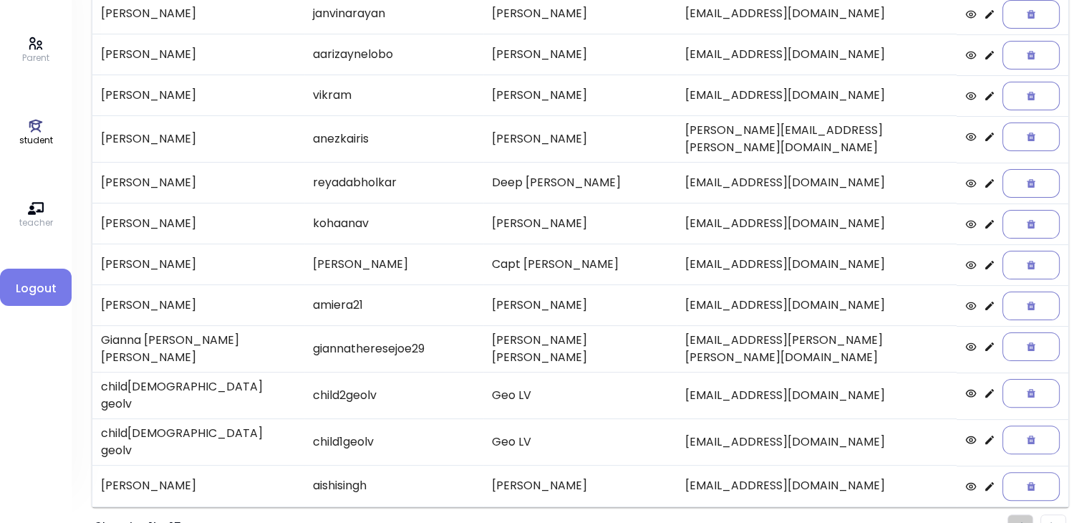
click at [1057, 514] on li "Pagination" at bounding box center [1053, 527] width 26 height 26
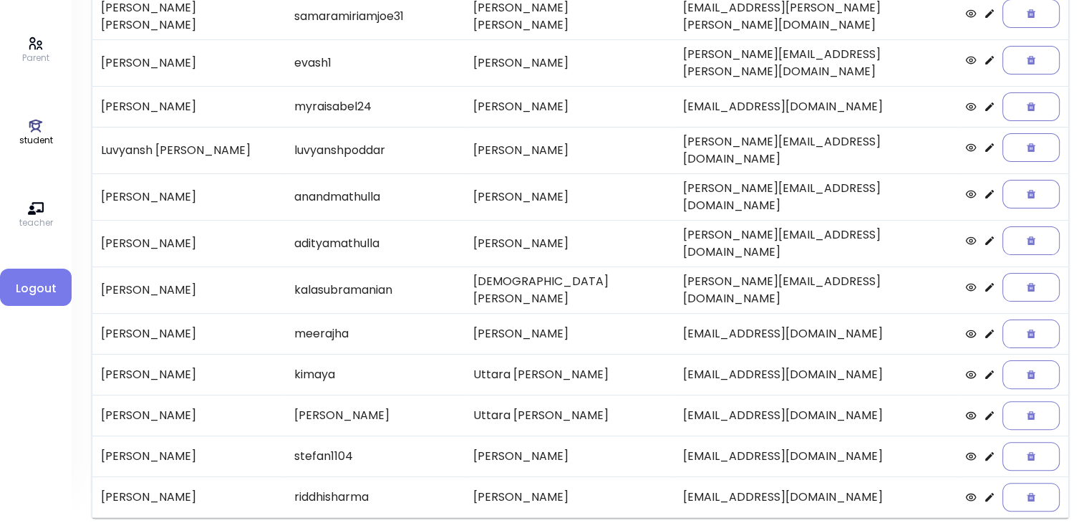
click at [984, 235] on icon at bounding box center [989, 240] width 11 height 11
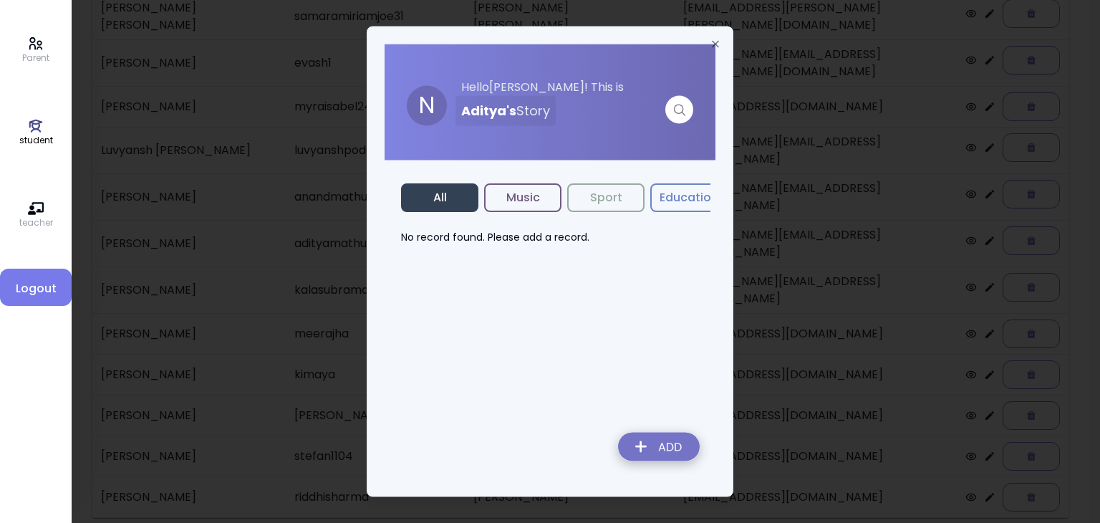
click at [657, 446] on img at bounding box center [658, 449] width 105 height 51
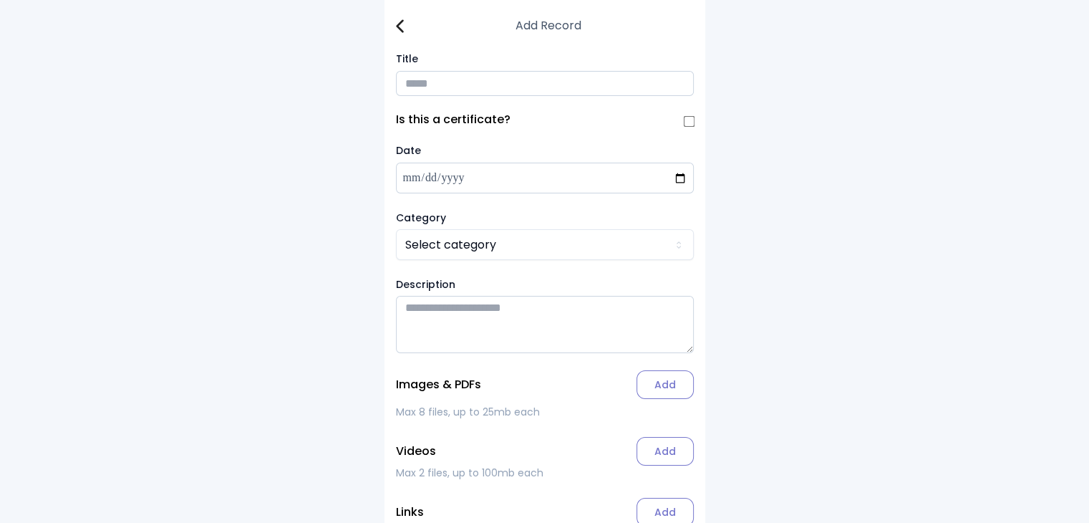
click at [435, 87] on input "Title" at bounding box center [545, 83] width 298 height 25
type input "**********"
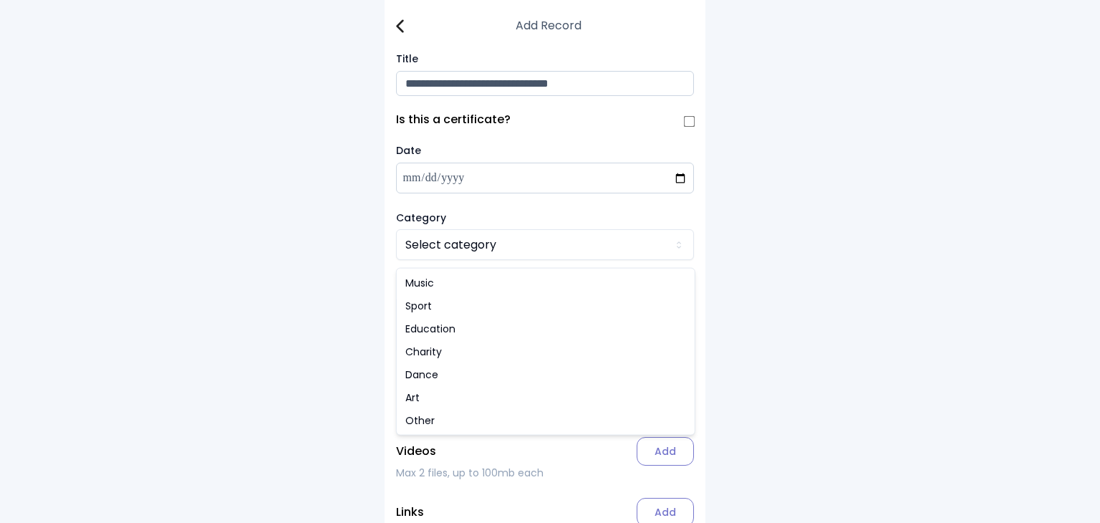
click at [462, 247] on html "**********" at bounding box center [550, 302] width 1100 height 604
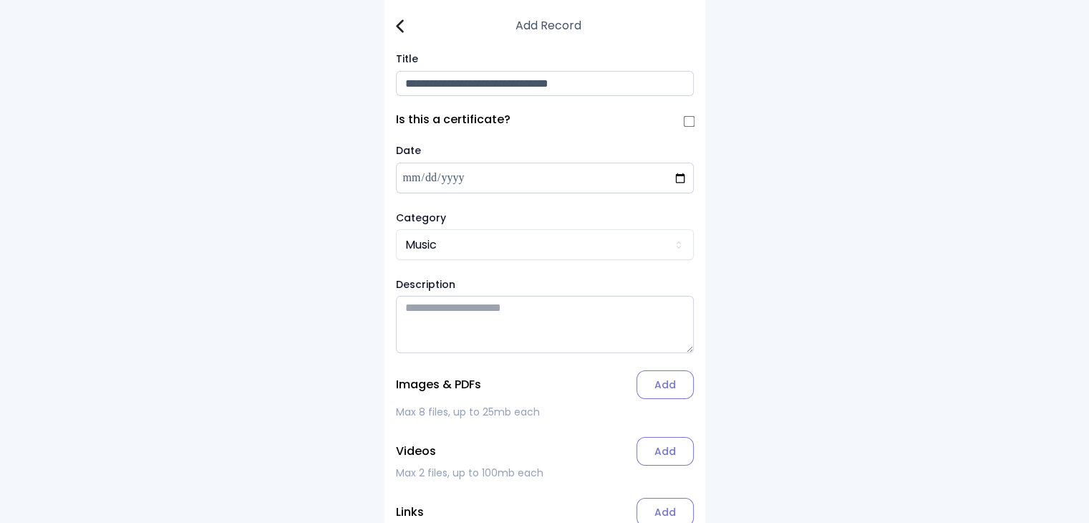
click at [653, 393] on label "Add" at bounding box center [664, 384] width 57 height 29
click at [0, 0] on input "Add" at bounding box center [0, 0] width 0 height 0
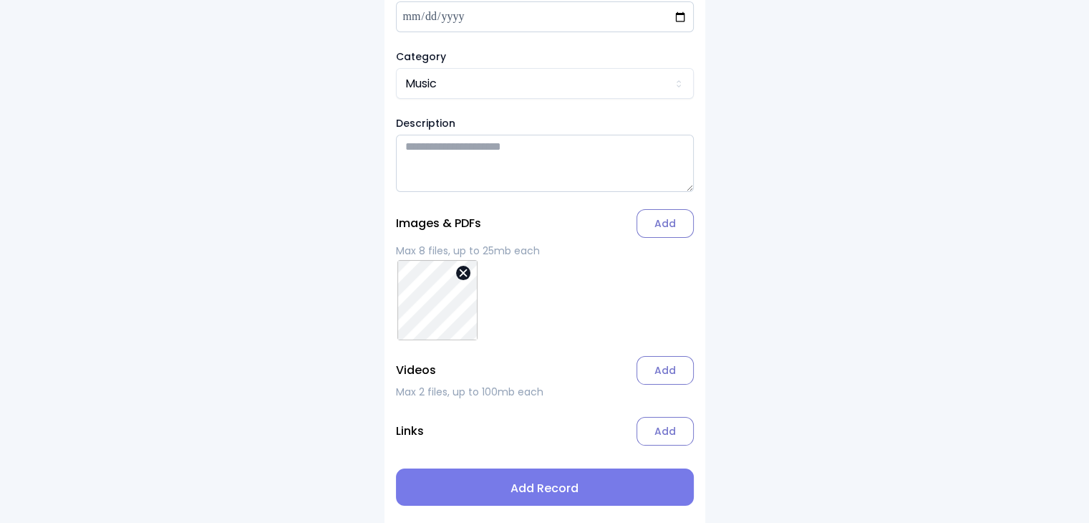
click at [565, 490] on span "Add Record" at bounding box center [544, 488] width 275 height 17
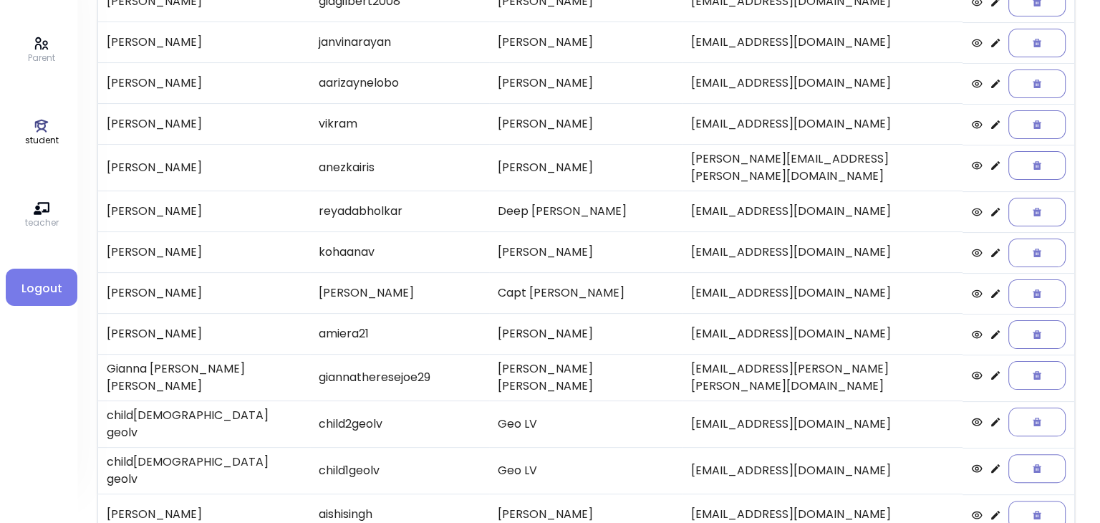
scroll to position [298, 0]
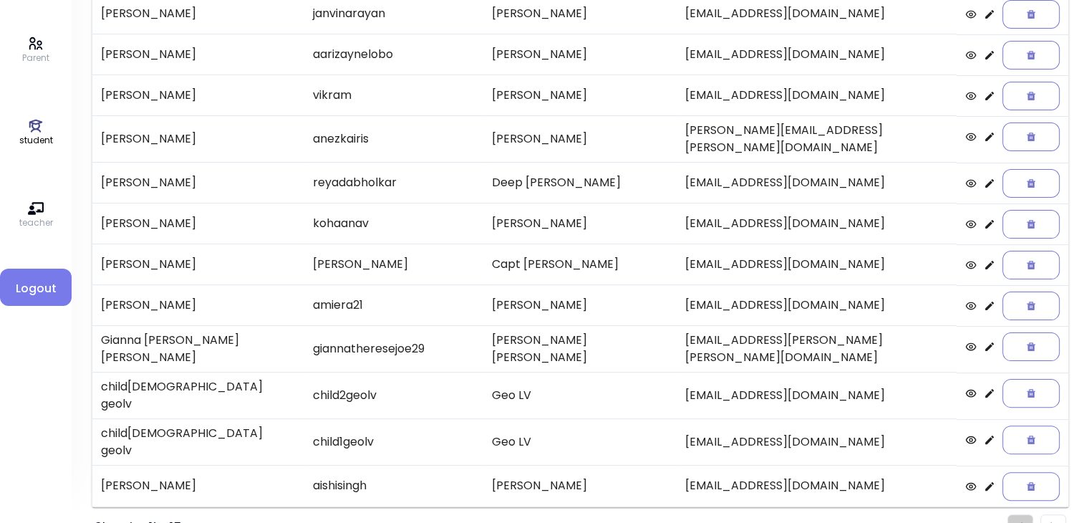
click at [1057, 514] on li "Pagination" at bounding box center [1053, 527] width 26 height 26
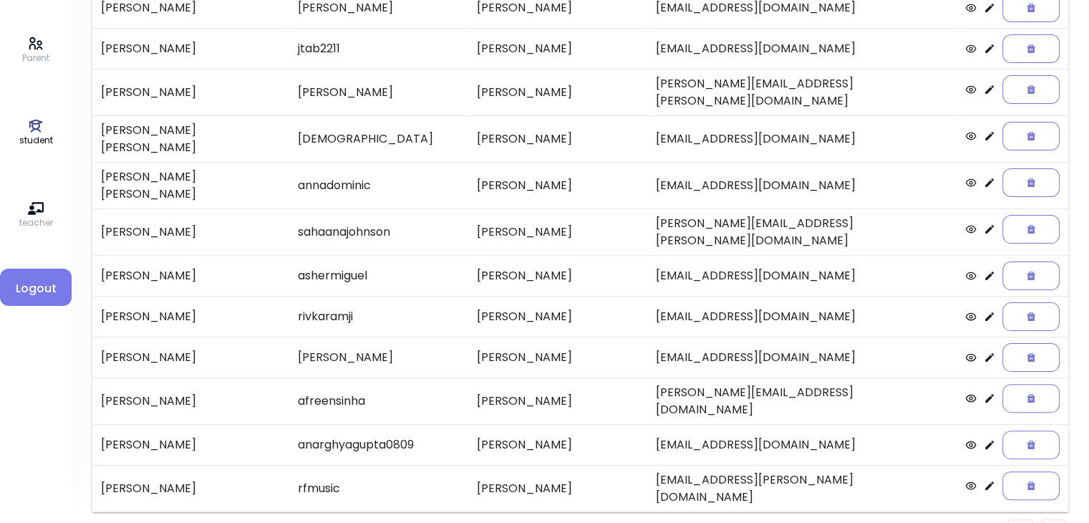
click at [1057, 519] on li "Pagination" at bounding box center [1053, 532] width 26 height 26
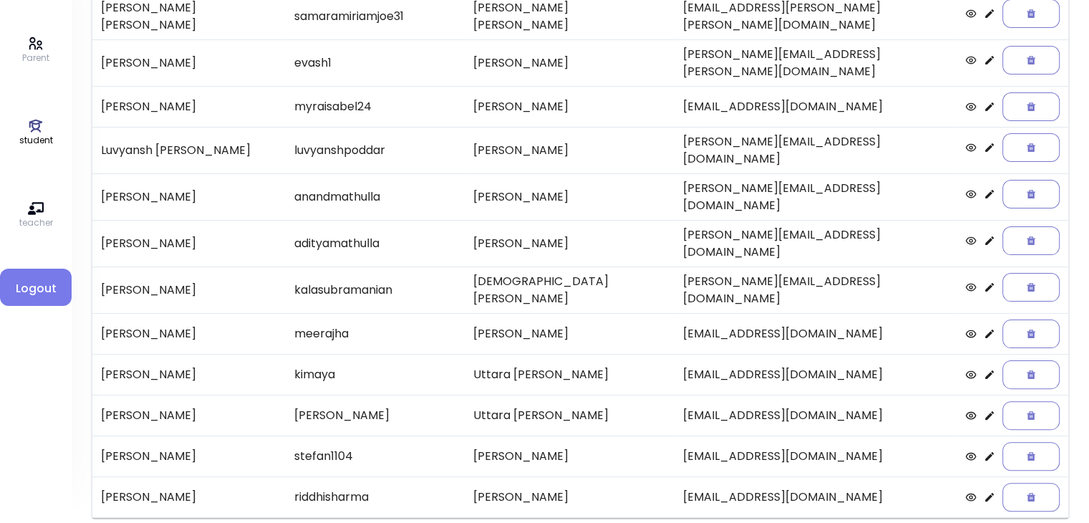
click at [984, 188] on icon at bounding box center [989, 193] width 11 height 11
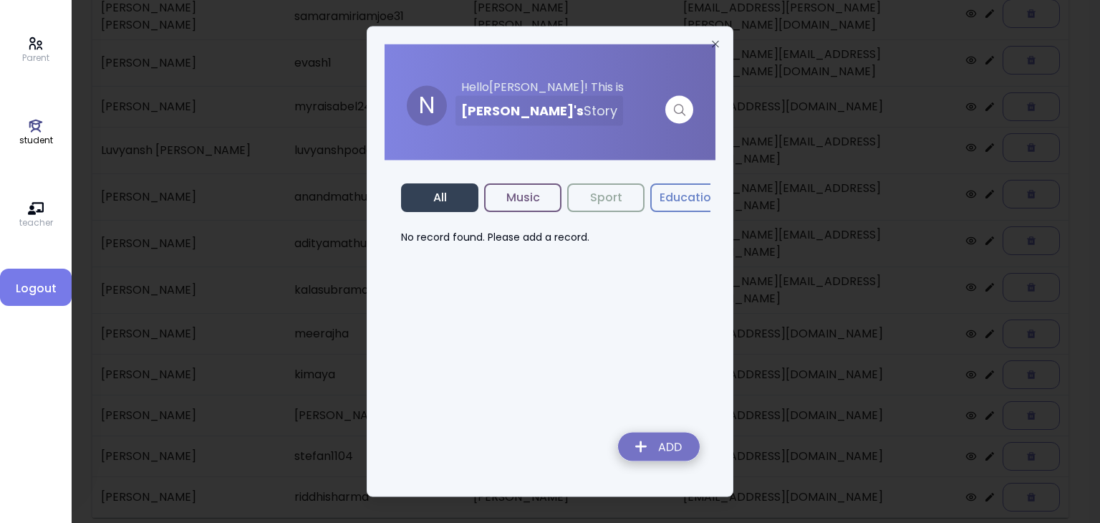
click at [662, 450] on img at bounding box center [658, 449] width 105 height 51
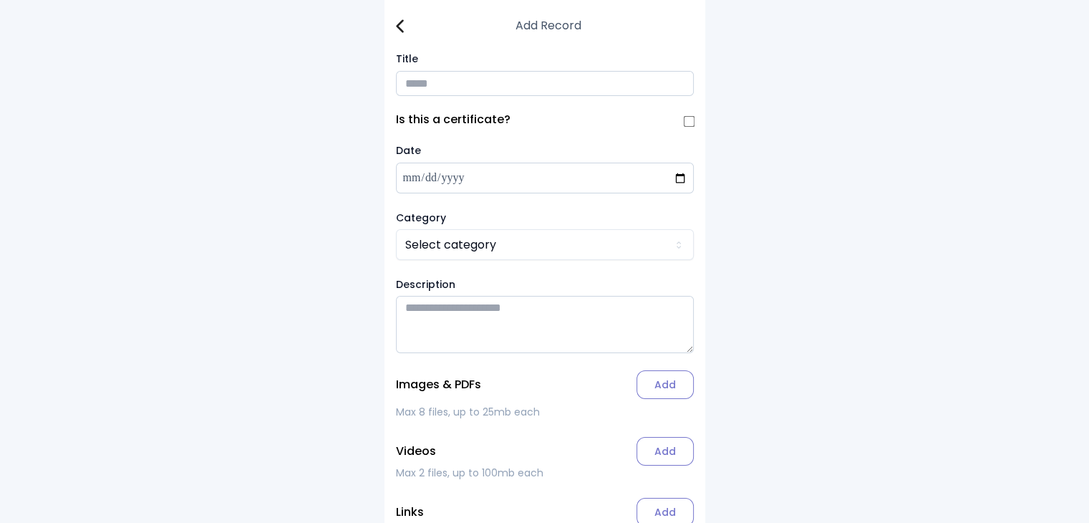
click at [426, 83] on input "Title" at bounding box center [545, 83] width 298 height 25
type input "**********"
click at [658, 393] on label "Add" at bounding box center [664, 384] width 57 height 29
click at [0, 0] on input "Add" at bounding box center [0, 0] width 0 height 0
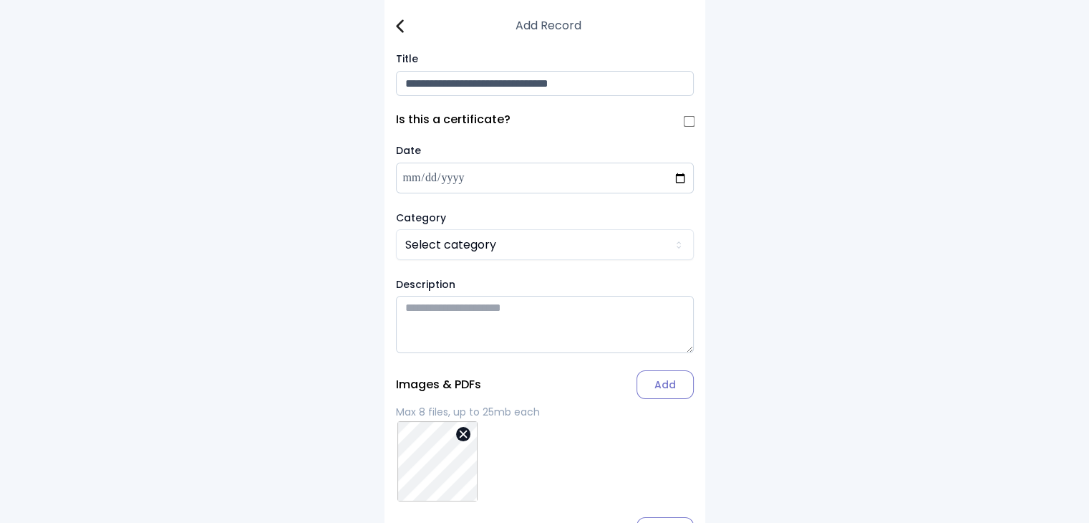
scroll to position [166, 0]
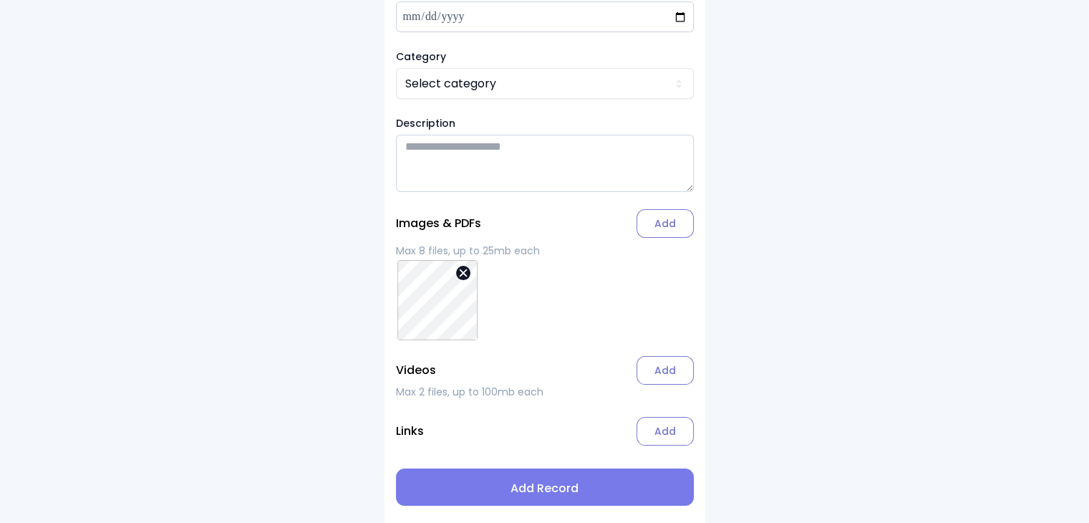
click at [568, 490] on span "Add Record" at bounding box center [544, 488] width 275 height 17
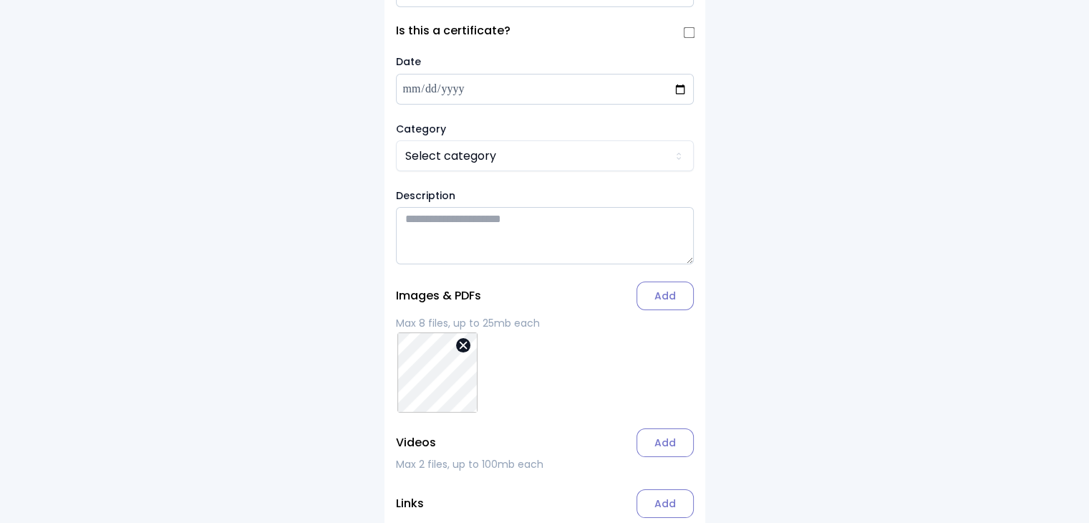
scroll to position [77, 0]
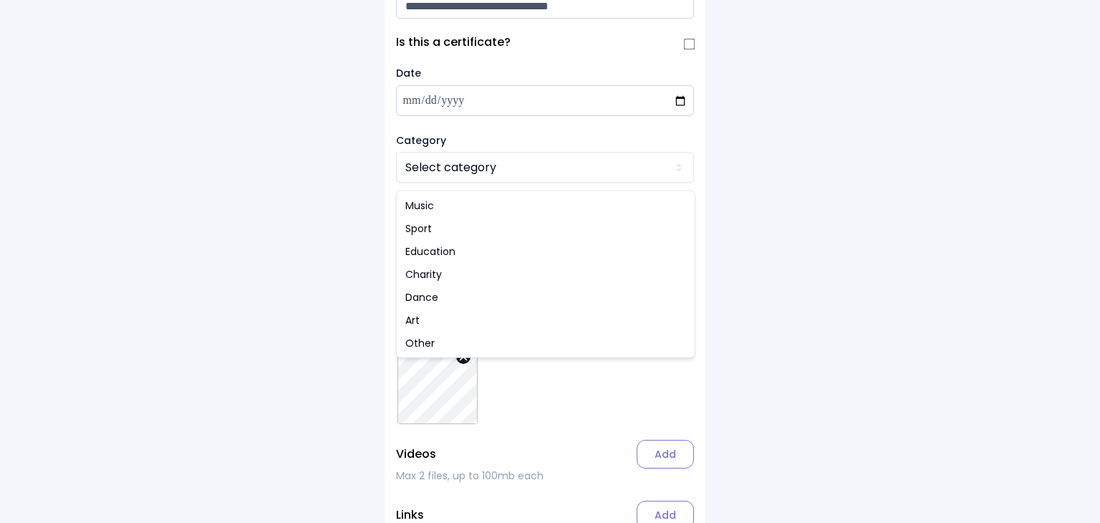
click at [454, 167] on html "**********" at bounding box center [550, 275] width 1100 height 704
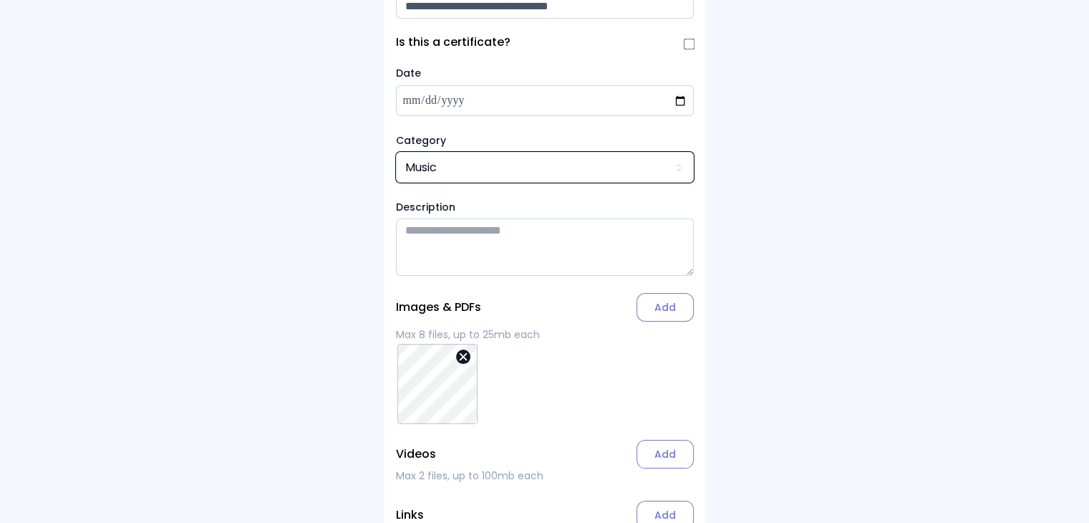
scroll to position [186, 0]
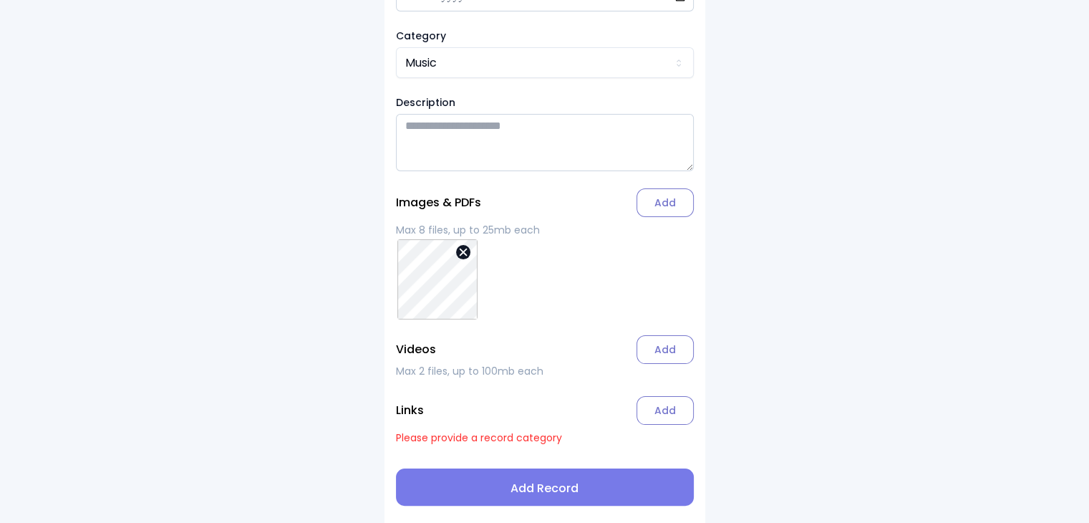
click at [543, 487] on span "Add Record" at bounding box center [544, 488] width 275 height 17
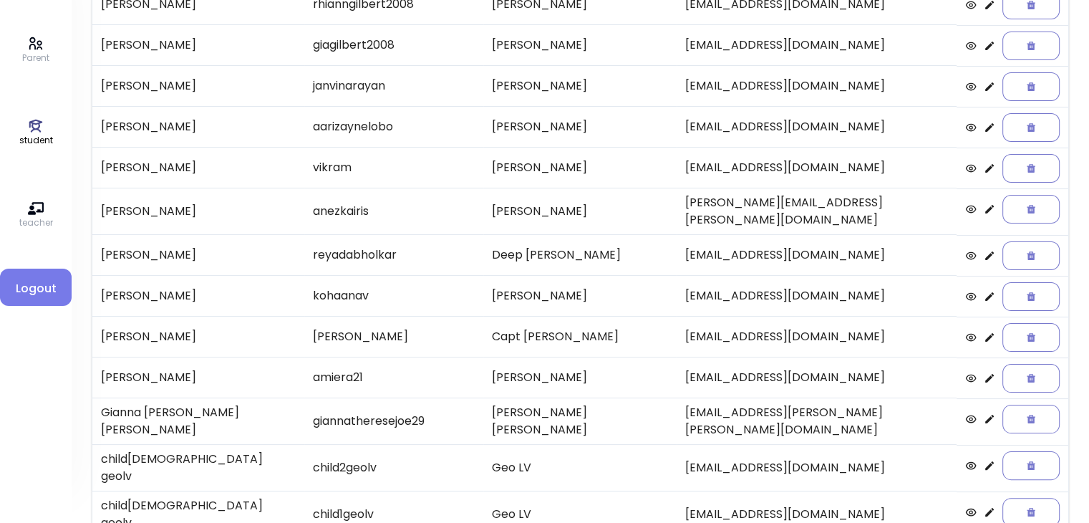
scroll to position [298, 0]
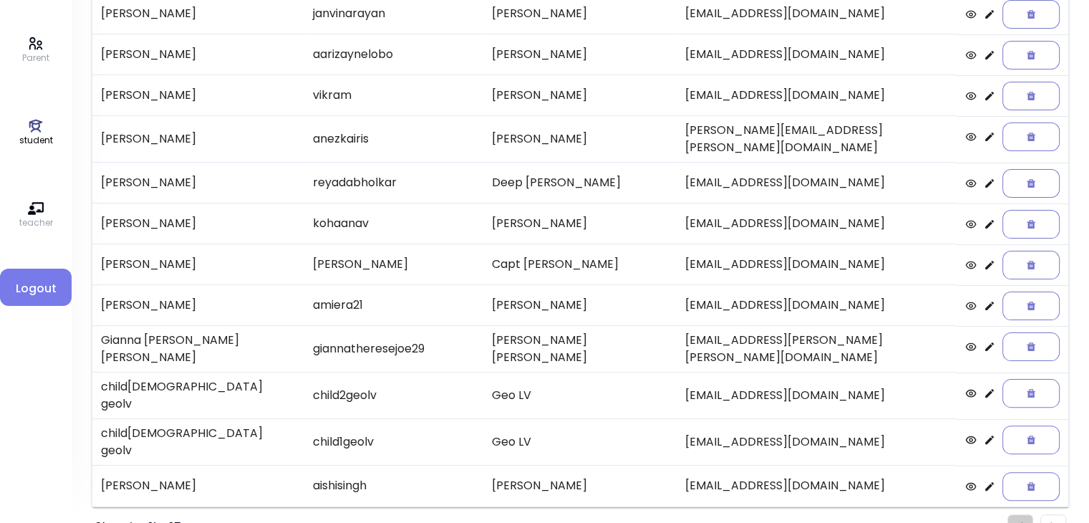
click at [1060, 514] on li "Pagination" at bounding box center [1053, 527] width 26 height 26
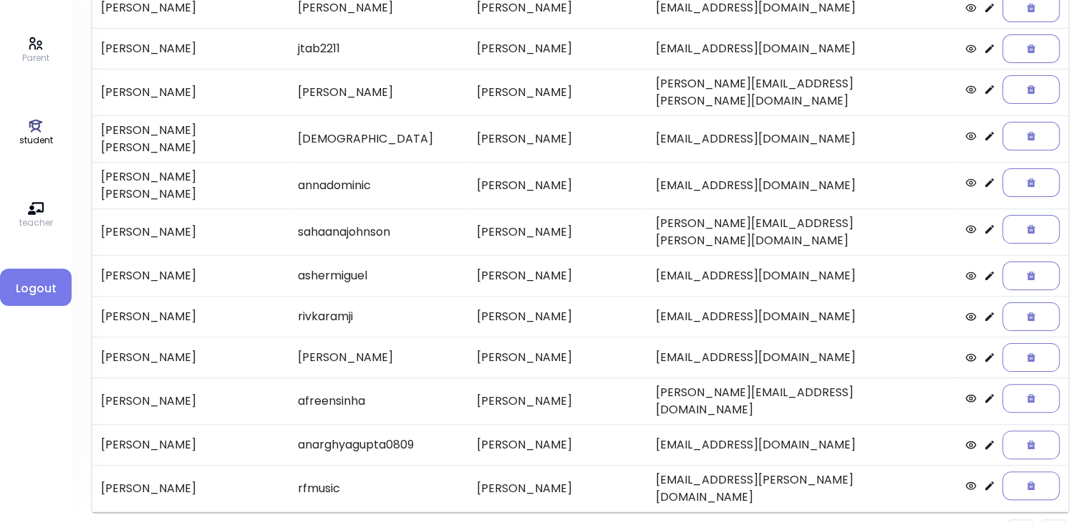
click at [1050, 522] on img "Pagination" at bounding box center [1053, 531] width 6 height 9
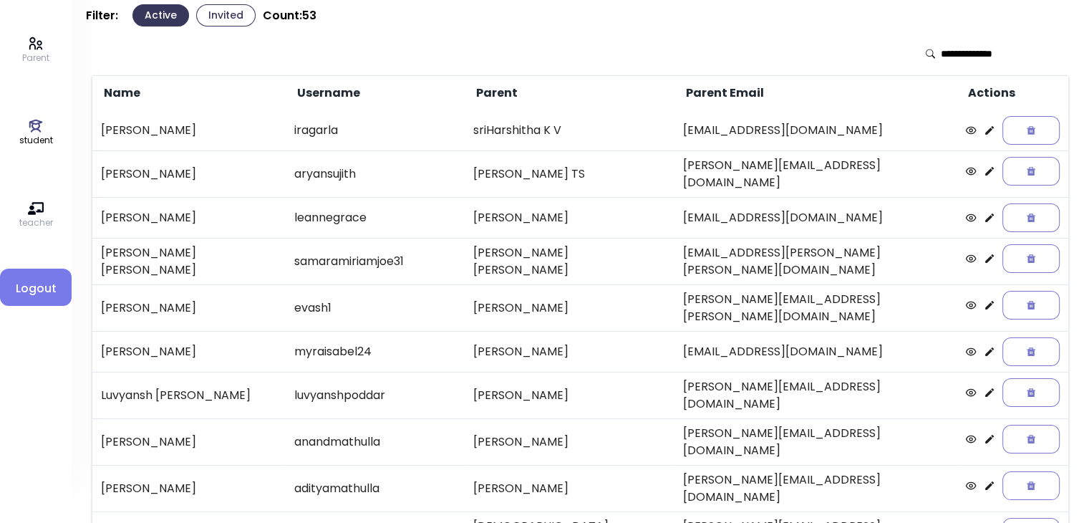
scroll to position [44, 0]
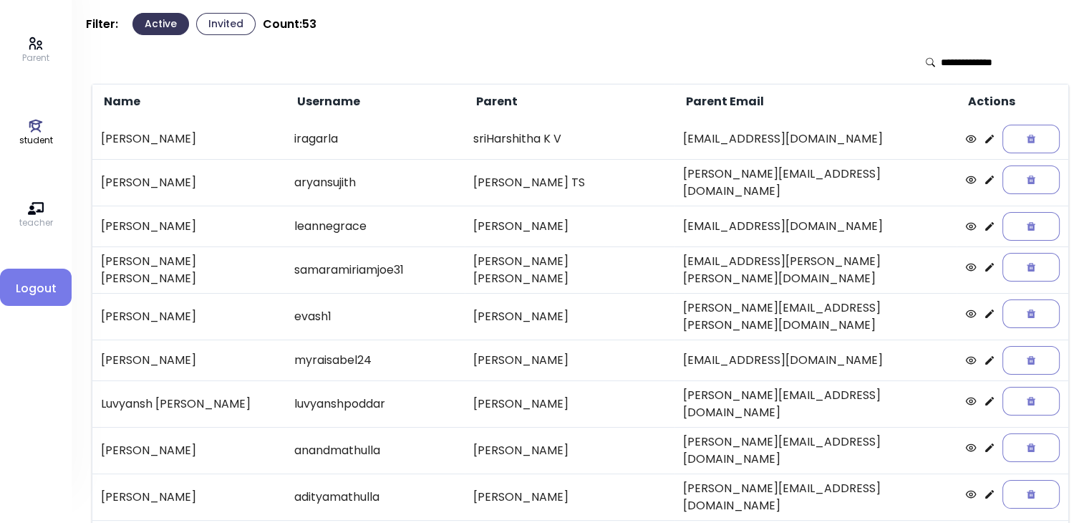
click at [985, 356] on icon at bounding box center [989, 360] width 9 height 9
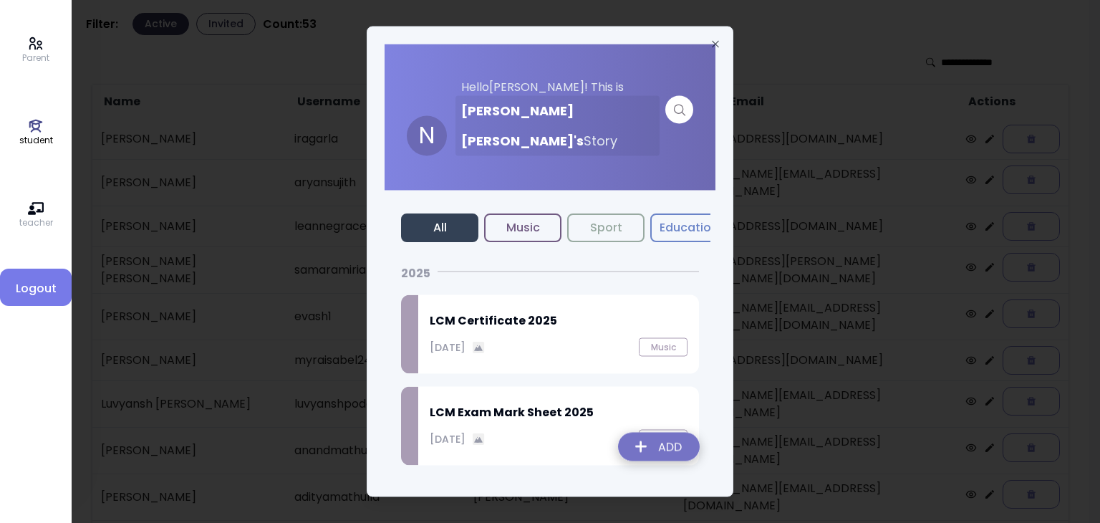
click at [670, 452] on img at bounding box center [658, 449] width 105 height 51
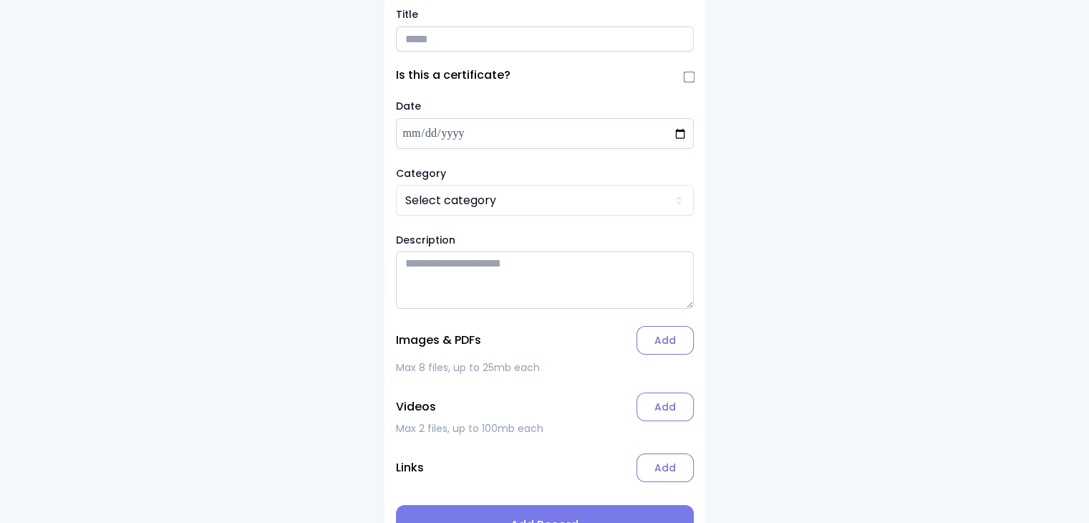
click at [427, 38] on input "Title" at bounding box center [545, 38] width 298 height 25
click at [467, 37] on input "**********" at bounding box center [545, 38] width 298 height 25
click at [601, 44] on input "**********" at bounding box center [545, 38] width 298 height 25
type input "**********"
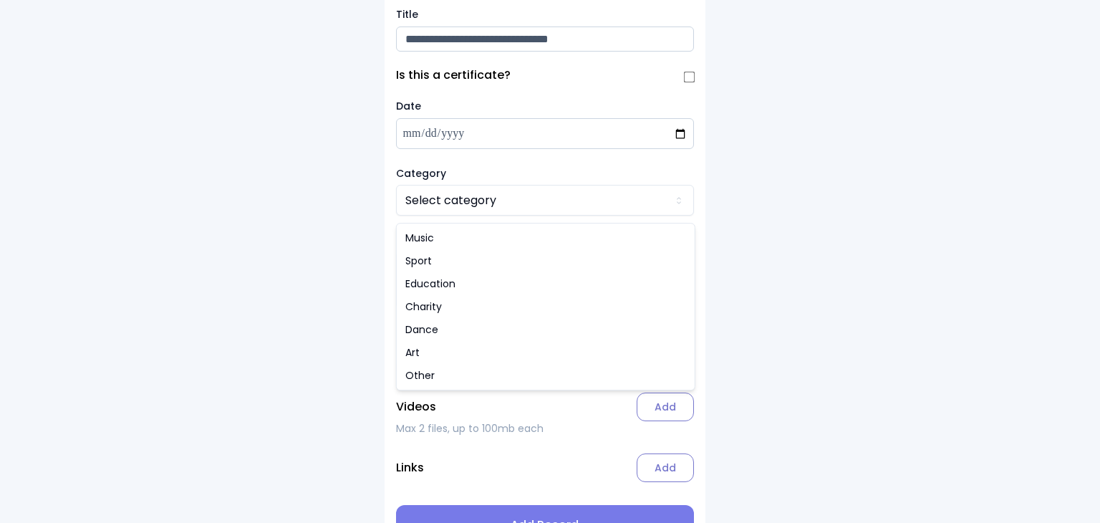
click at [478, 207] on html "**********" at bounding box center [550, 258] width 1100 height 604
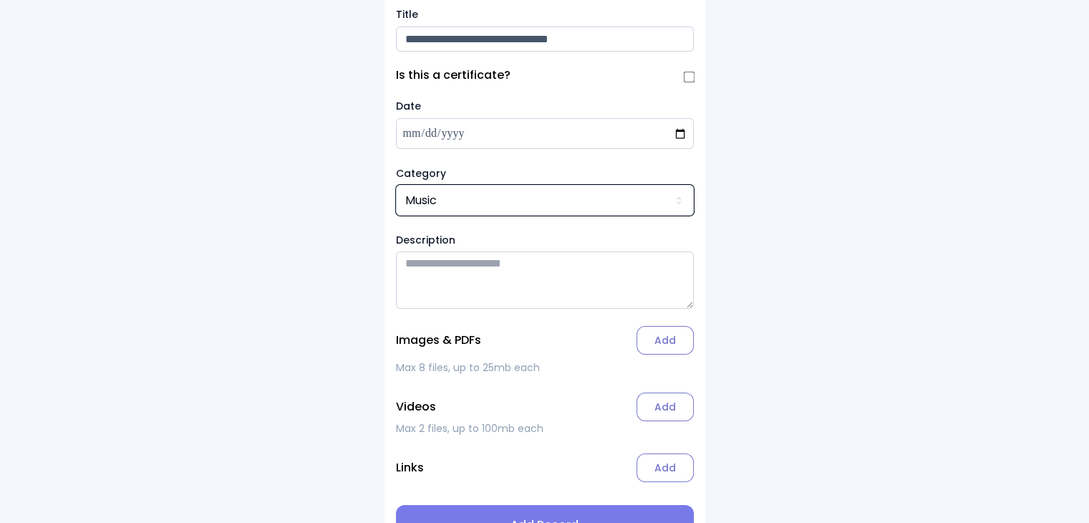
scroll to position [86, 0]
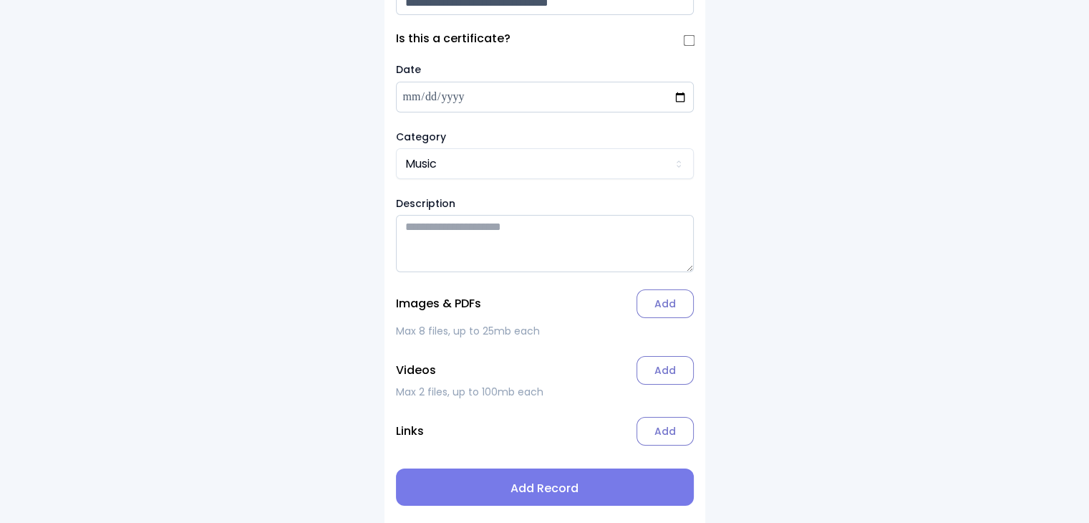
click at [662, 307] on label "Add" at bounding box center [664, 303] width 57 height 29
click at [0, 0] on input "Add" at bounding box center [0, 0] width 0 height 0
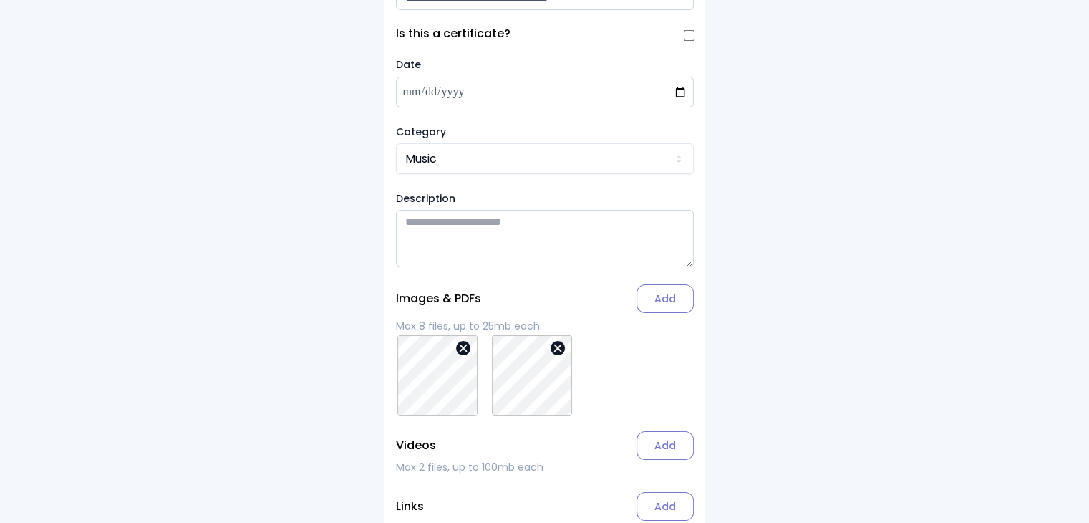
scroll to position [166, 0]
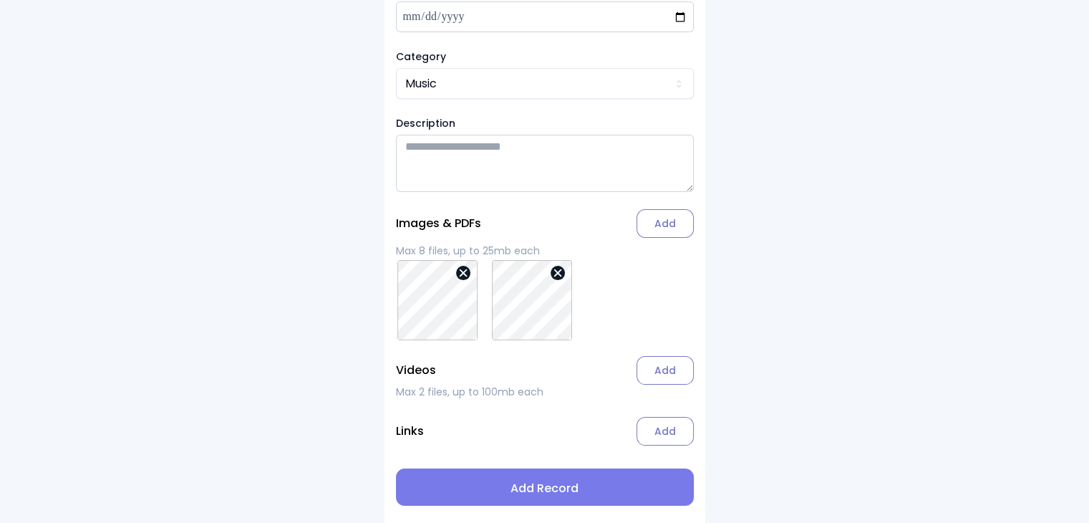
click at [536, 488] on span "Add Record" at bounding box center [544, 488] width 275 height 17
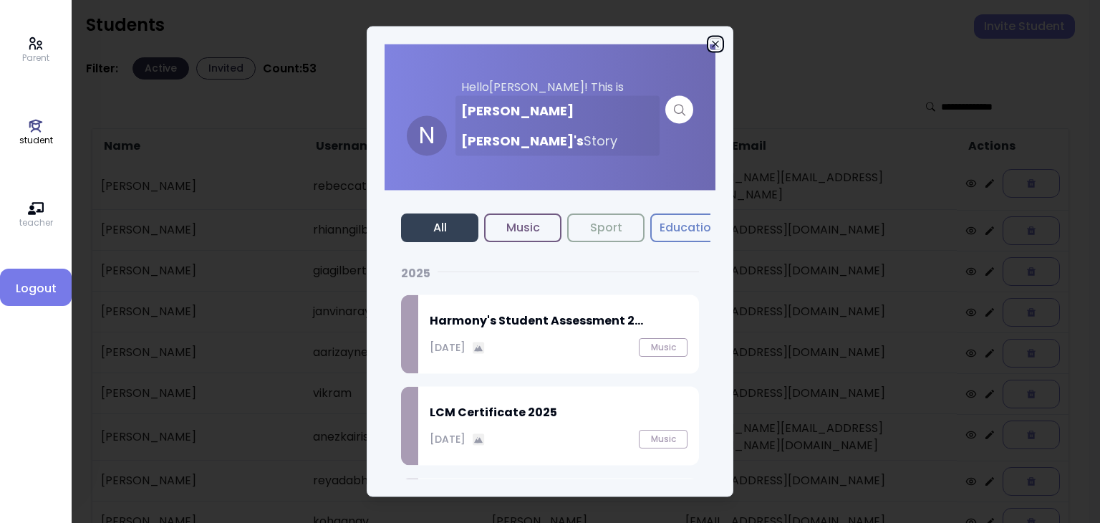
click at [719, 46] on icon "button" at bounding box center [714, 44] width 11 height 11
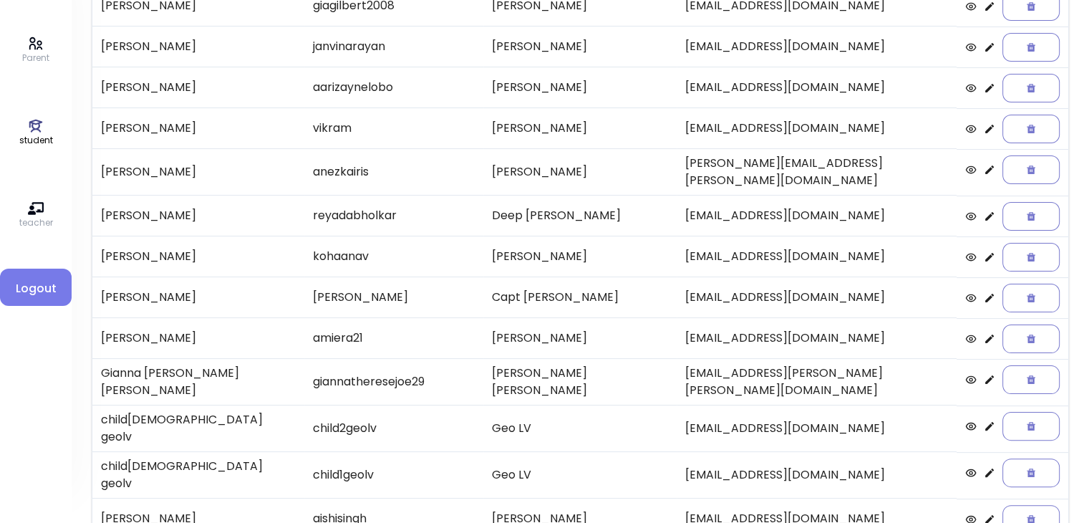
scroll to position [298, 0]
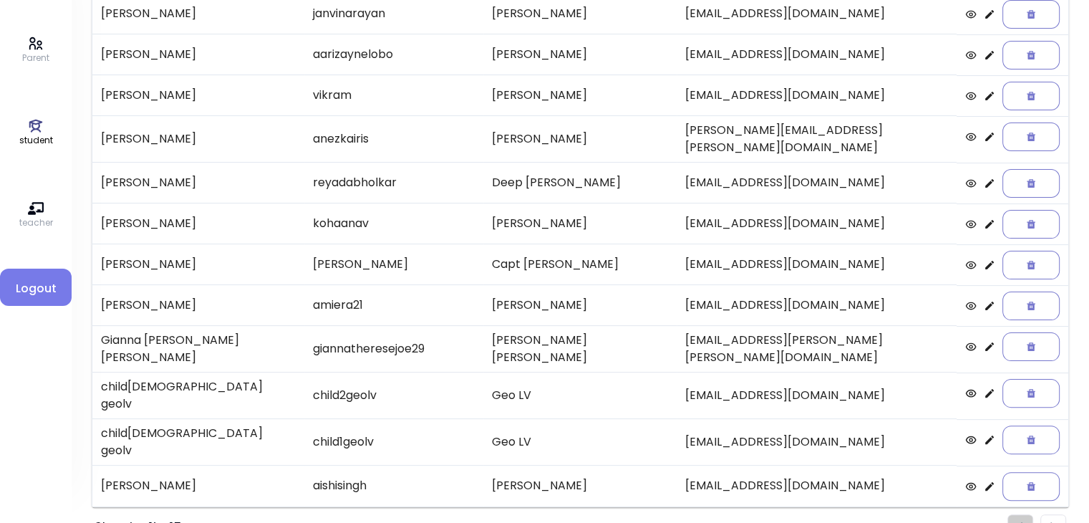
click at [1055, 522] on img "Pagination" at bounding box center [1053, 526] width 6 height 9
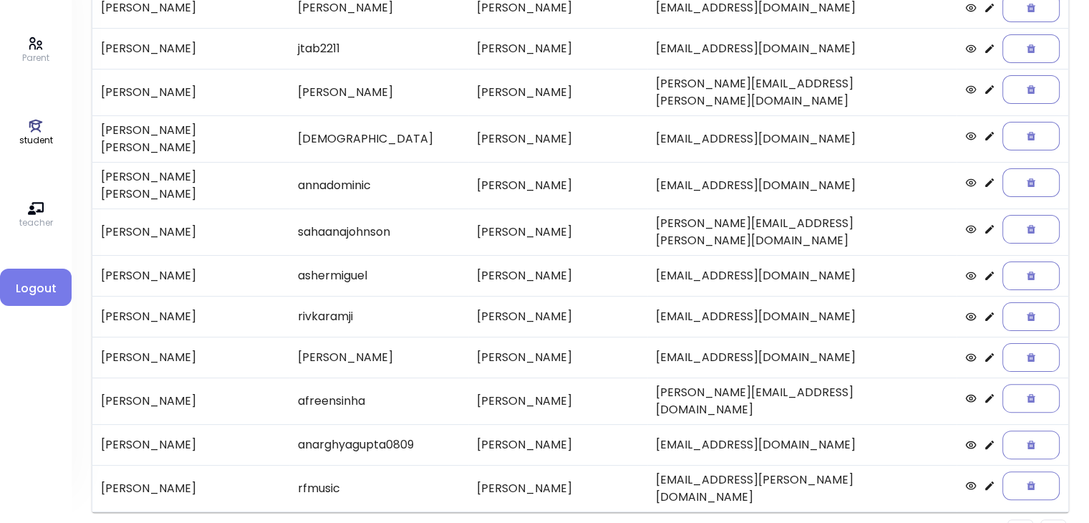
click at [1055, 522] on img "Pagination" at bounding box center [1053, 531] width 6 height 9
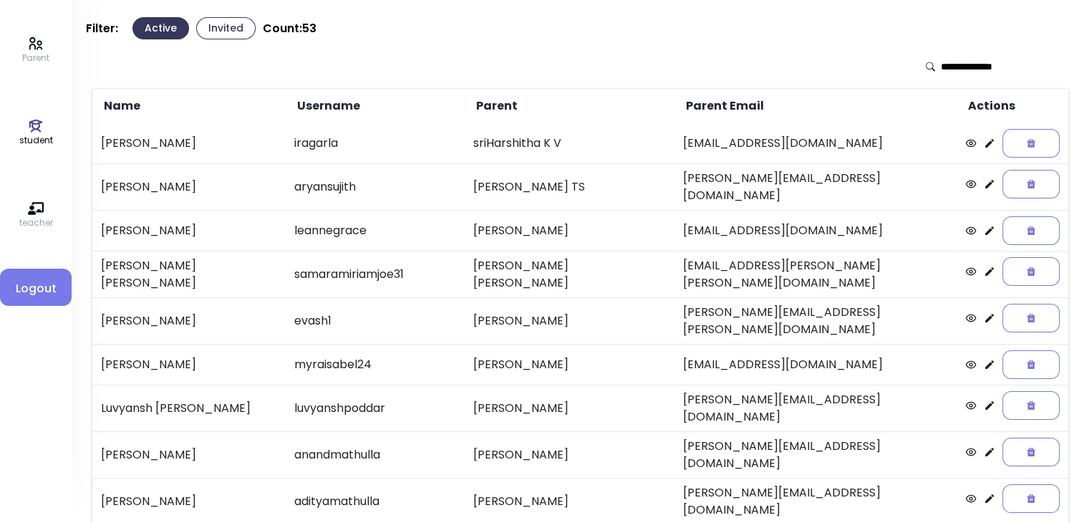
scroll to position [45, 0]
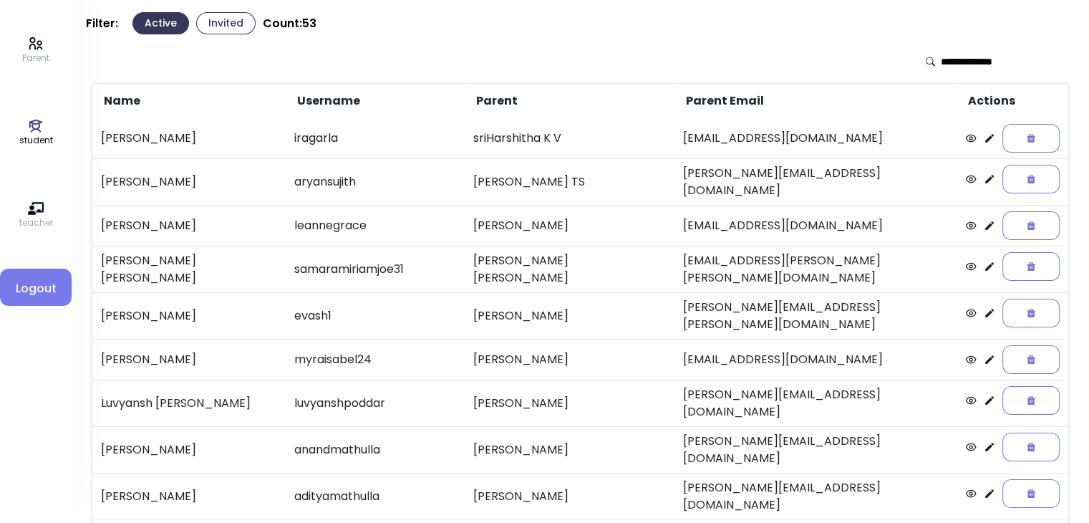
click at [985, 175] on icon at bounding box center [989, 179] width 9 height 9
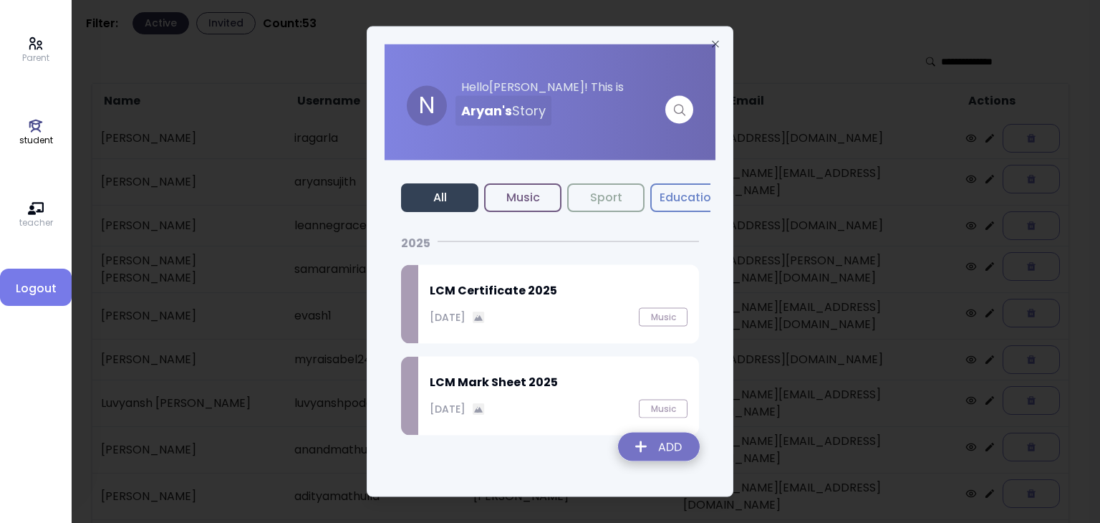
click at [667, 446] on img at bounding box center [658, 449] width 105 height 51
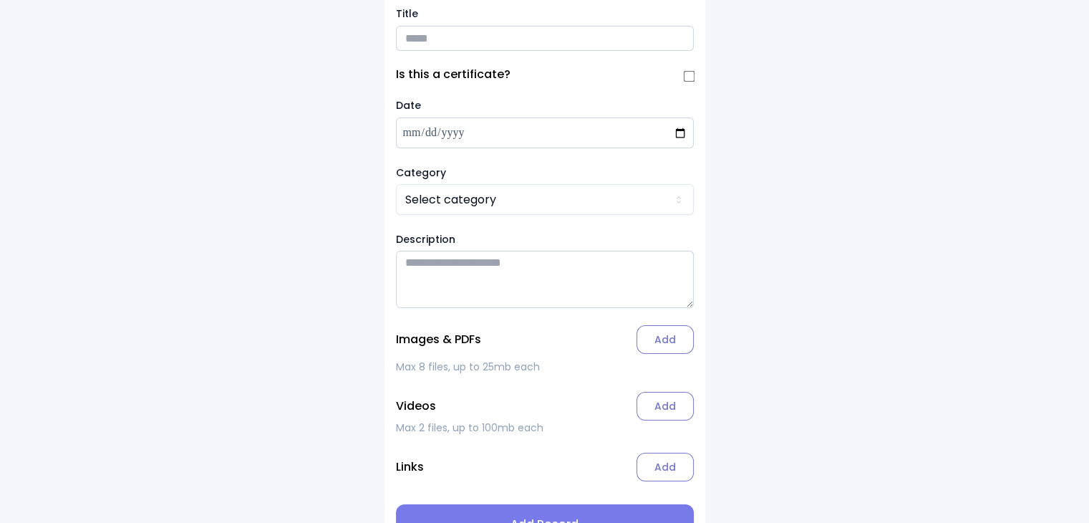
click at [419, 44] on input "Title" at bounding box center [545, 38] width 298 height 25
type input "**********"
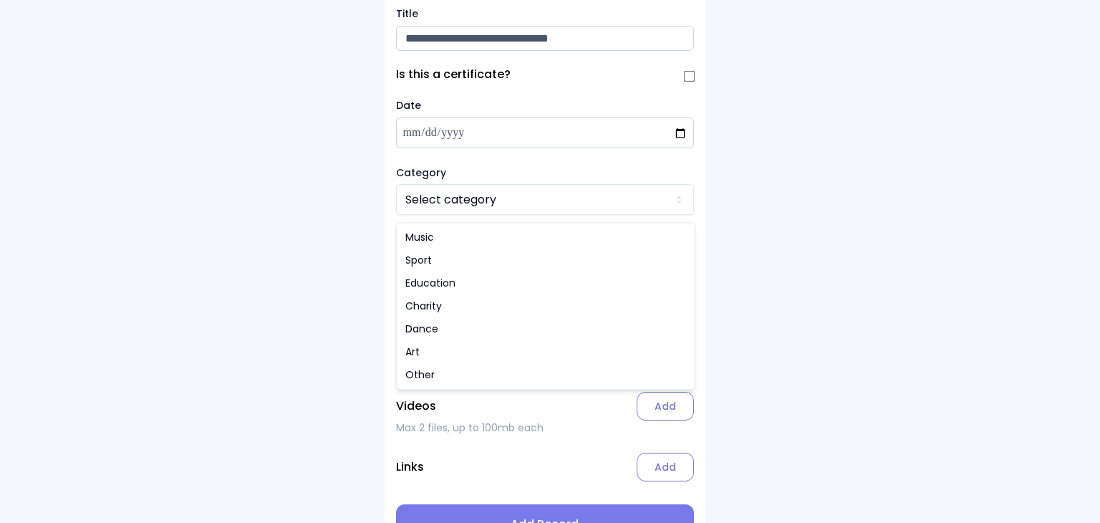
click at [422, 200] on html "**********" at bounding box center [550, 257] width 1100 height 604
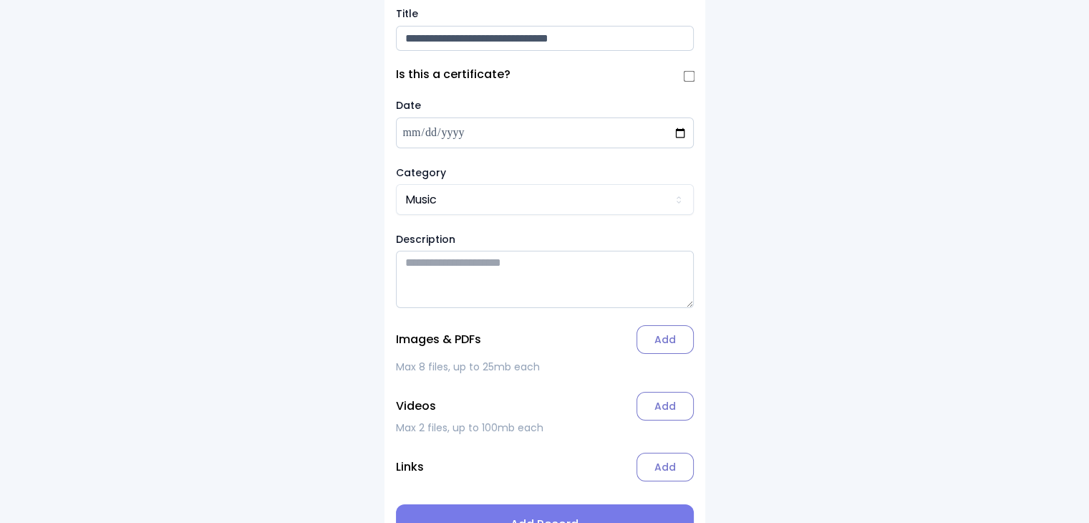
click at [656, 344] on label "Add" at bounding box center [664, 339] width 57 height 29
click at [0, 0] on input "Add" at bounding box center [0, 0] width 0 height 0
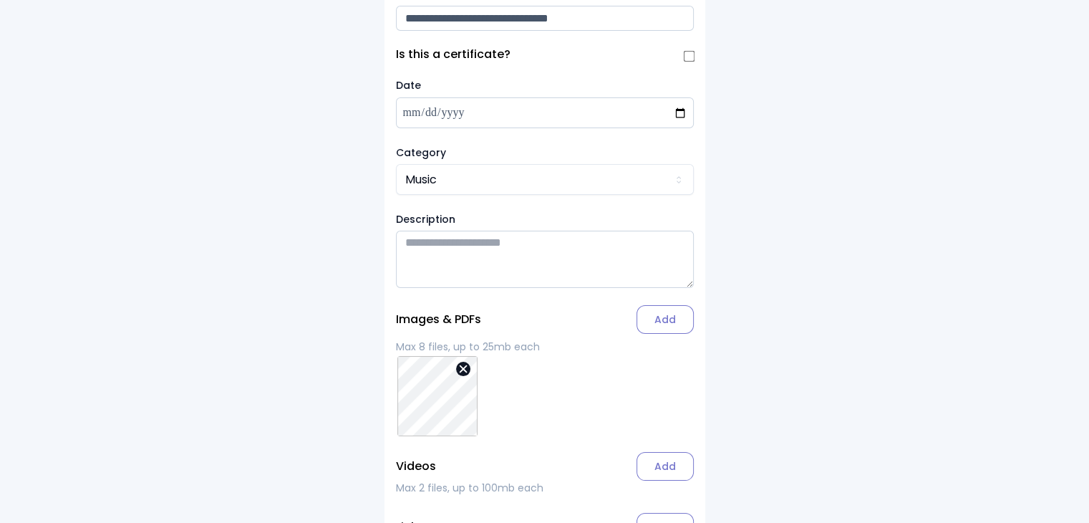
scroll to position [166, 0]
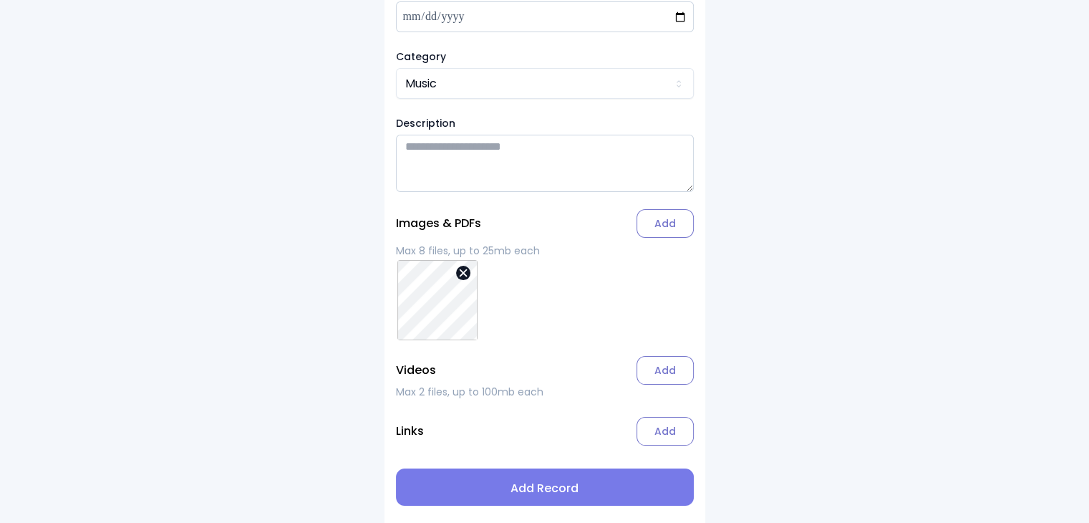
click at [541, 490] on span "Add Record" at bounding box center [544, 488] width 275 height 17
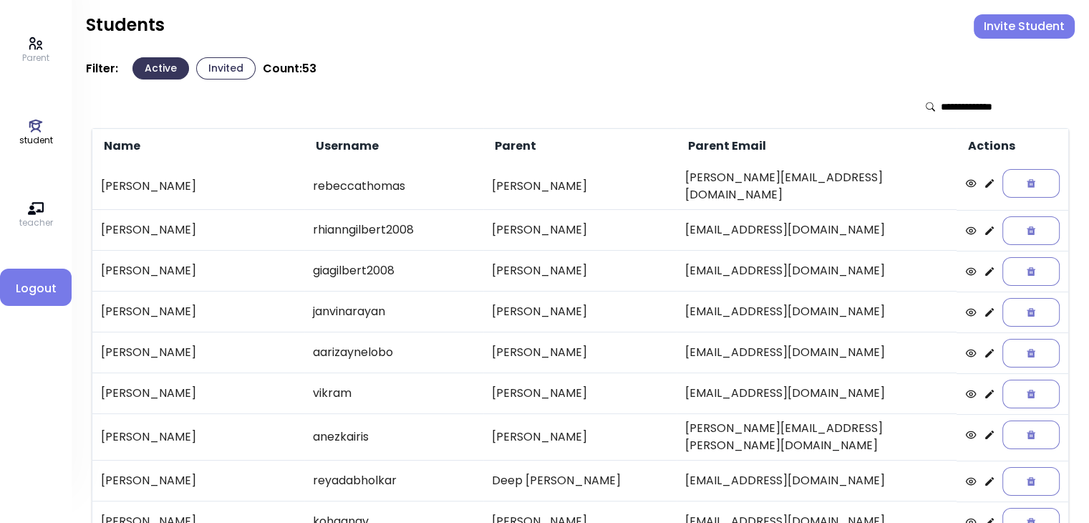
scroll to position [298, 0]
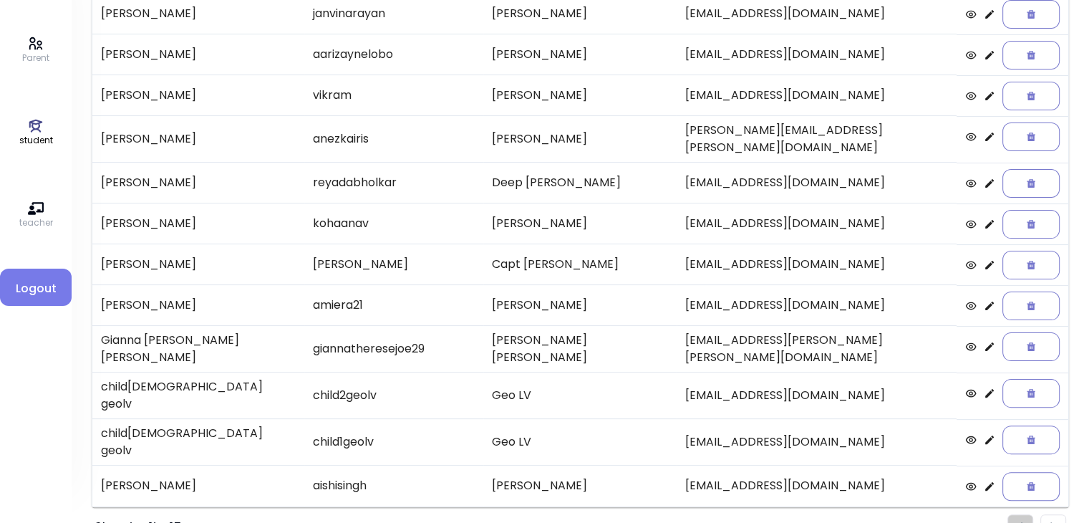
click at [1055, 514] on li "Pagination" at bounding box center [1053, 527] width 26 height 26
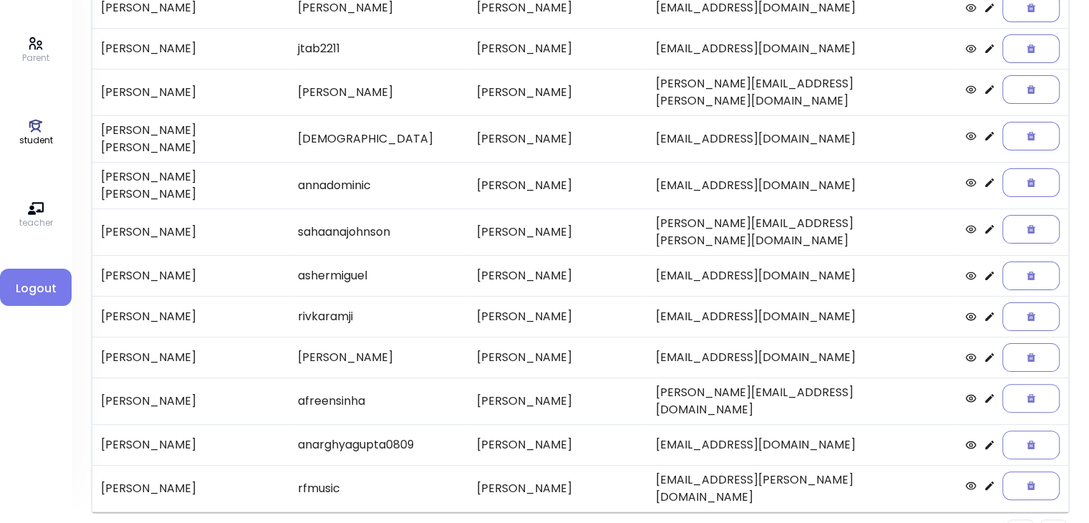
click at [1055, 519] on li "Pagination" at bounding box center [1053, 532] width 26 height 26
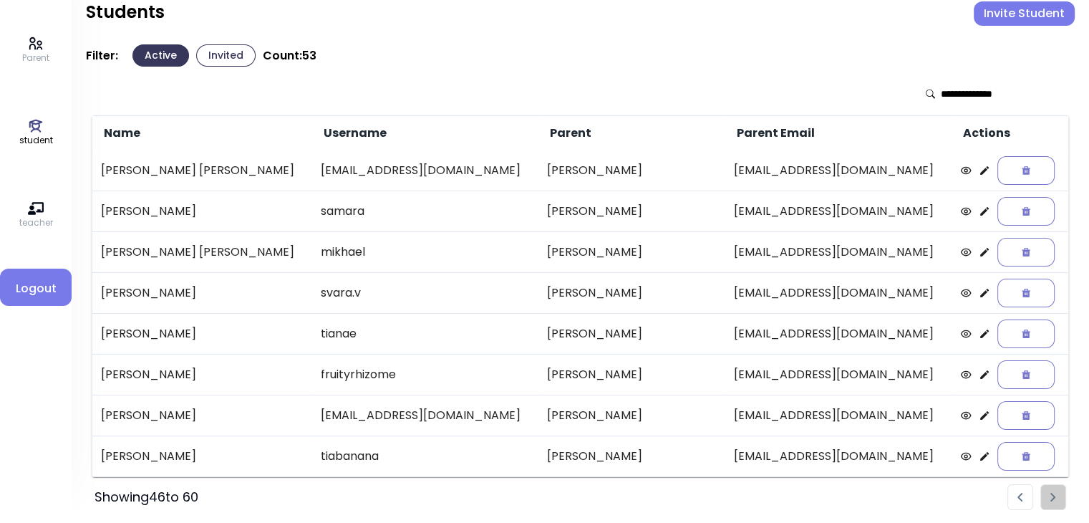
click at [1020, 496] on img "Pagination" at bounding box center [1020, 497] width 6 height 9
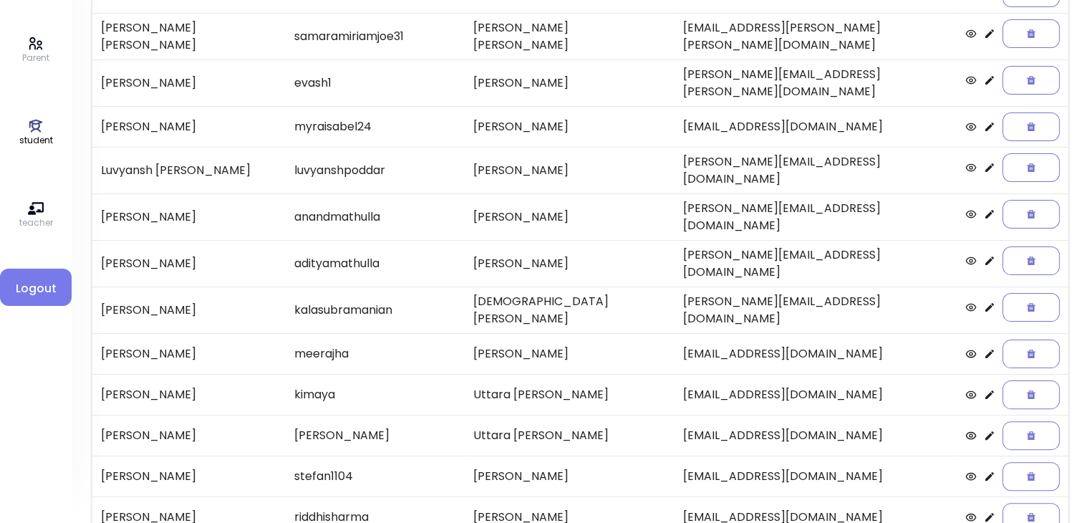
scroll to position [298, 0]
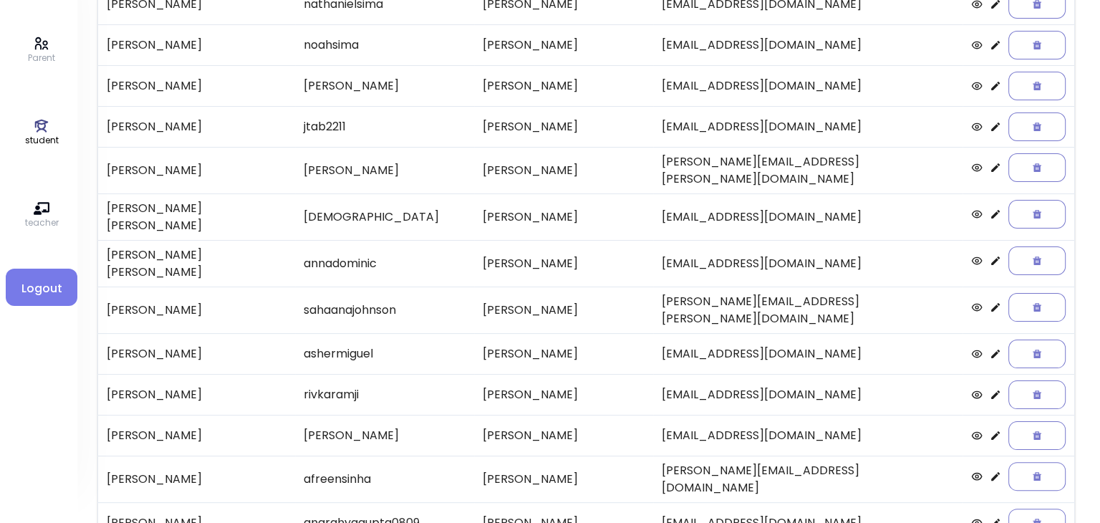
scroll to position [218, 0]
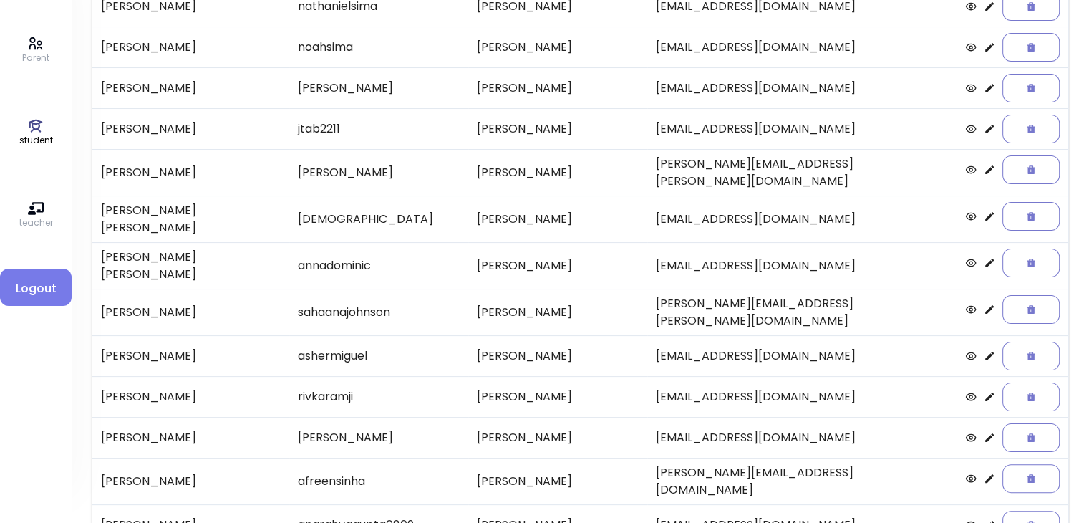
click at [984, 257] on icon at bounding box center [989, 262] width 11 height 11
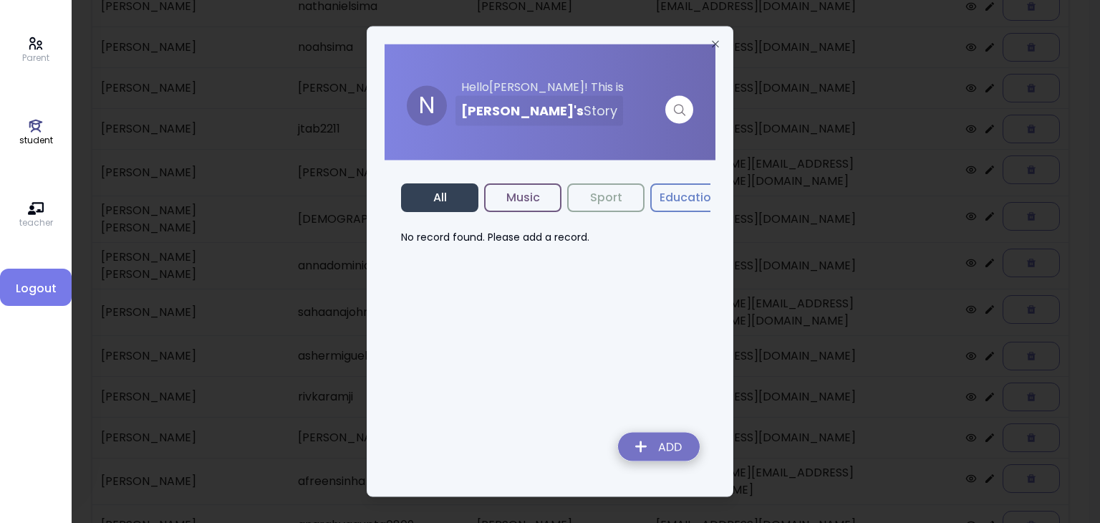
click at [650, 446] on img at bounding box center [658, 449] width 105 height 51
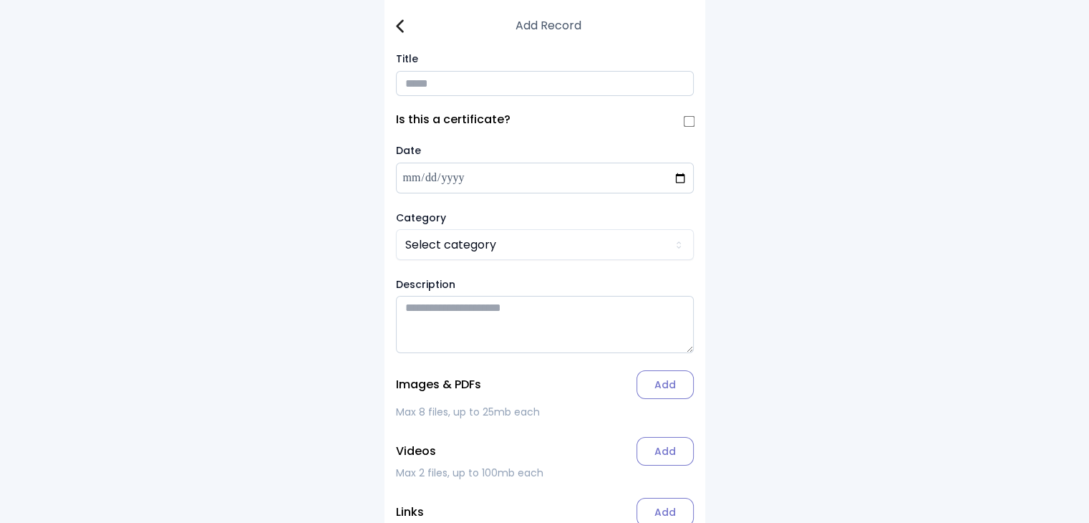
click at [433, 82] on input "Title" at bounding box center [545, 83] width 298 height 25
type input "**********"
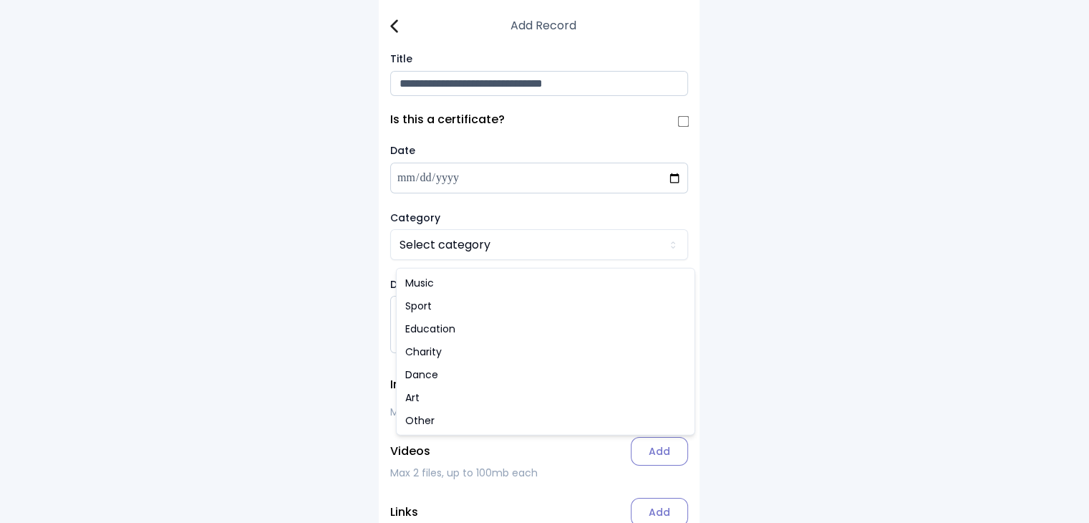
click at [430, 245] on html "**********" at bounding box center [544, 302] width 1089 height 604
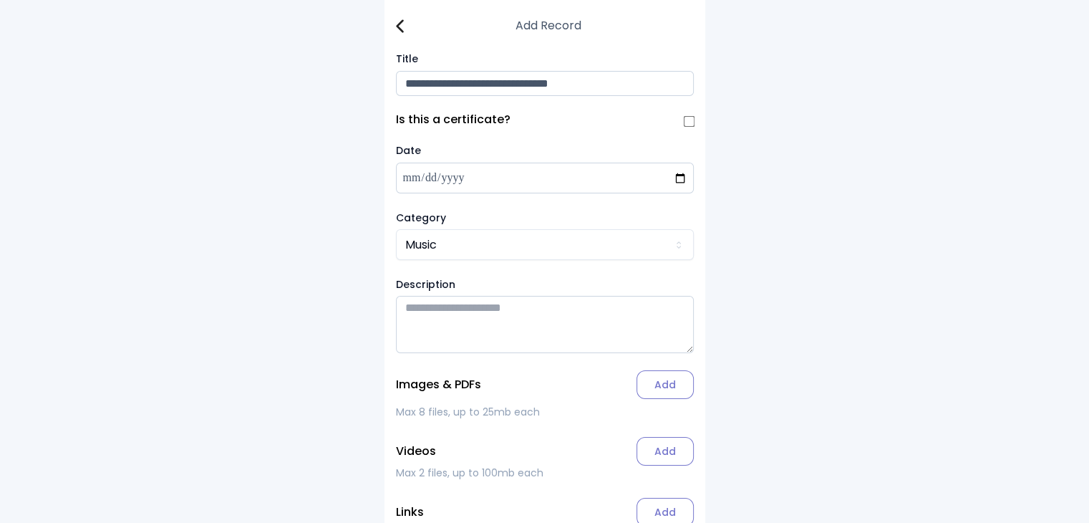
click at [674, 387] on label "Add" at bounding box center [664, 384] width 57 height 29
click at [0, 0] on input "Add" at bounding box center [0, 0] width 0 height 0
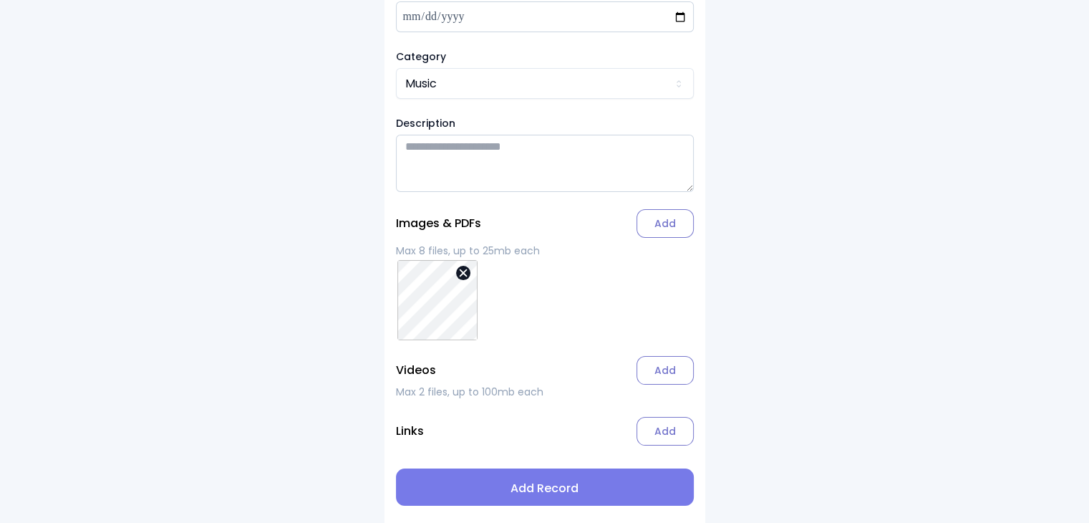
click at [539, 493] on span "Add Record" at bounding box center [544, 488] width 275 height 17
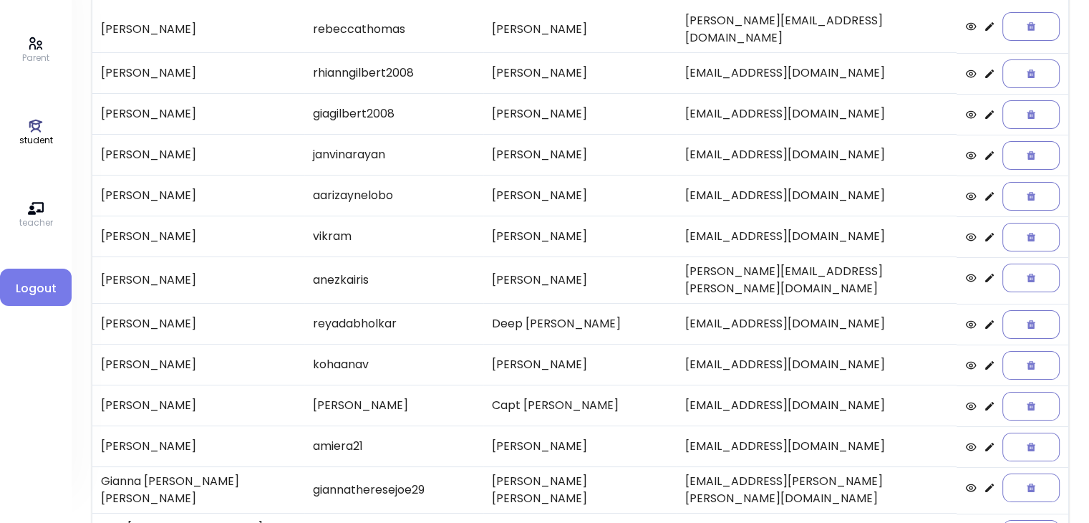
scroll to position [298, 0]
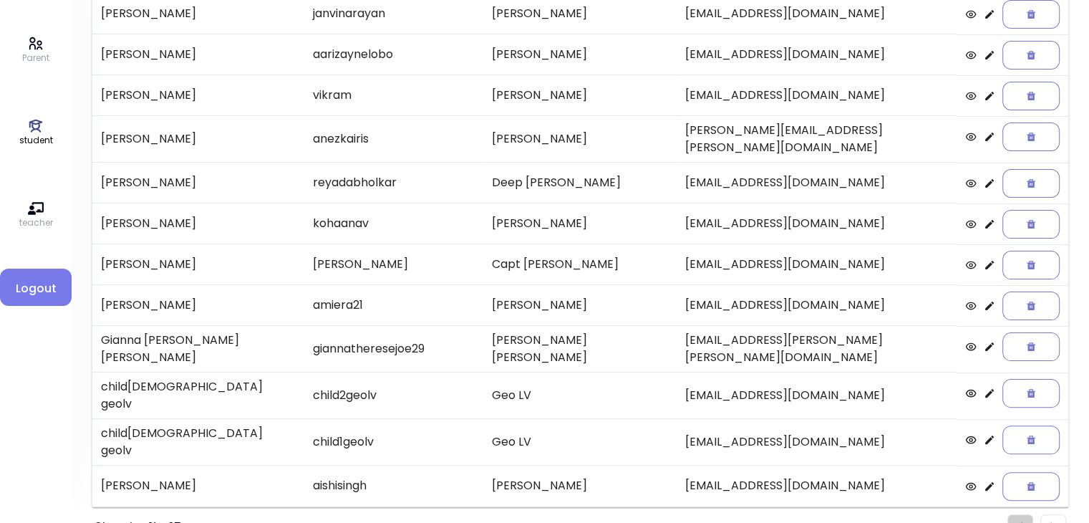
click at [1055, 514] on li "Pagination" at bounding box center [1053, 527] width 26 height 26
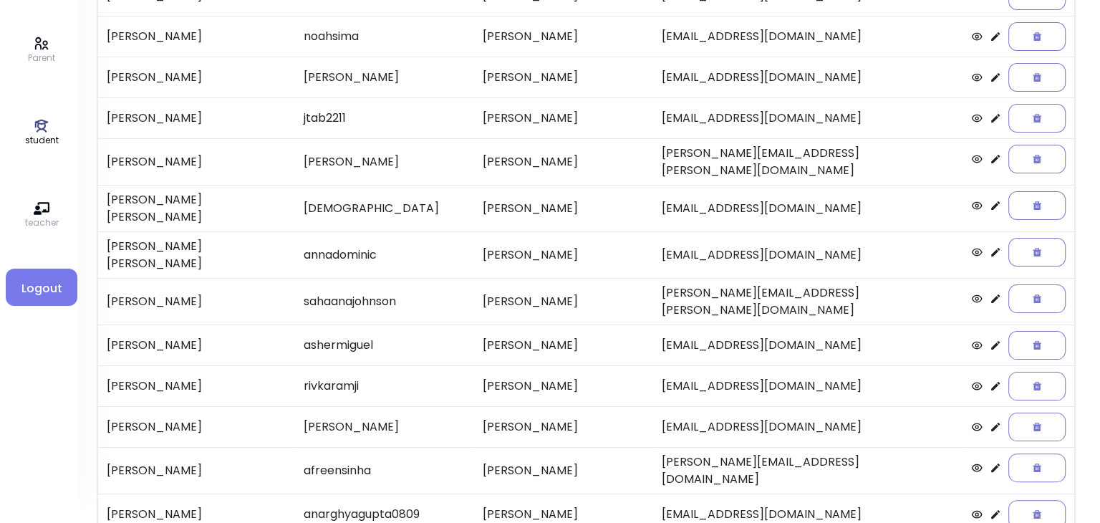
scroll to position [228, 0]
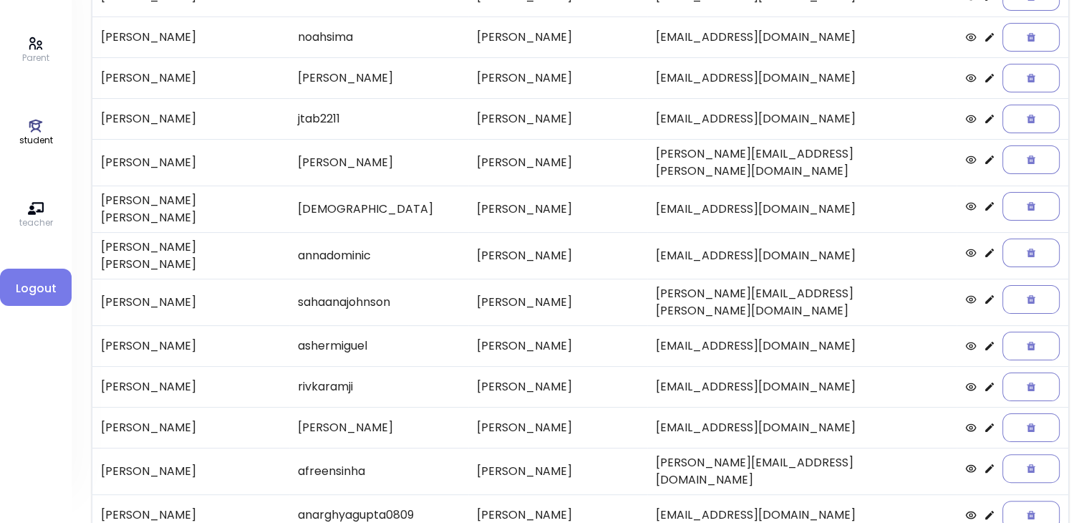
click at [984, 201] on icon at bounding box center [989, 205] width 11 height 11
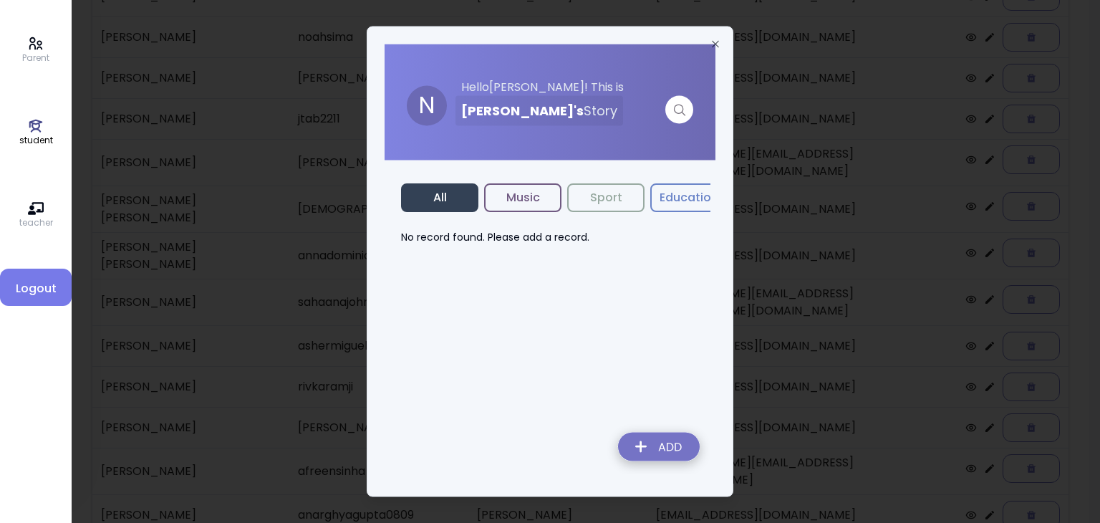
click at [646, 439] on img at bounding box center [658, 449] width 105 height 51
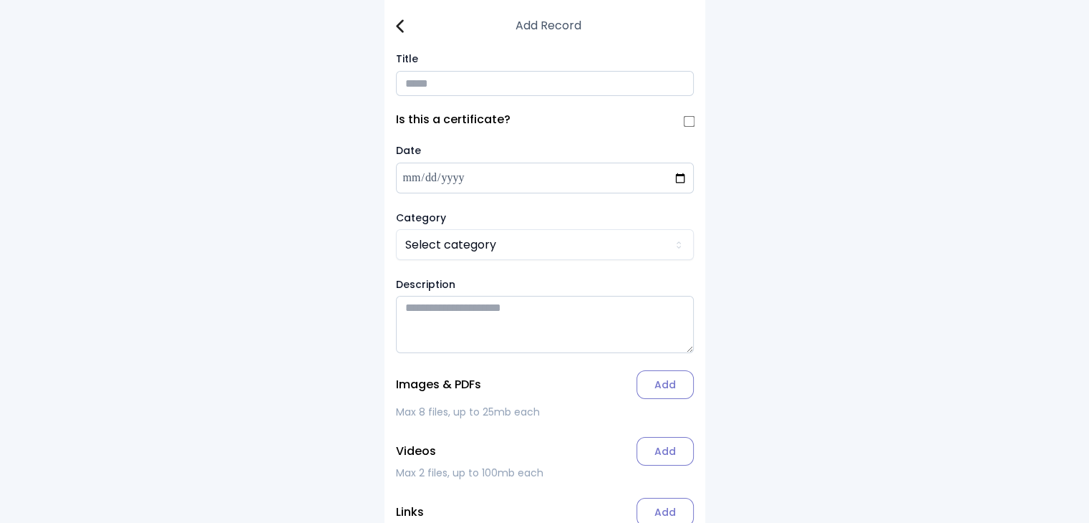
click at [428, 84] on input "Title" at bounding box center [545, 83] width 298 height 25
type input "**********"
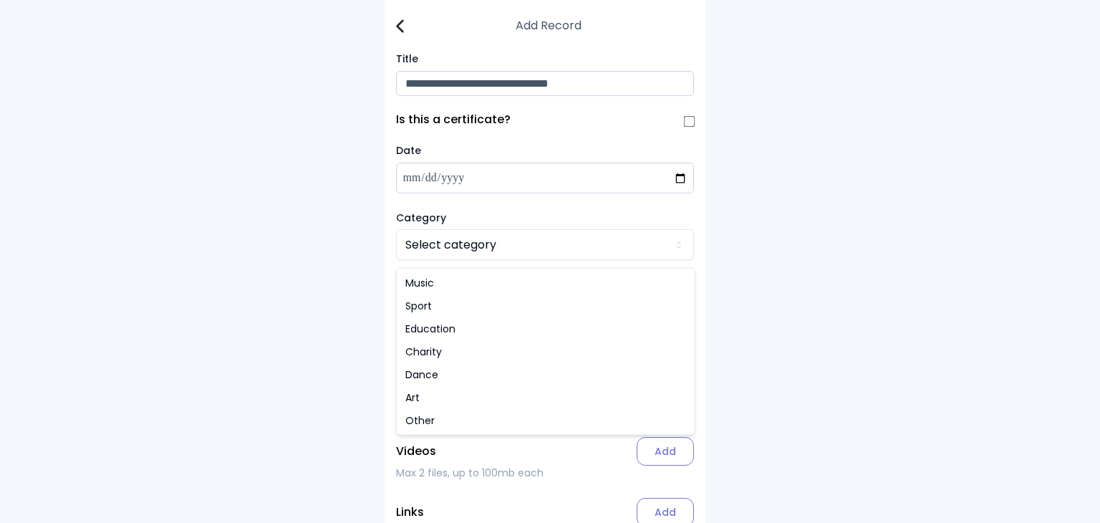
click at [432, 248] on html "**********" at bounding box center [550, 302] width 1100 height 604
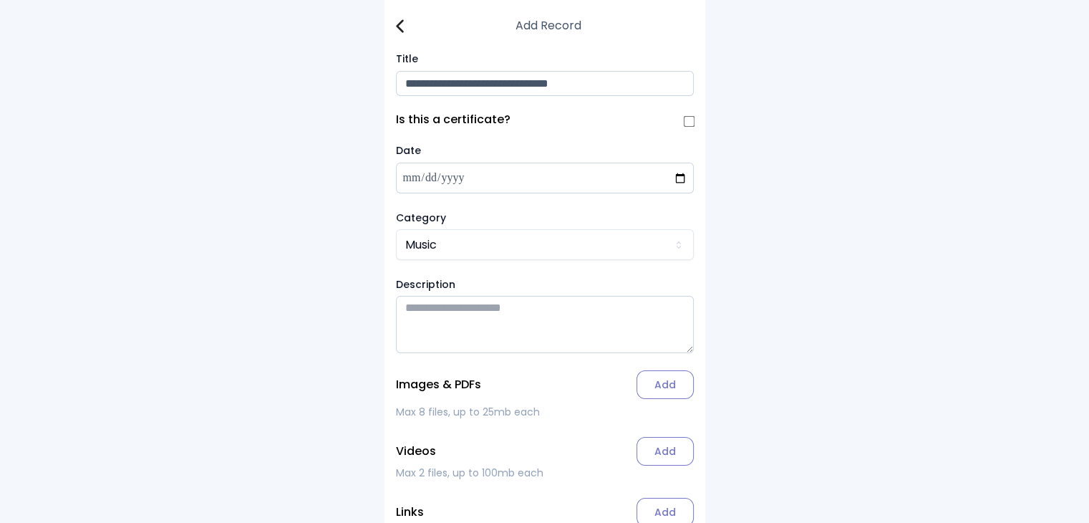
click at [668, 395] on label "Add" at bounding box center [664, 384] width 57 height 29
click at [0, 0] on input "Add" at bounding box center [0, 0] width 0 height 0
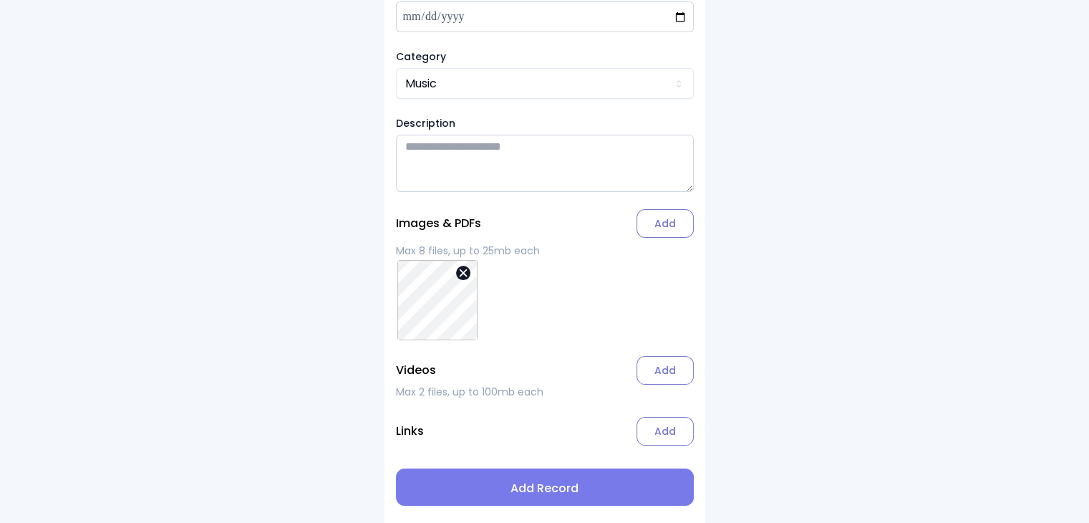
click at [542, 490] on span "Add Record" at bounding box center [544, 488] width 275 height 17
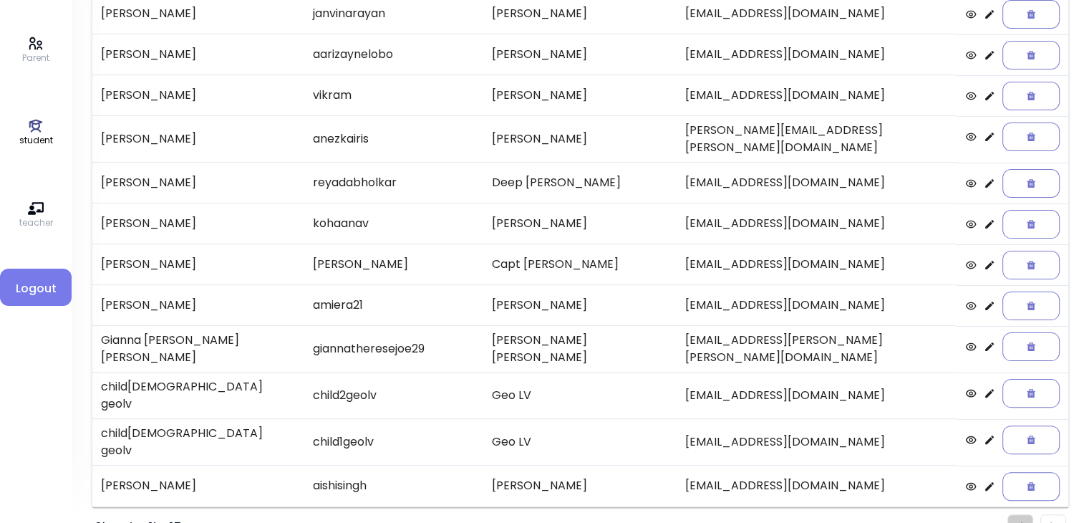
scroll to position [297, 0]
click at [1054, 522] on img "Pagination" at bounding box center [1053, 527] width 6 height 9
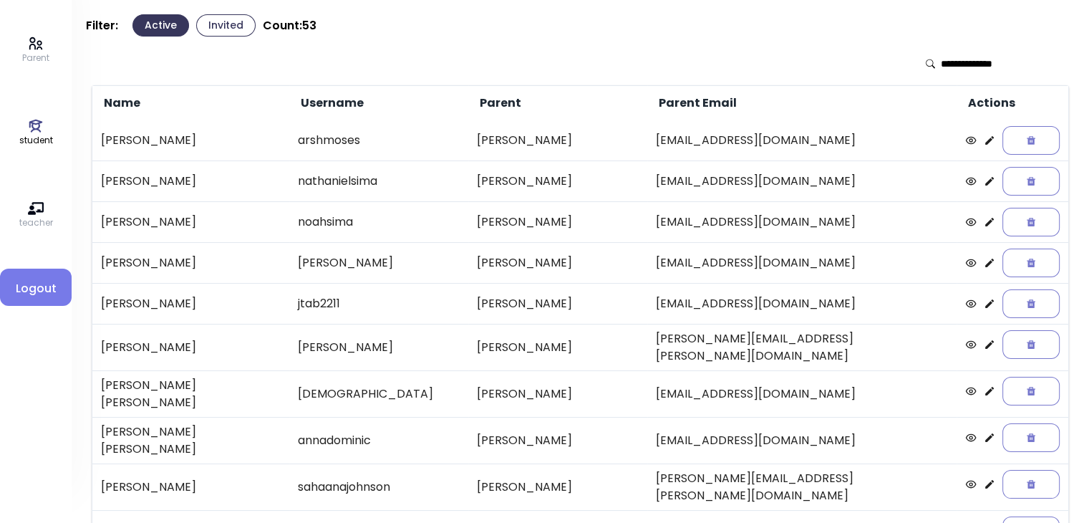
scroll to position [42, 0]
click at [985, 221] on icon at bounding box center [989, 222] width 9 height 9
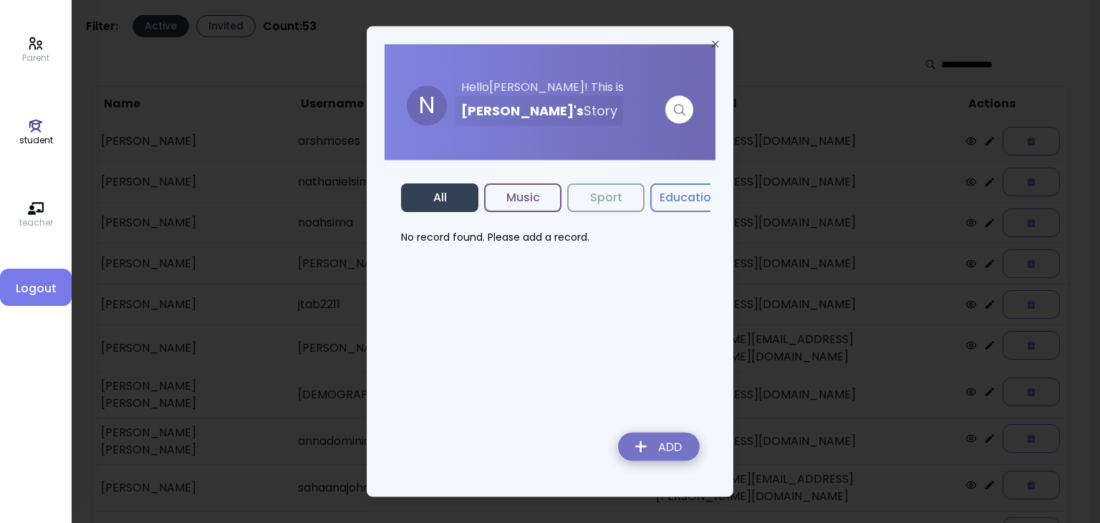
click at [656, 452] on img at bounding box center [658, 449] width 105 height 51
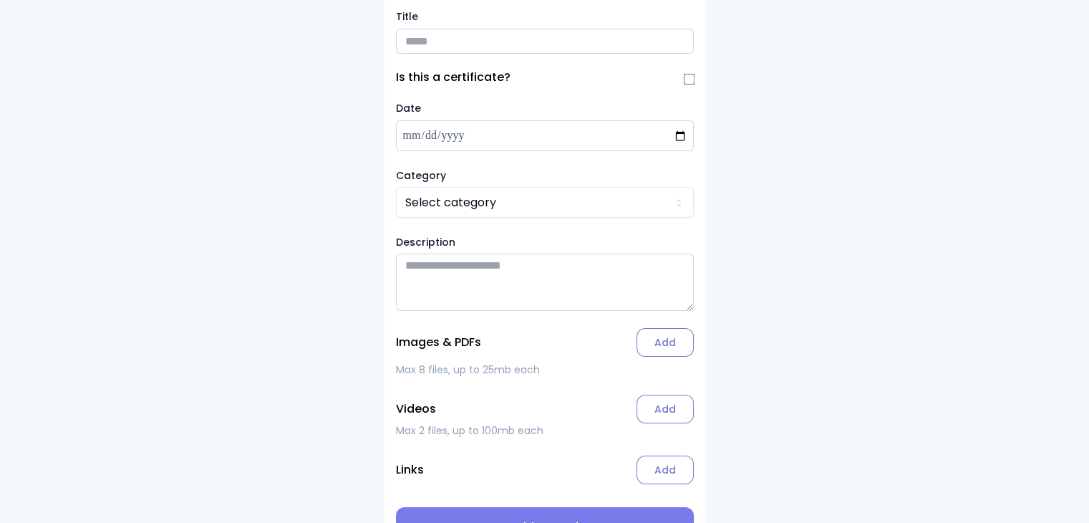
click at [421, 38] on input "Title" at bounding box center [545, 41] width 298 height 25
type input "**********"
click at [658, 344] on label "Add" at bounding box center [664, 342] width 57 height 29
click at [0, 0] on input "Add" at bounding box center [0, 0] width 0 height 0
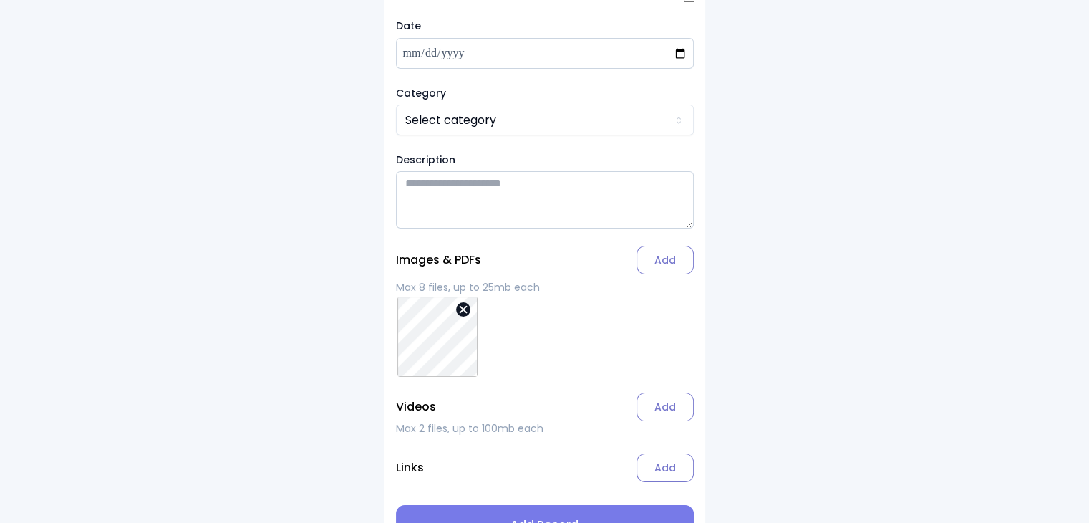
scroll to position [166, 0]
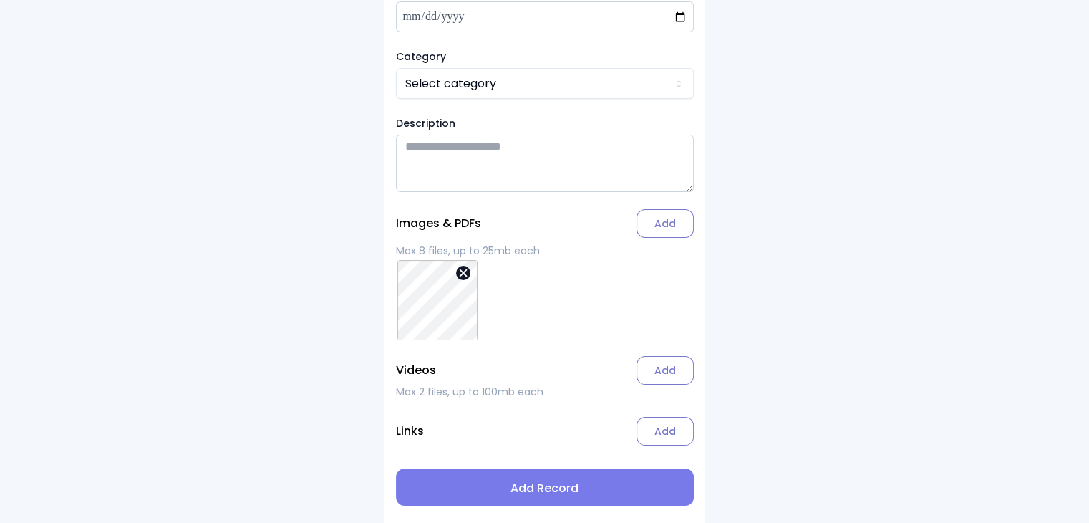
click at [542, 485] on span "Add Record" at bounding box center [544, 488] width 275 height 17
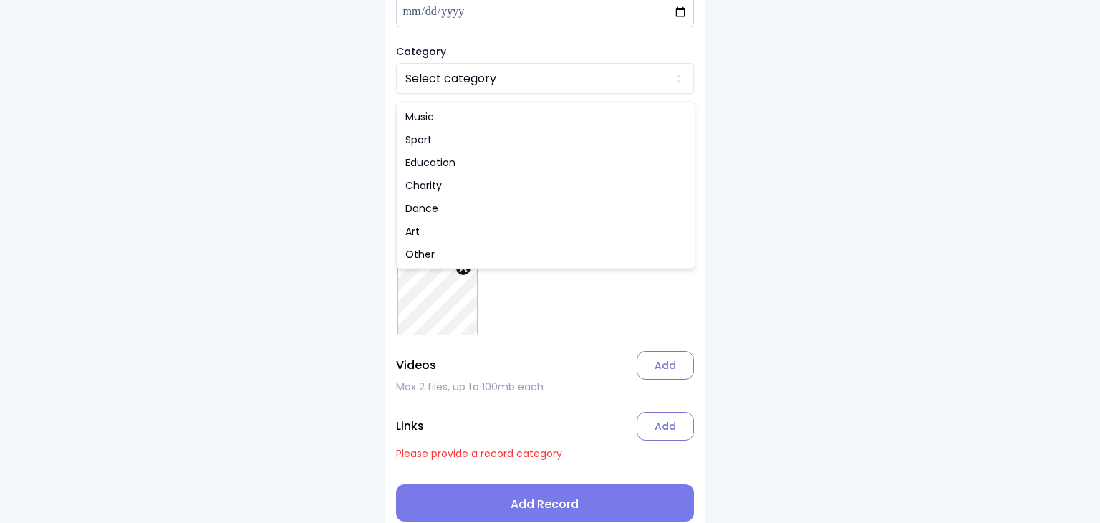
click at [435, 93] on html "**********" at bounding box center [550, 186] width 1100 height 704
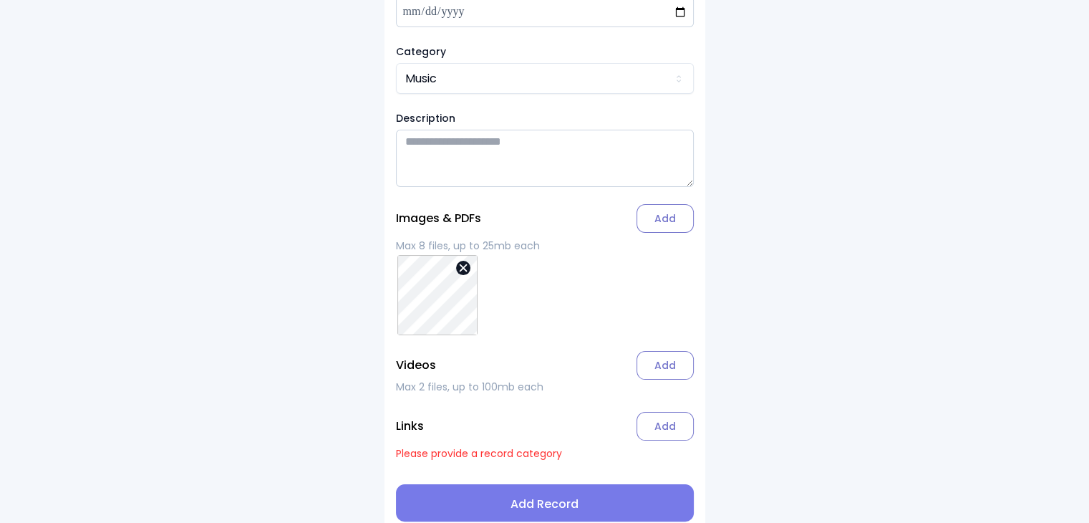
click at [530, 509] on span "Add Record" at bounding box center [544, 503] width 275 height 17
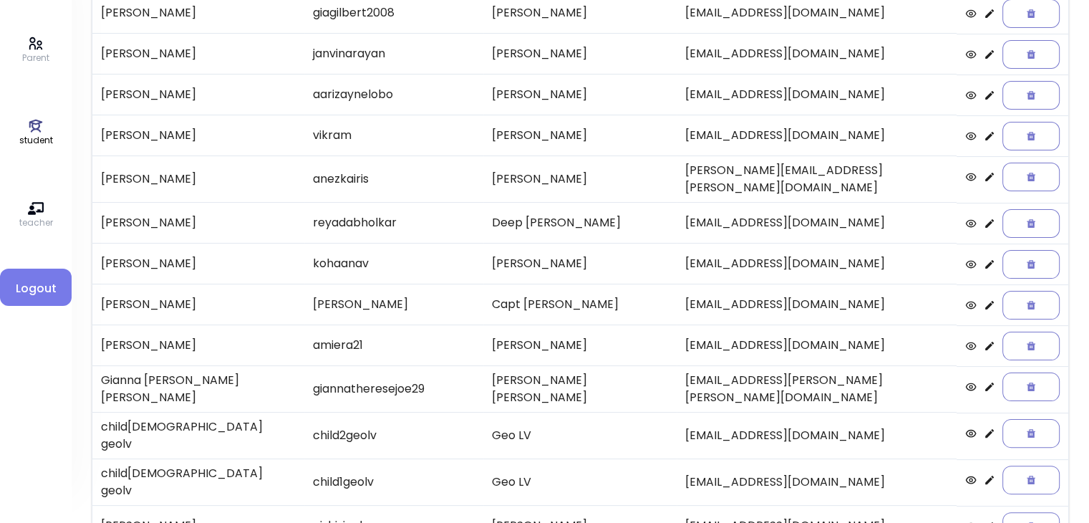
scroll to position [298, 0]
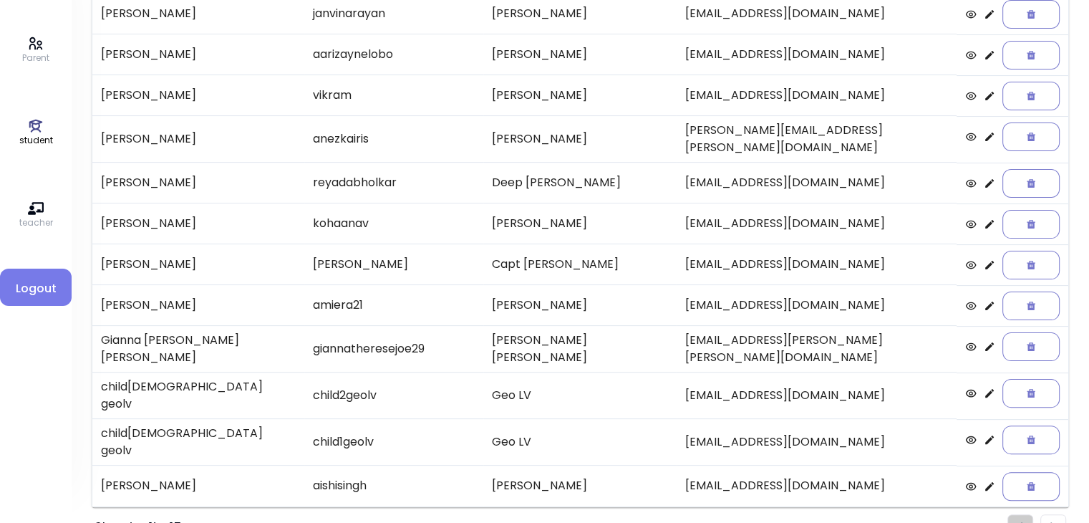
click at [1050, 522] on img "Pagination" at bounding box center [1053, 526] width 6 height 9
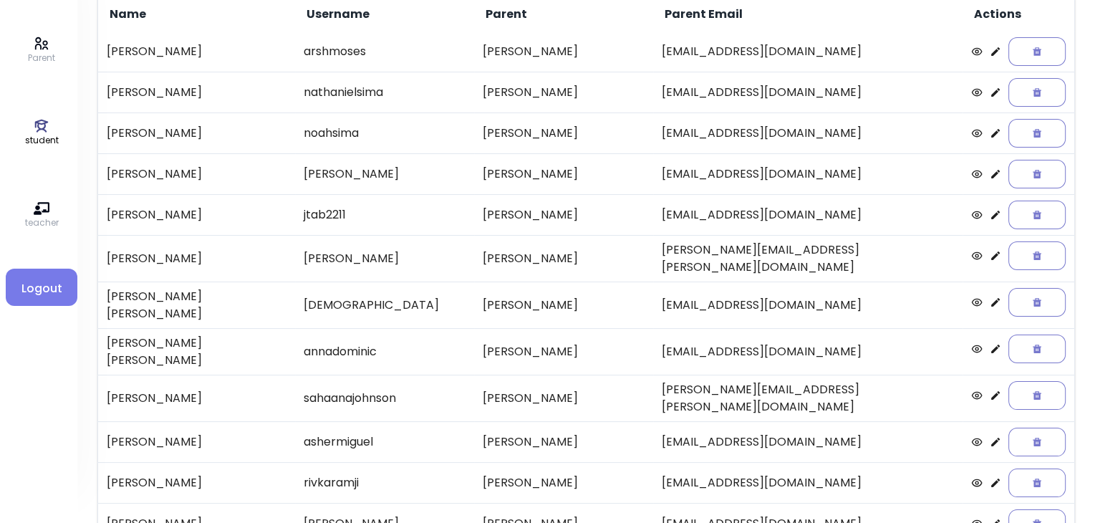
scroll to position [131, 0]
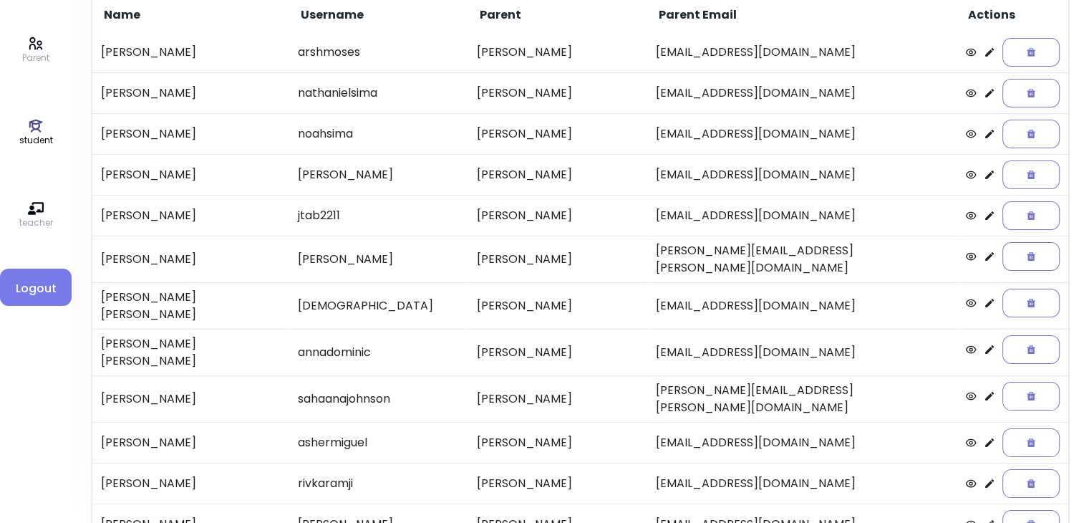
click at [984, 91] on icon at bounding box center [989, 92] width 11 height 11
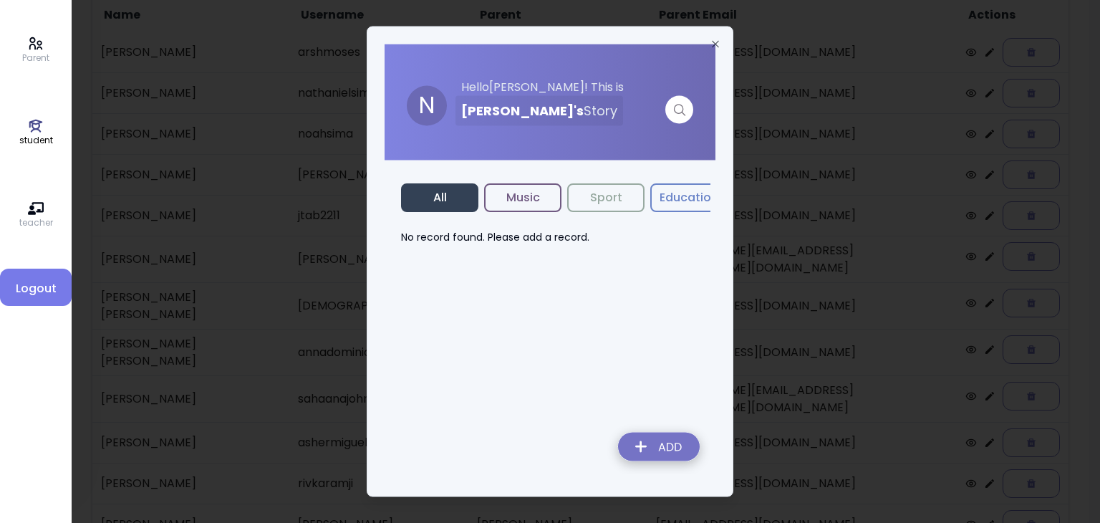
click at [654, 450] on img at bounding box center [658, 449] width 105 height 51
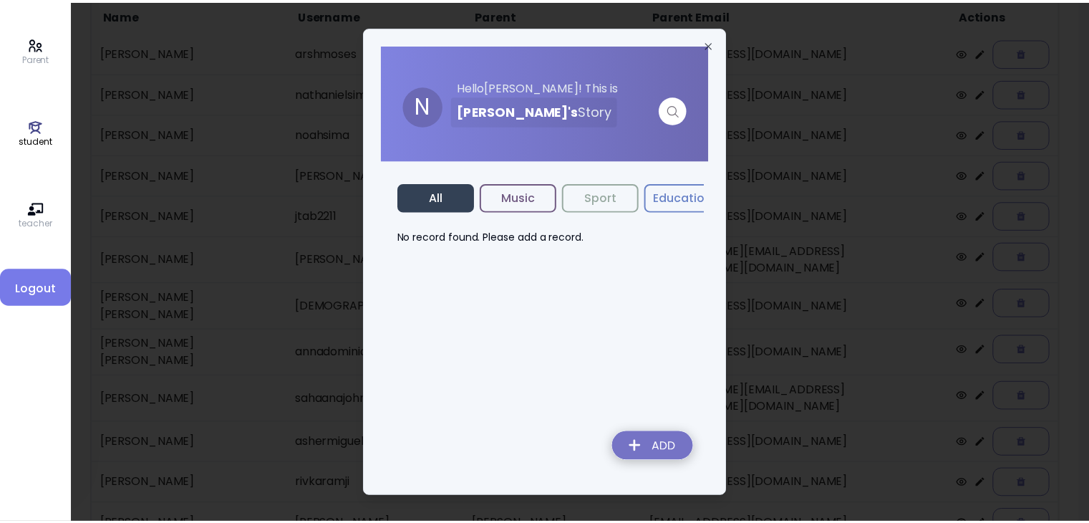
scroll to position [86, 0]
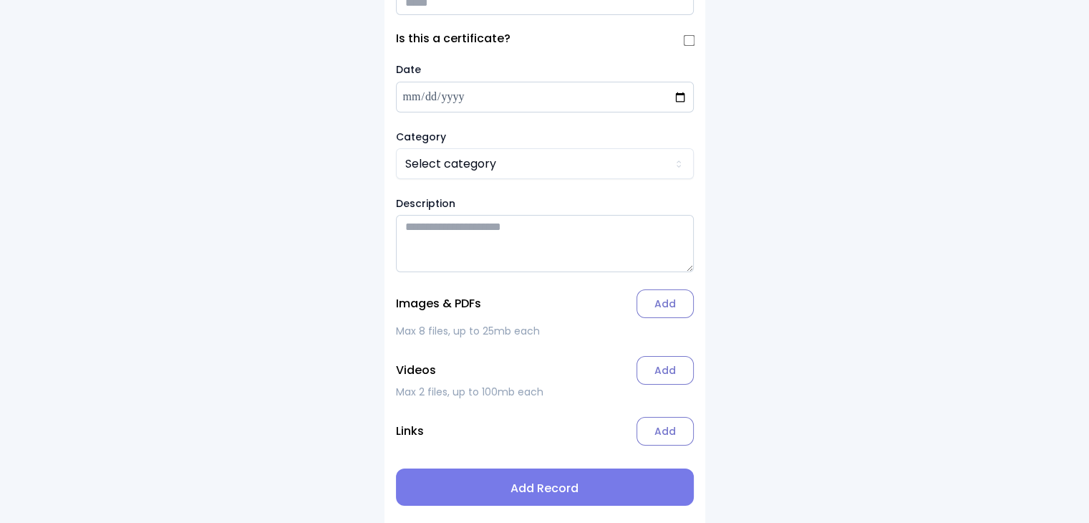
click at [426, 11] on input "Title" at bounding box center [545, 2] width 298 height 25
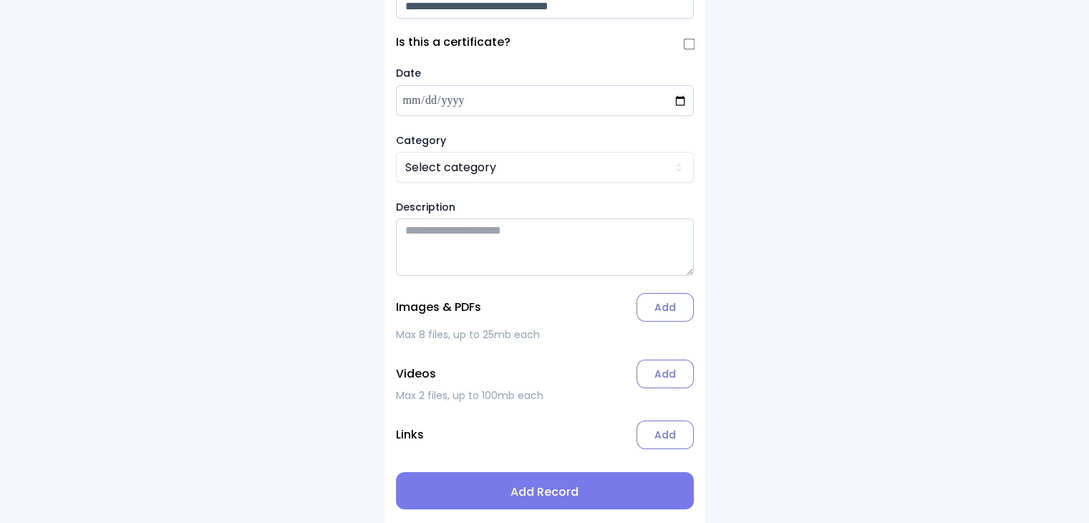
type input "**********"
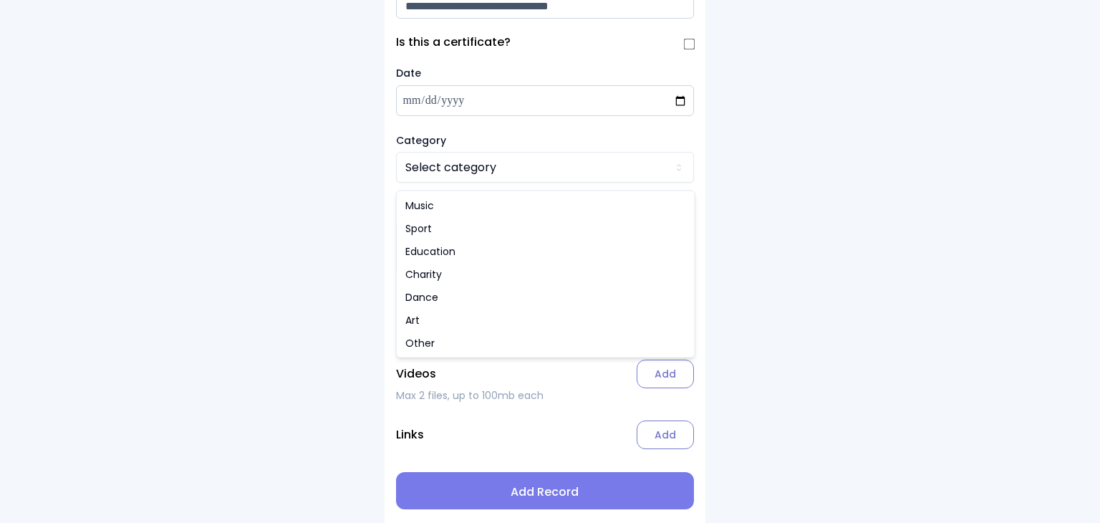
click at [440, 171] on html "**********" at bounding box center [550, 225] width 1100 height 604
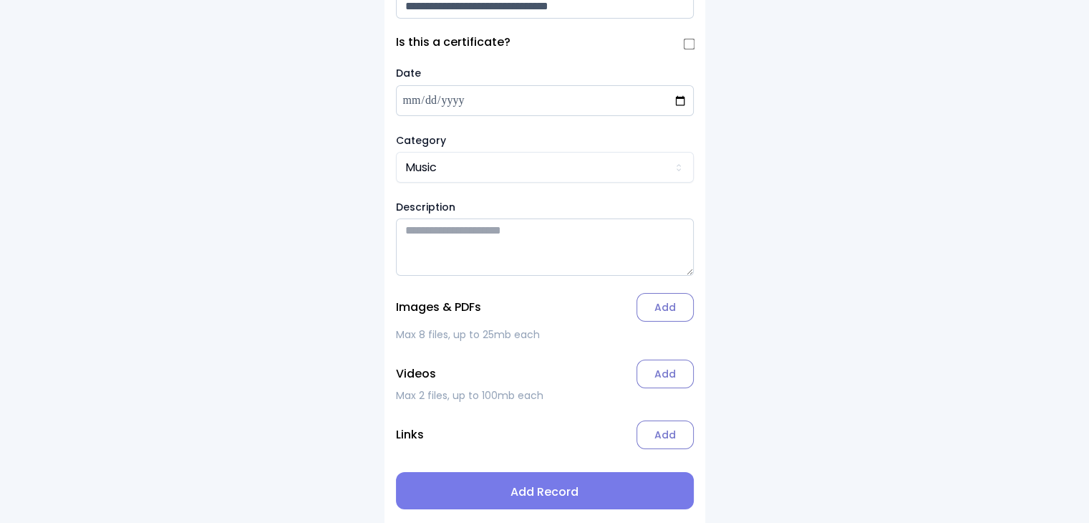
click at [666, 299] on label "Add" at bounding box center [664, 307] width 57 height 29
click at [0, 0] on input "Add" at bounding box center [0, 0] width 0 height 0
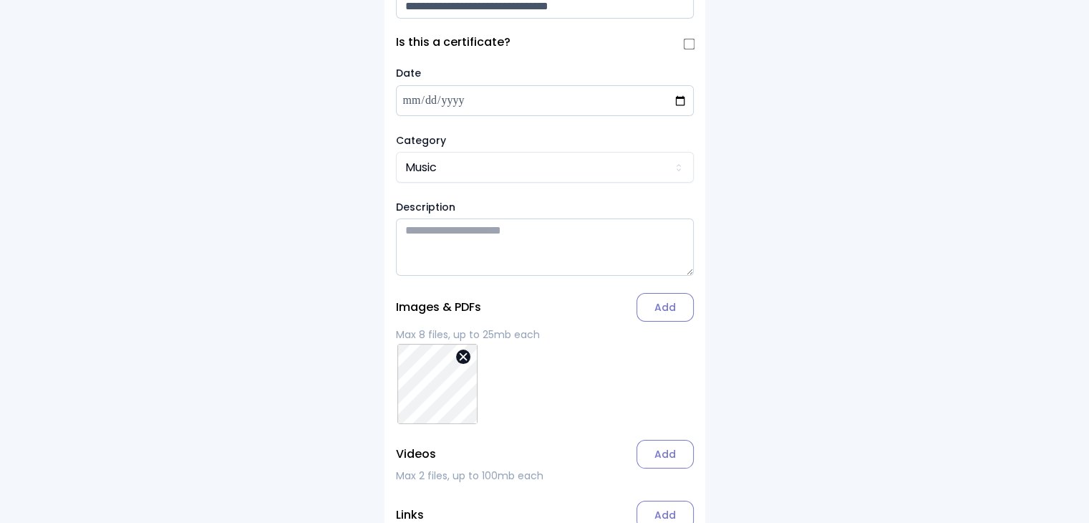
scroll to position [166, 0]
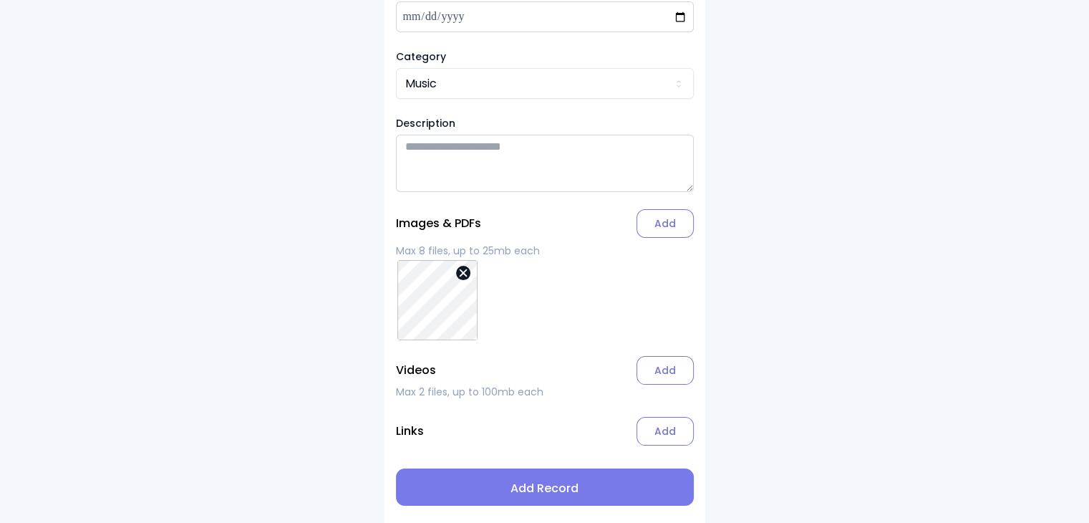
click at [556, 488] on span "Add Record" at bounding box center [544, 488] width 275 height 17
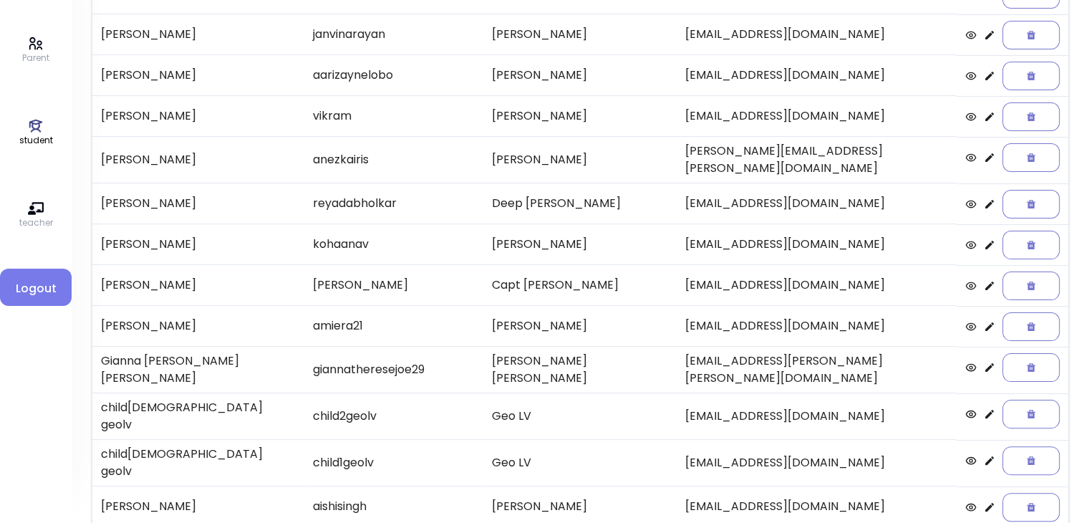
scroll to position [298, 0]
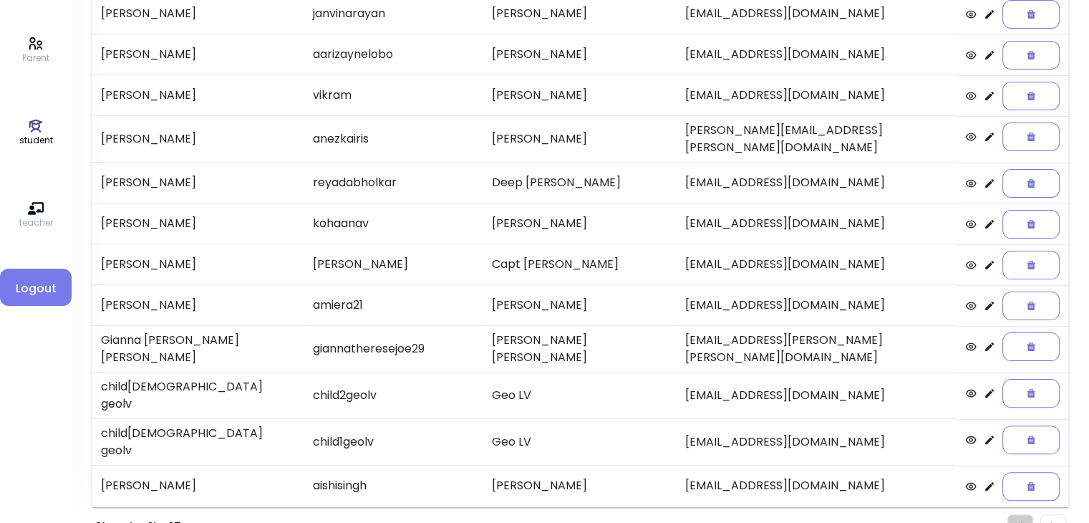
click at [1056, 514] on li "Pagination" at bounding box center [1053, 527] width 26 height 26
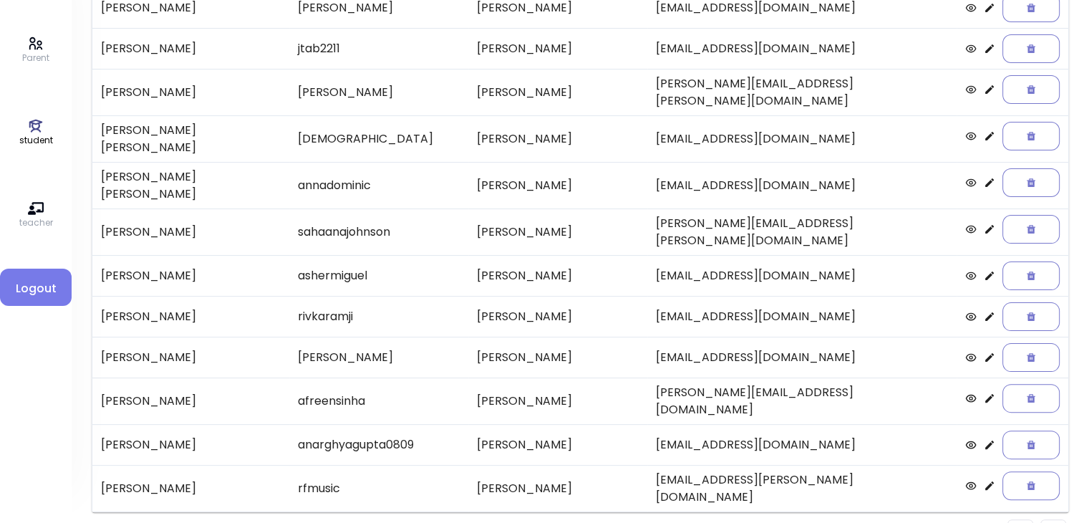
click at [1014, 519] on li "Pagination" at bounding box center [1020, 532] width 26 height 26
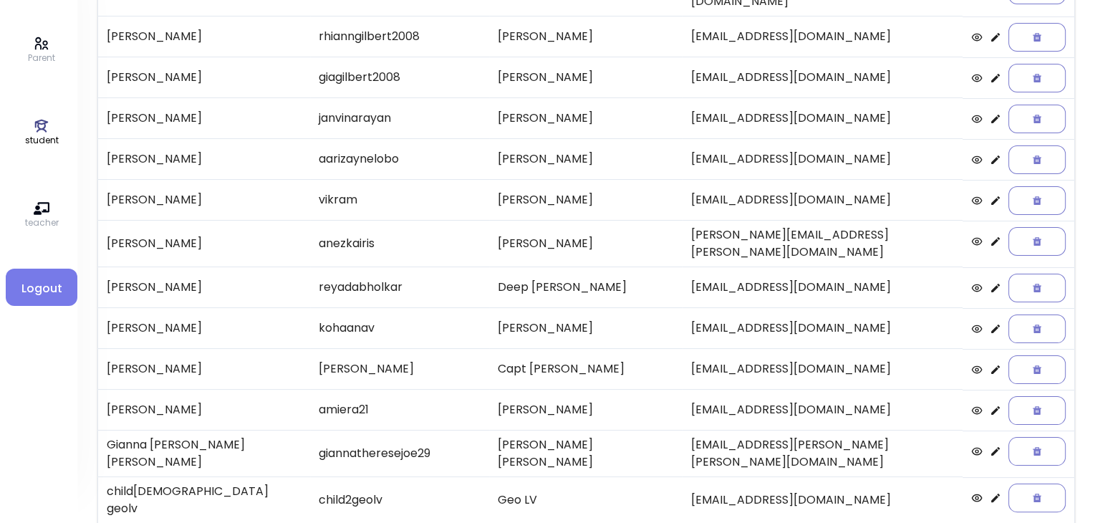
scroll to position [192, 0]
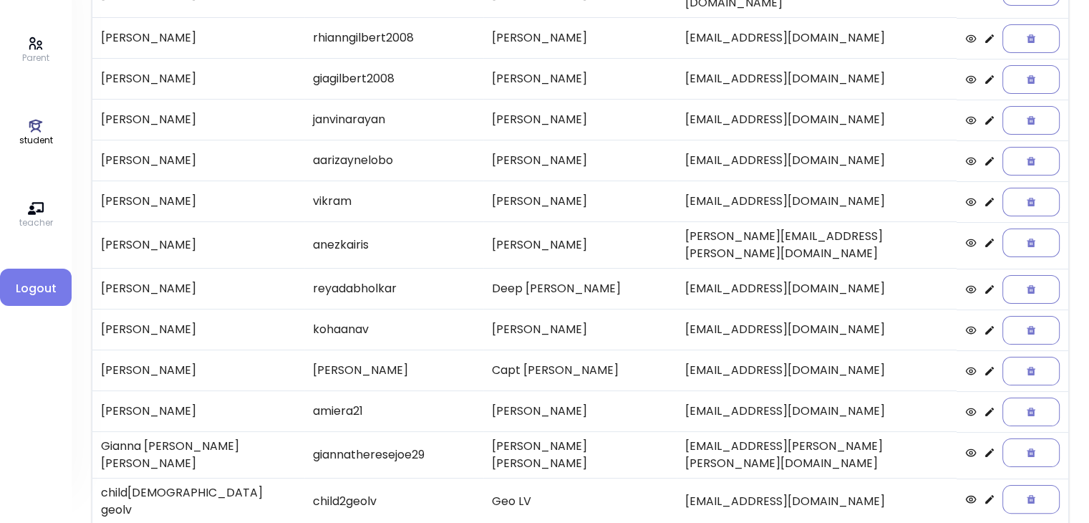
click at [984, 196] on icon at bounding box center [989, 201] width 11 height 11
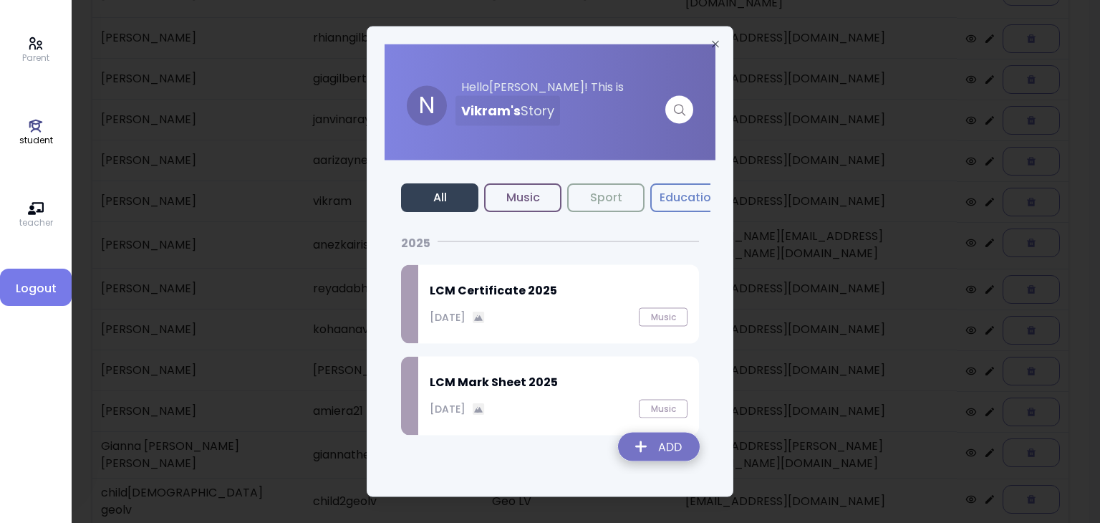
click at [657, 452] on img at bounding box center [658, 449] width 105 height 51
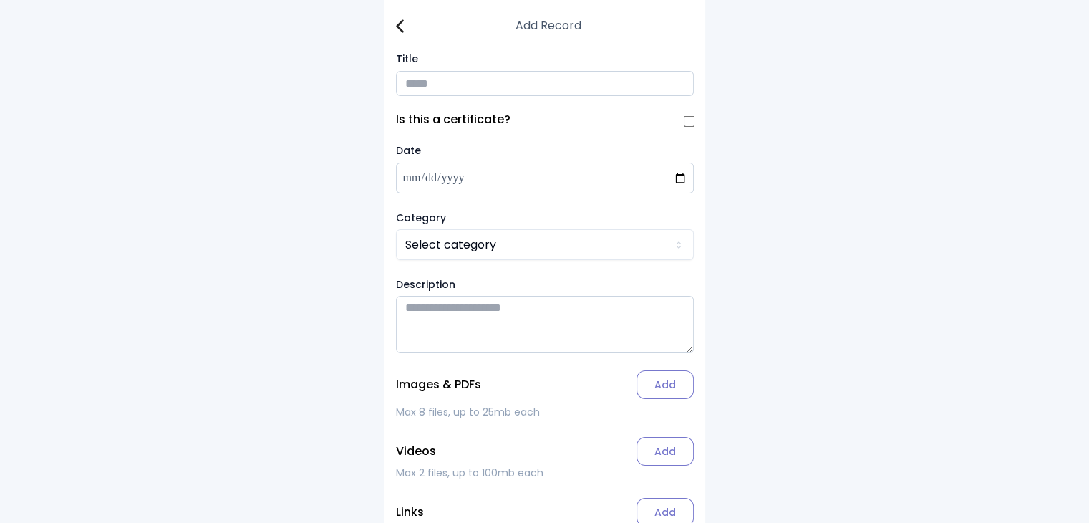
click at [433, 82] on input "Title" at bounding box center [545, 83] width 298 height 25
type input "**********"
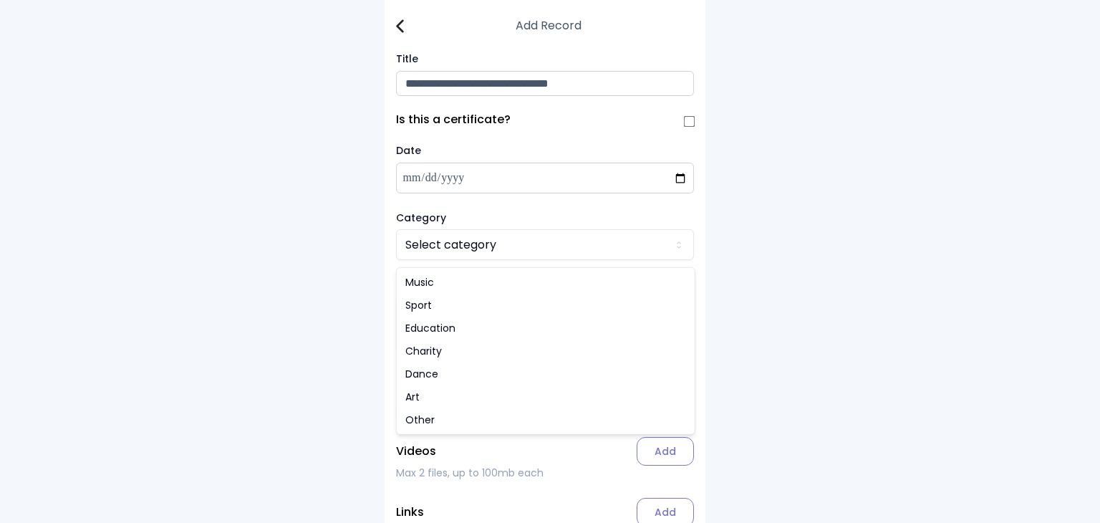
click at [445, 246] on html "**********" at bounding box center [550, 302] width 1100 height 604
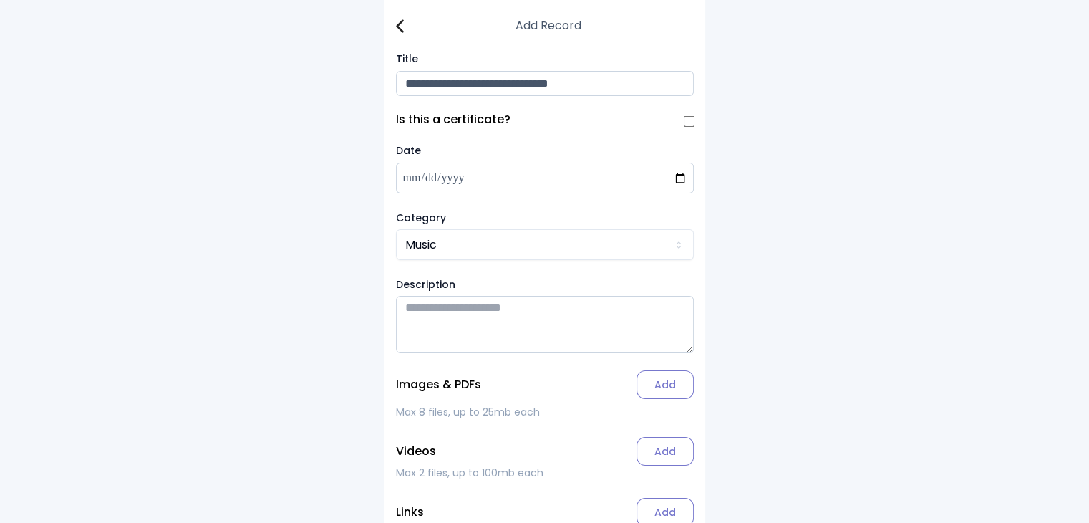
click at [657, 394] on label "Add" at bounding box center [664, 384] width 57 height 29
click at [0, 0] on input "Add" at bounding box center [0, 0] width 0 height 0
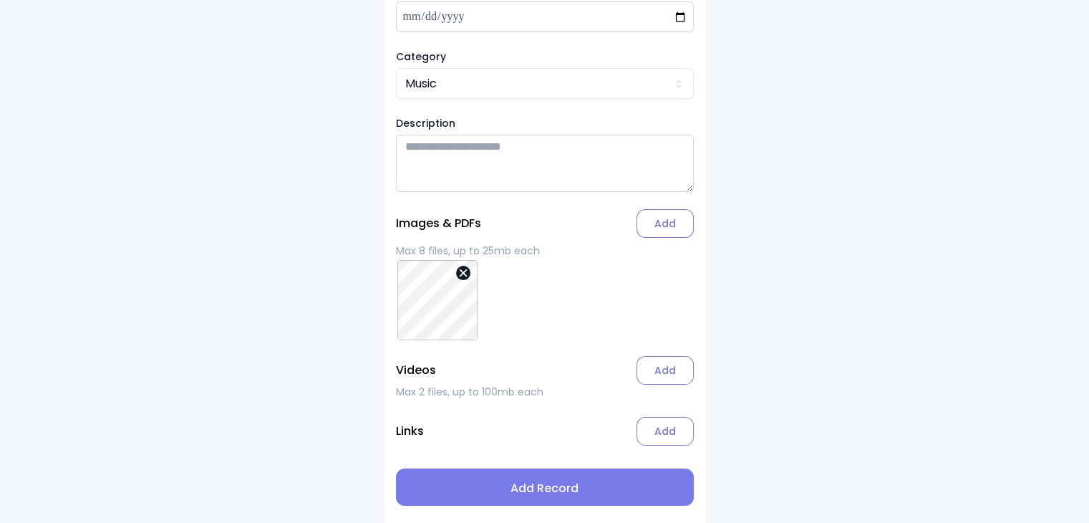
scroll to position [165, 0]
click at [550, 486] on span "Add Record" at bounding box center [544, 488] width 275 height 17
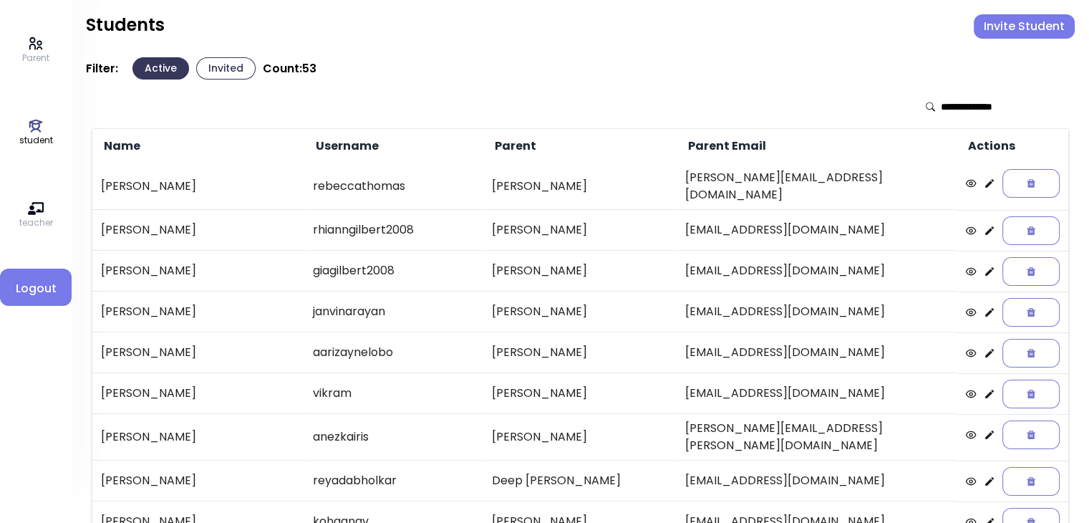
scroll to position [298, 0]
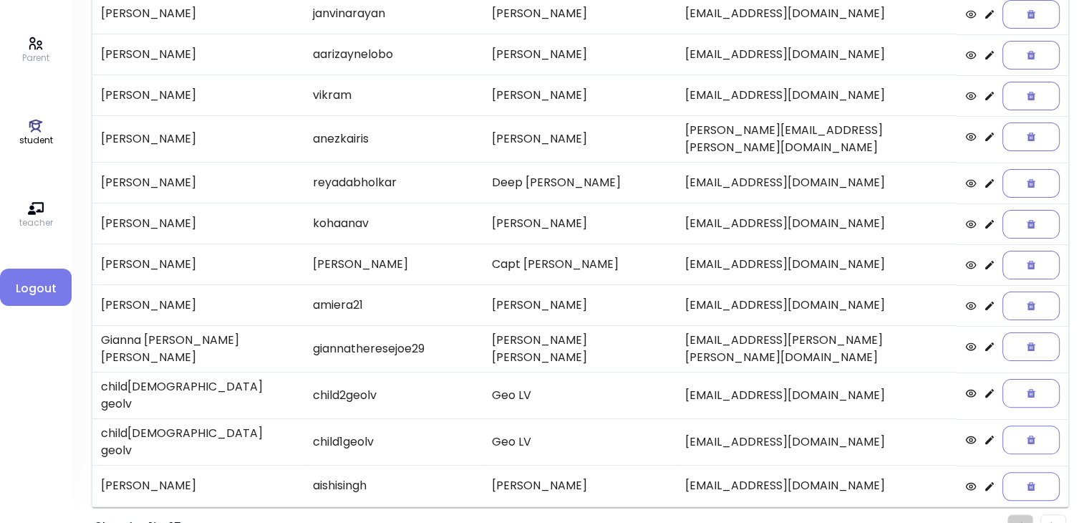
click at [1049, 514] on li "Pagination" at bounding box center [1053, 527] width 26 height 26
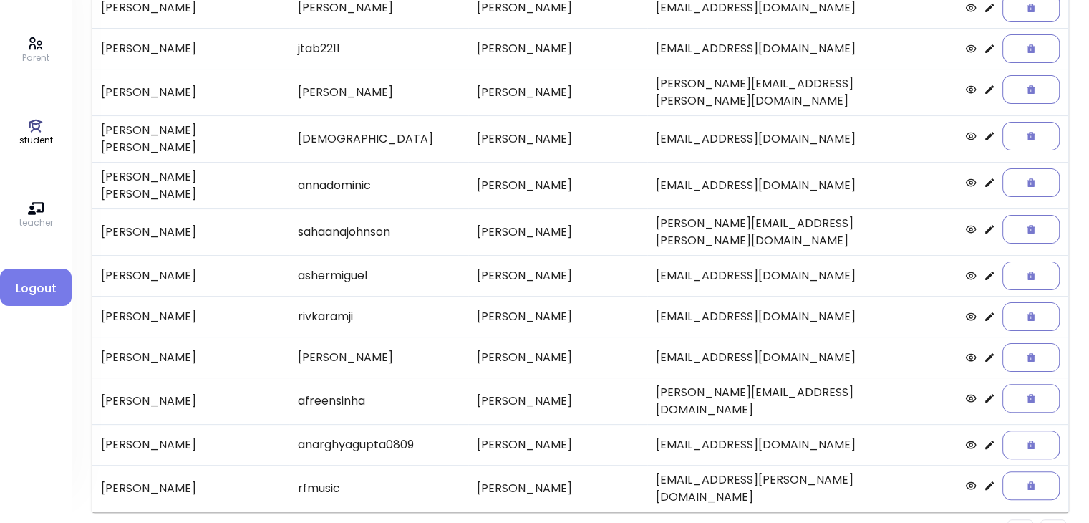
click at [1051, 522] on img "Pagination" at bounding box center [1053, 531] width 6 height 9
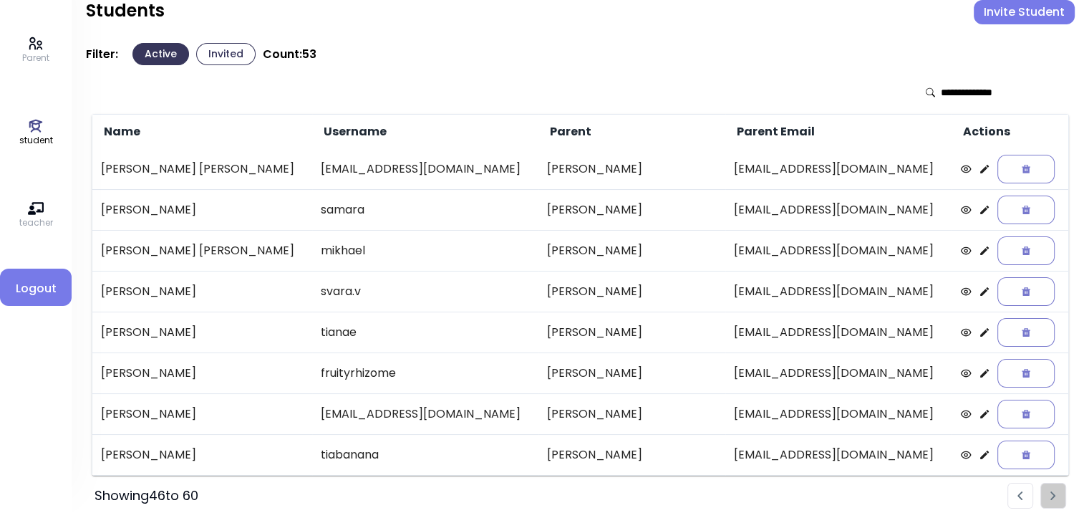
scroll to position [13, 0]
